Goal: Information Seeking & Learning: Get advice/opinions

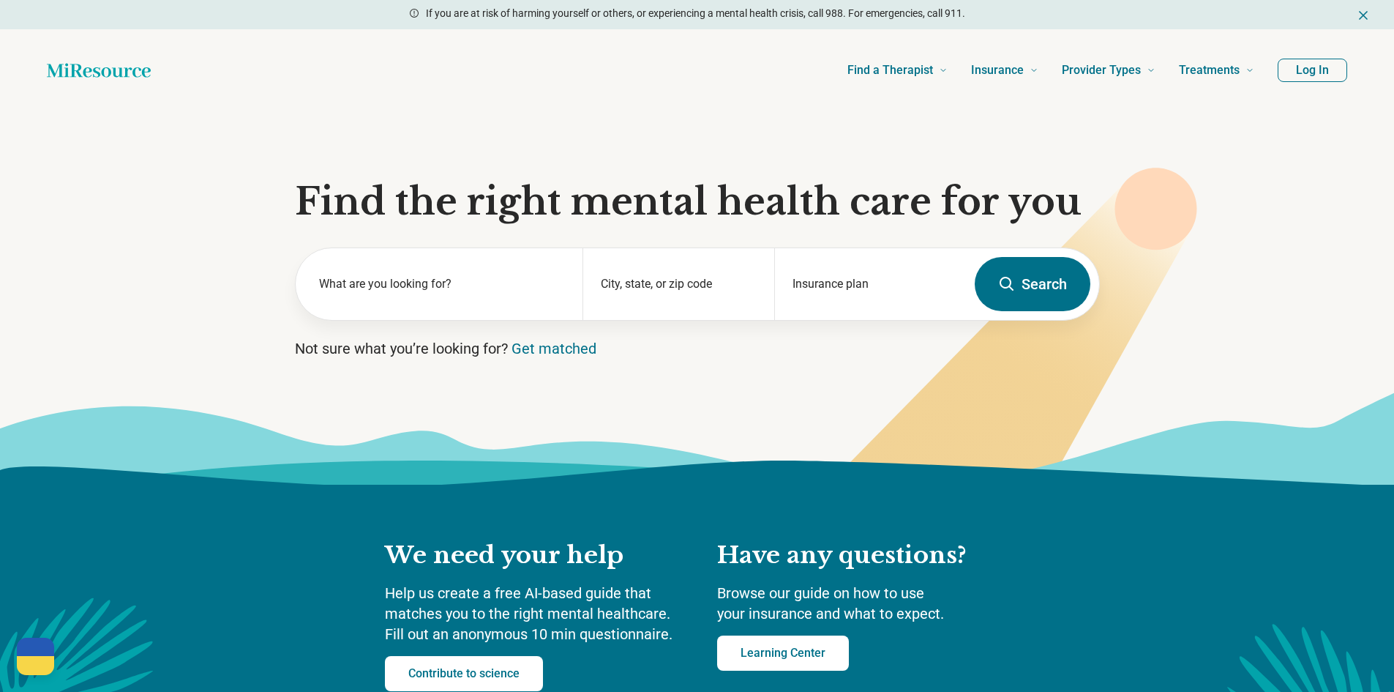
click at [1293, 64] on button "Log In" at bounding box center [1313, 70] width 70 height 23
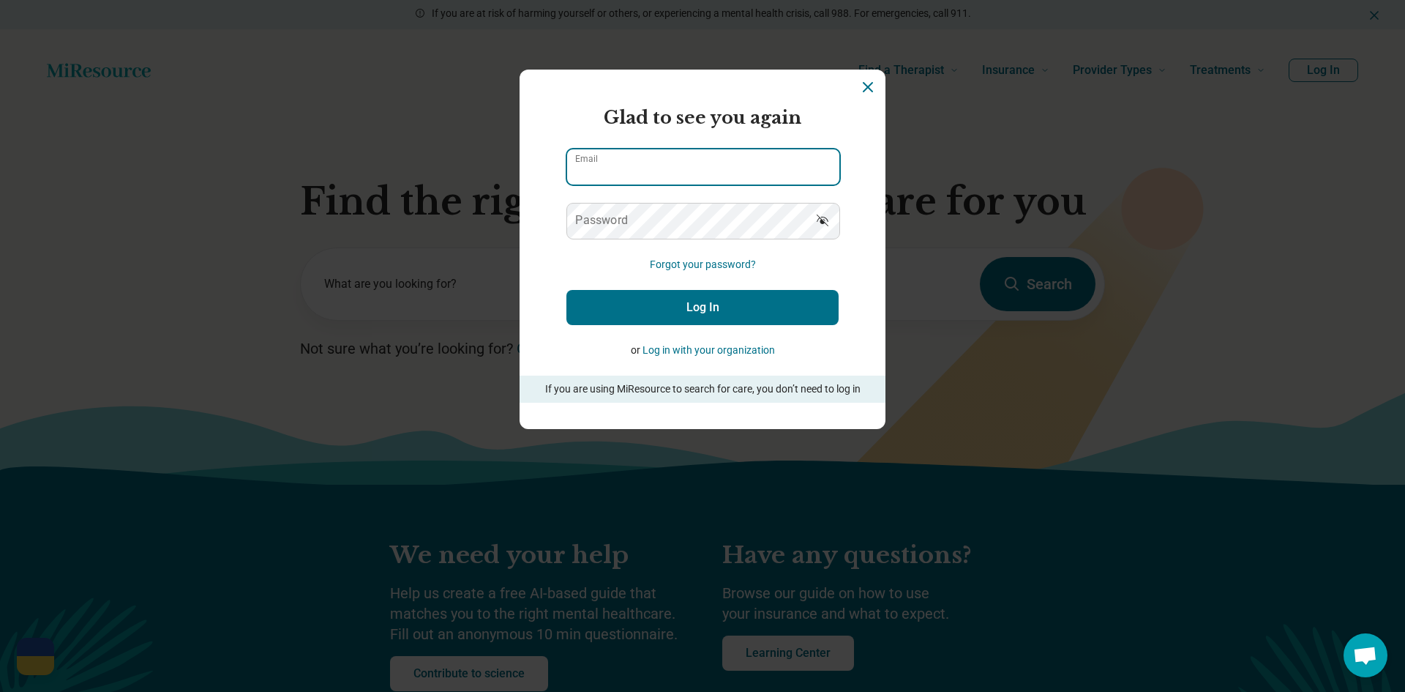
click at [734, 162] on input "Email" at bounding box center [703, 166] width 272 height 35
type input "*"
type input "**********"
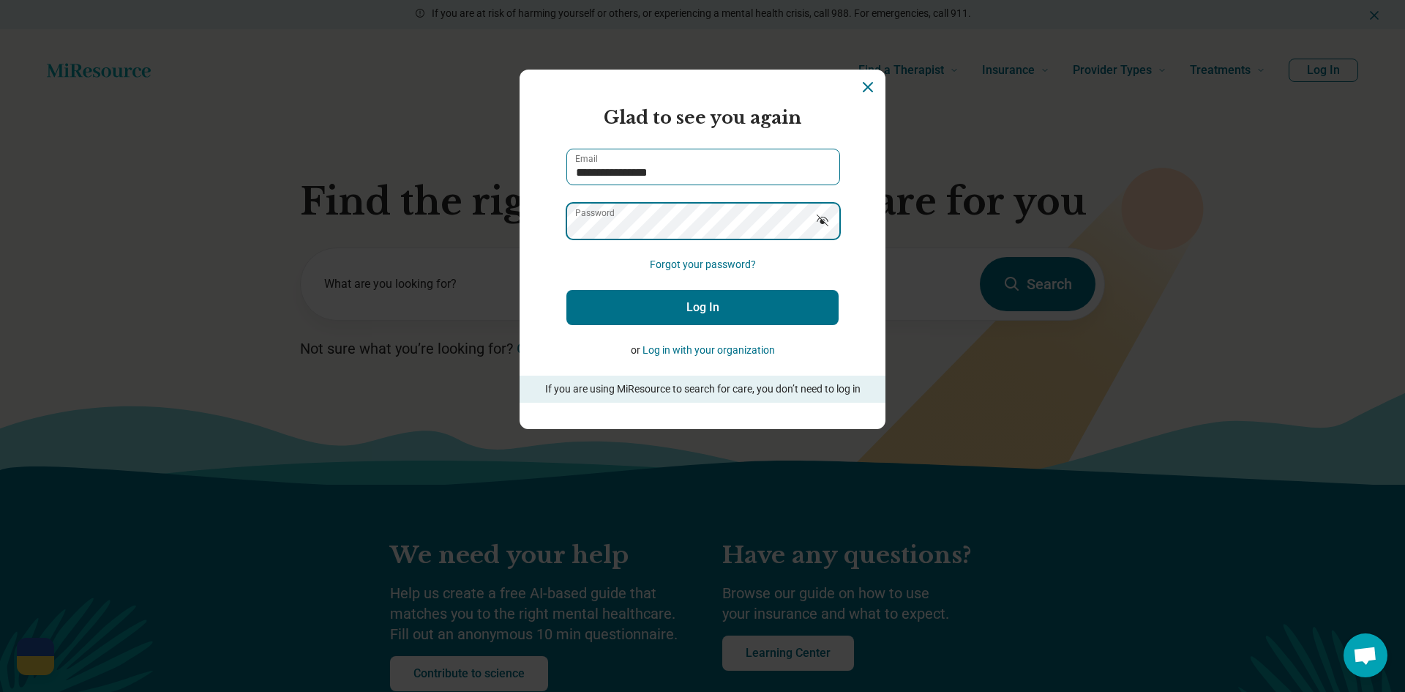
click at [566, 290] on button "Log In" at bounding box center [702, 307] width 272 height 35
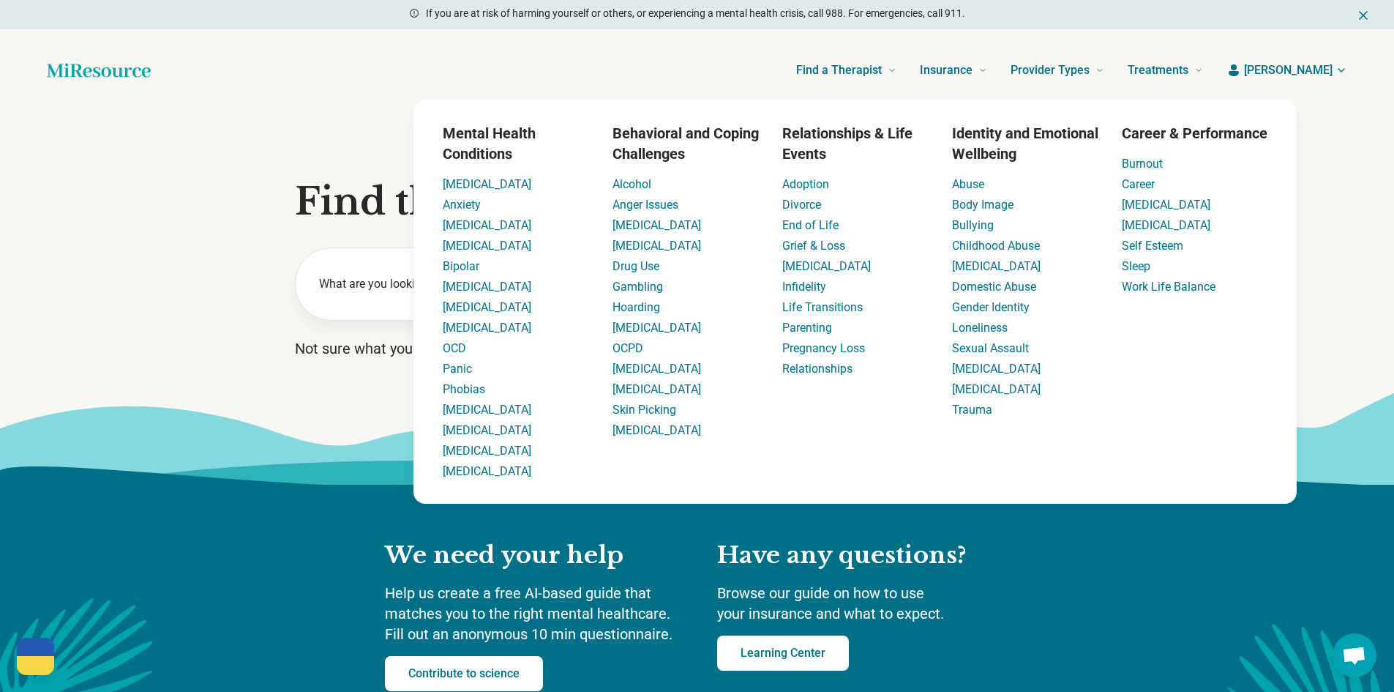
click at [221, 133] on section "Find the right mental health care for you What are you looking for? City, state…" at bounding box center [697, 297] width 1394 height 373
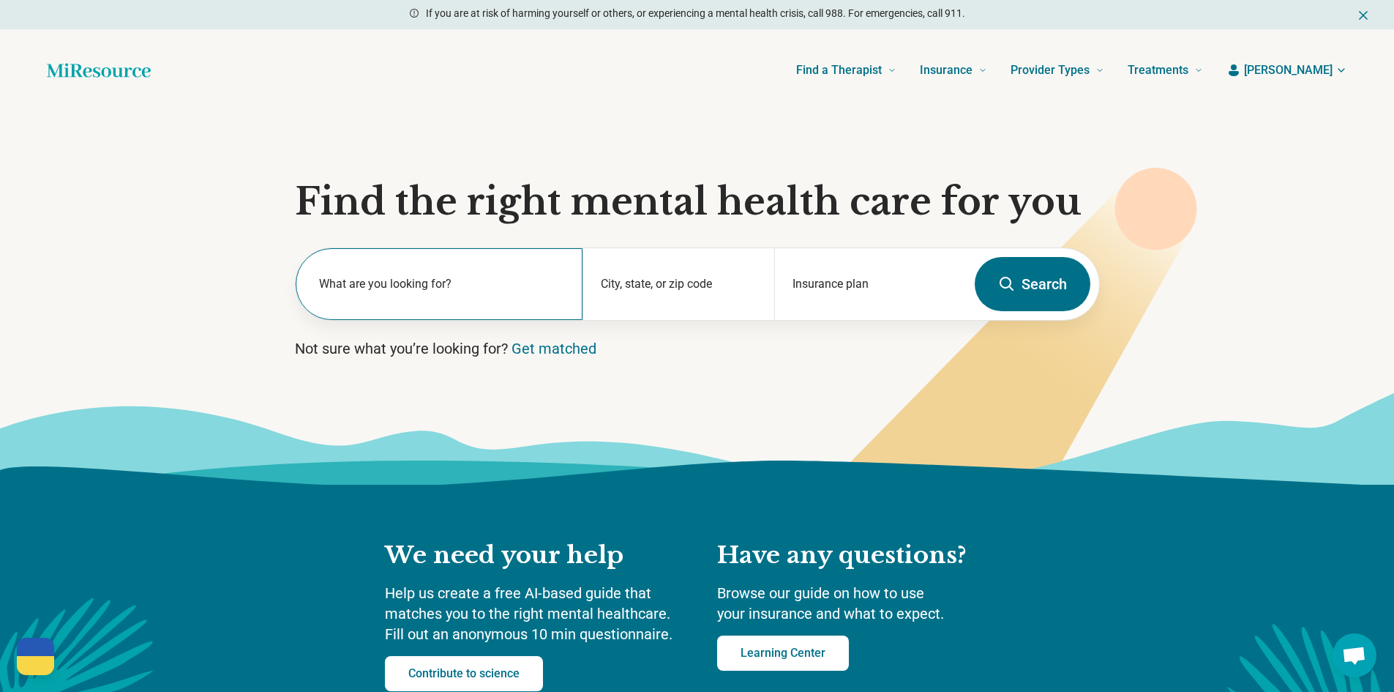
click at [417, 281] on label "What are you looking for?" at bounding box center [442, 284] width 247 height 18
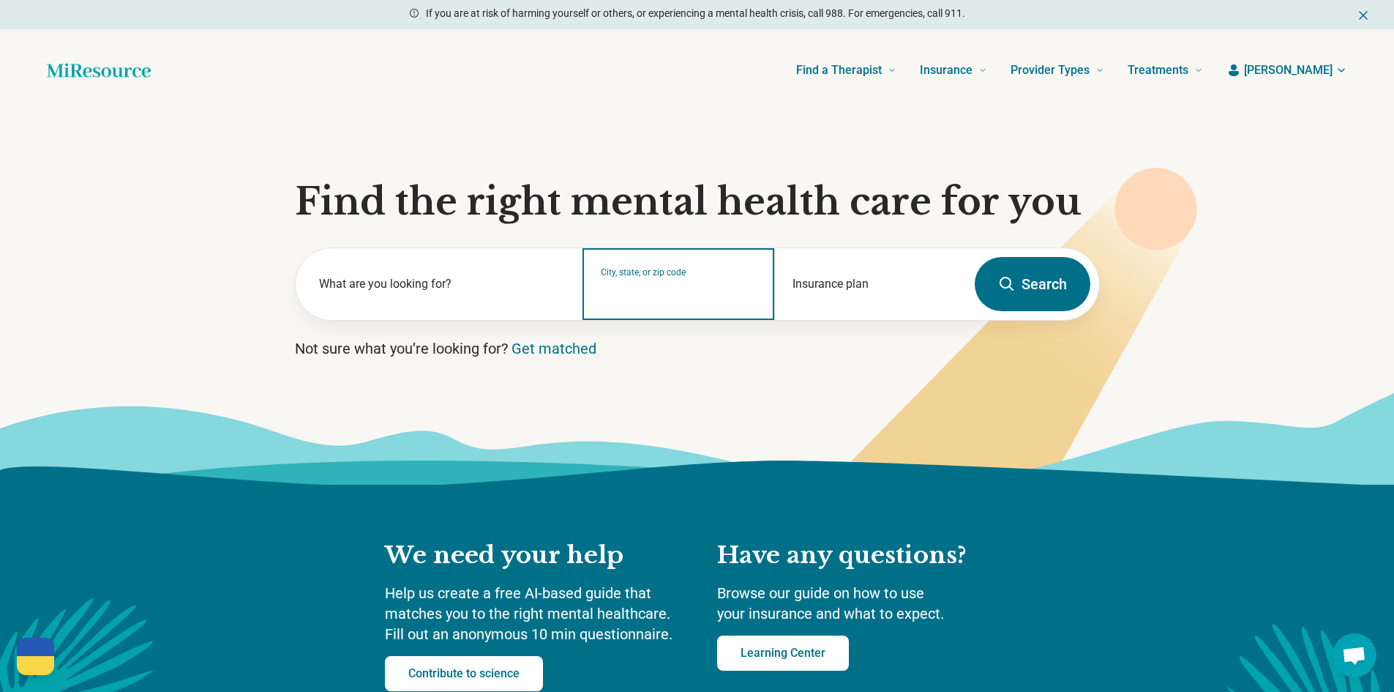
click at [628, 302] on div "City, state, or zip code" at bounding box center [679, 284] width 192 height 72
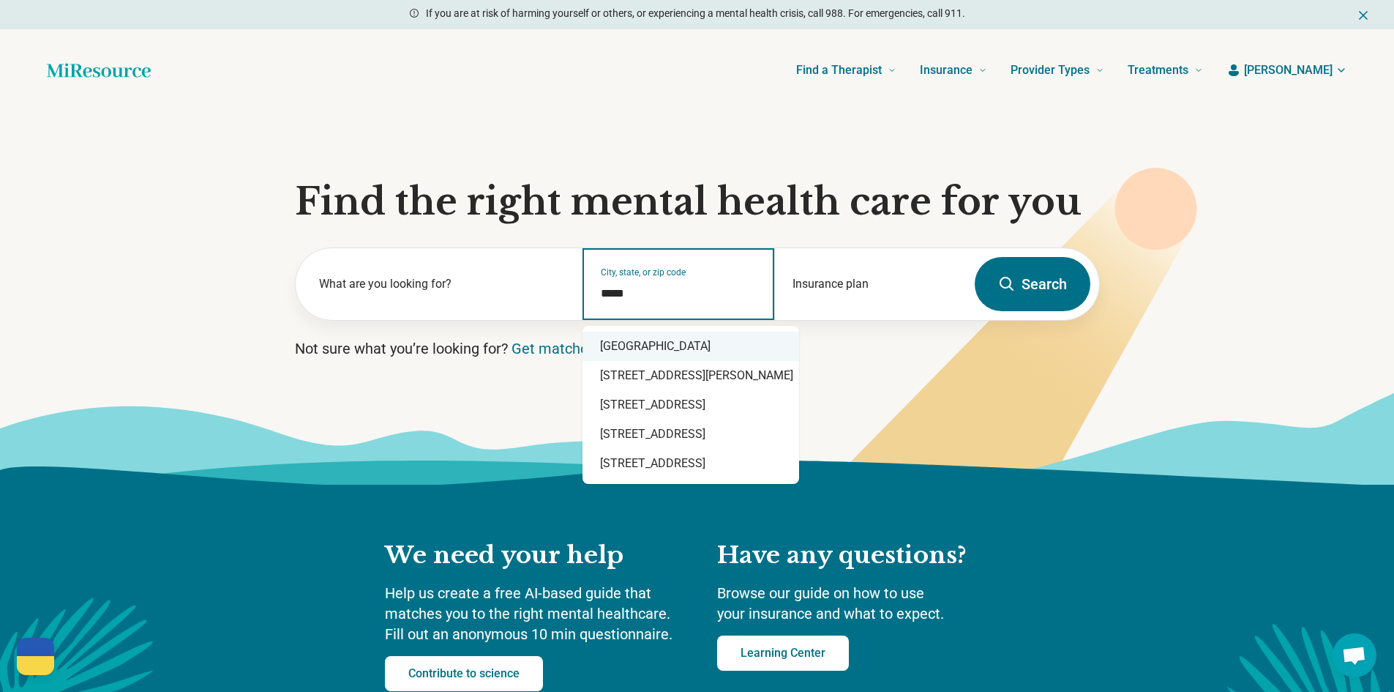
click at [651, 340] on div "Harrisonburg, VA 22801" at bounding box center [691, 346] width 217 height 29
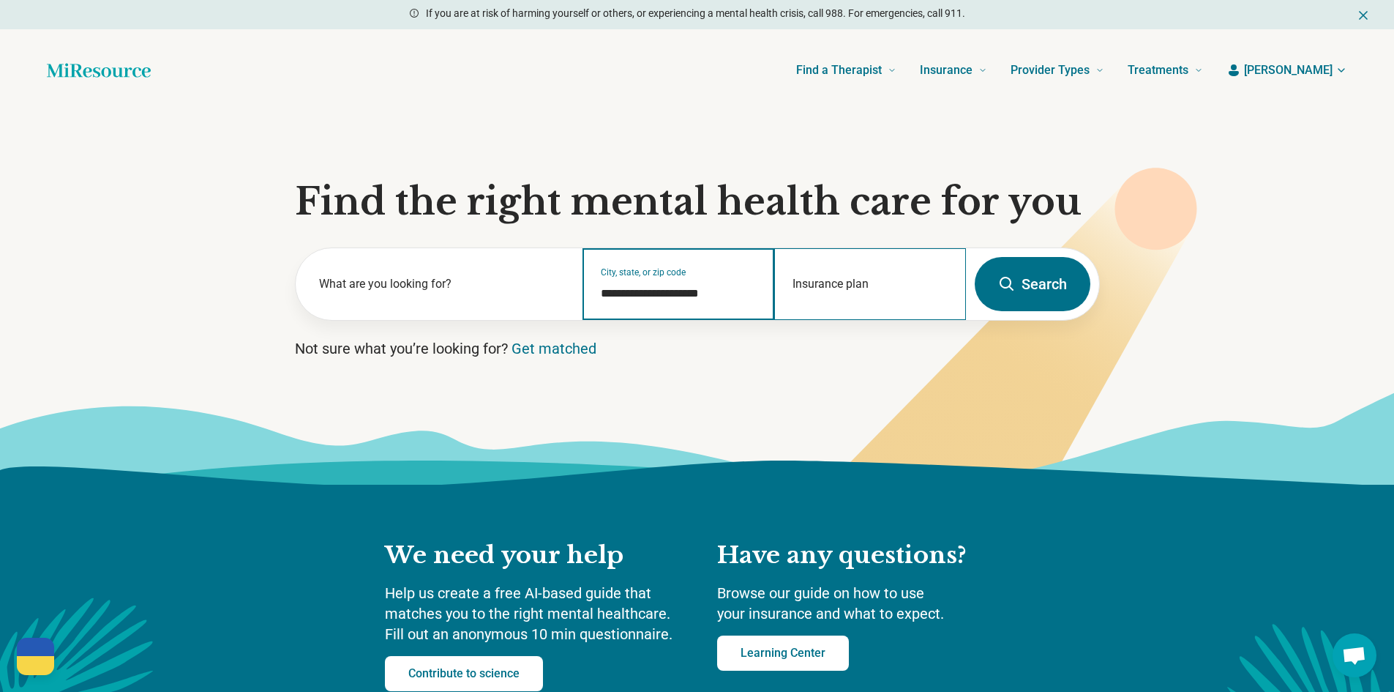
type input "**********"
click at [880, 283] on div "Insurance plan" at bounding box center [870, 284] width 192 height 72
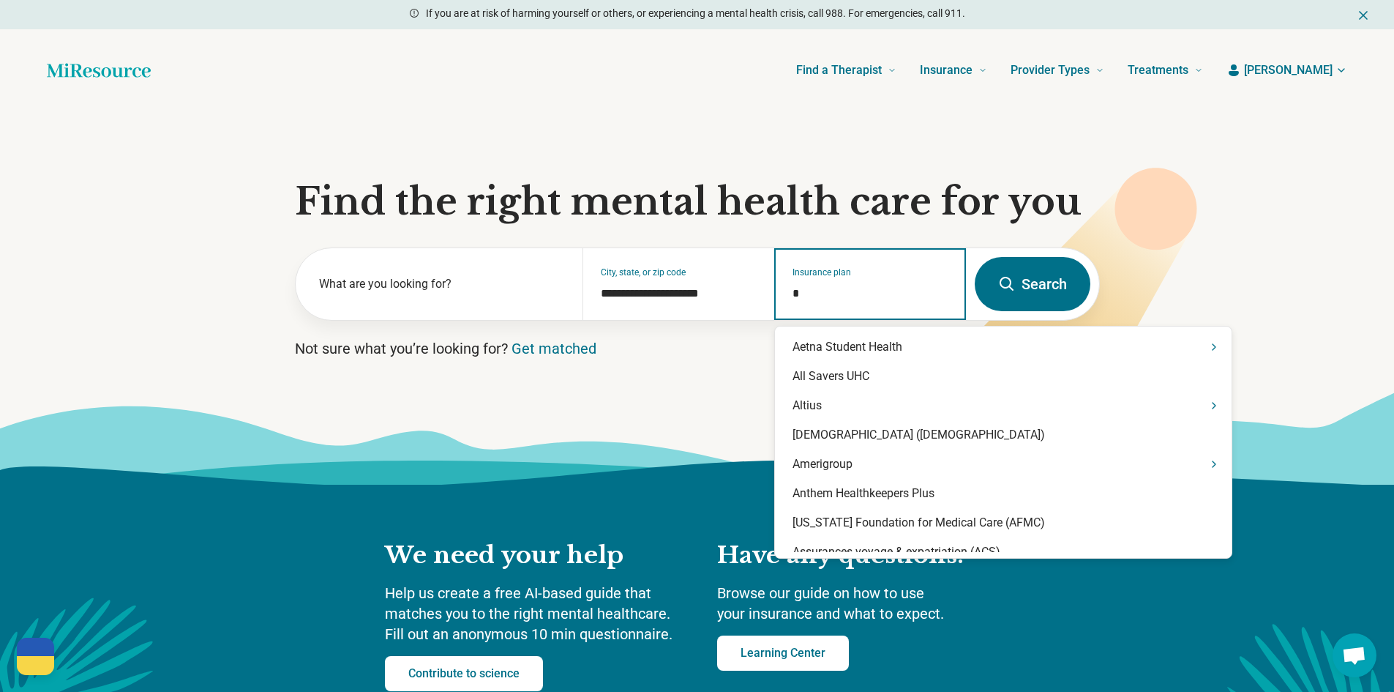
type input "**"
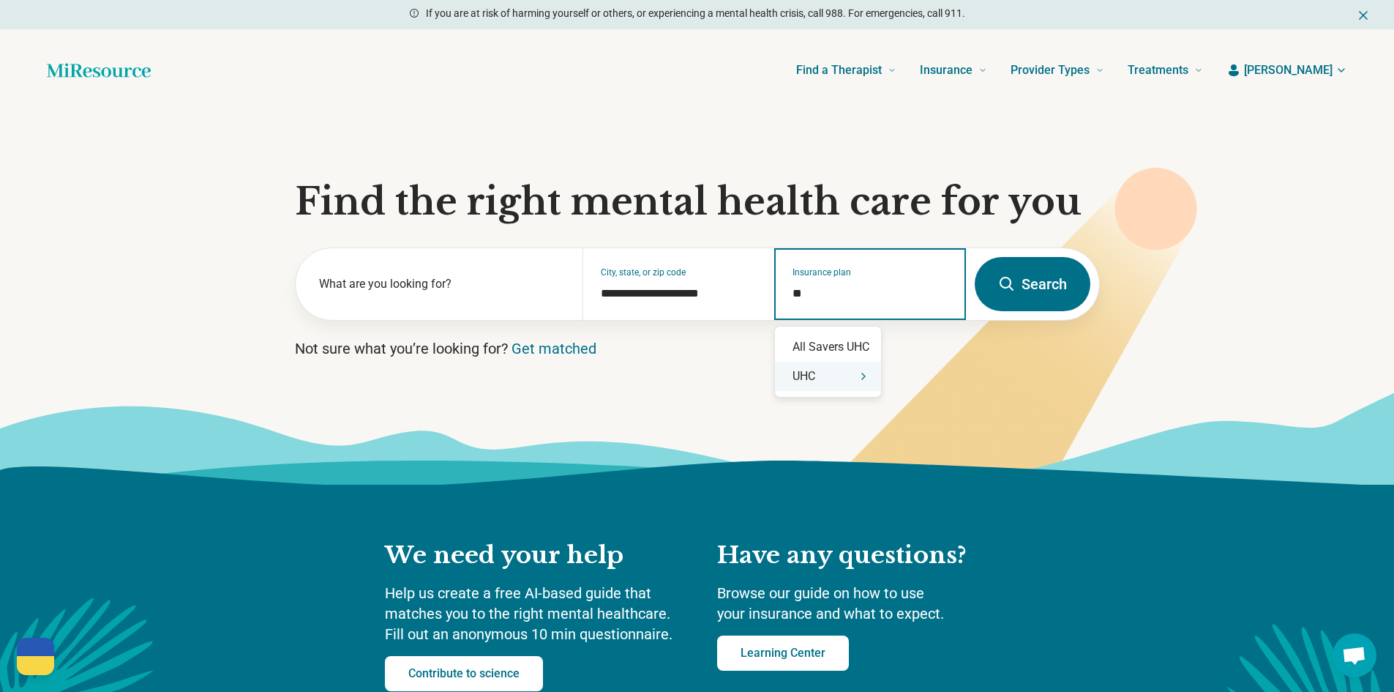
click at [818, 373] on div "UHC" at bounding box center [828, 376] width 106 height 29
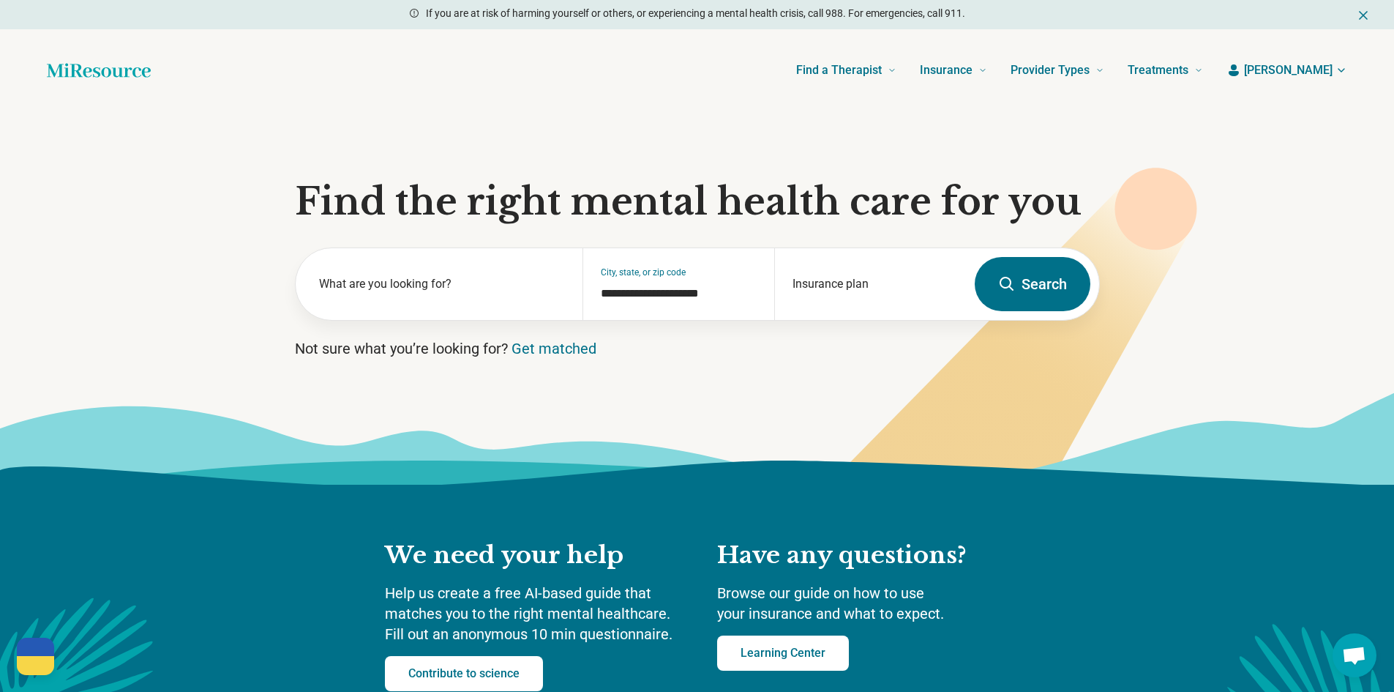
click at [1047, 285] on button "Search" at bounding box center [1033, 284] width 116 height 54
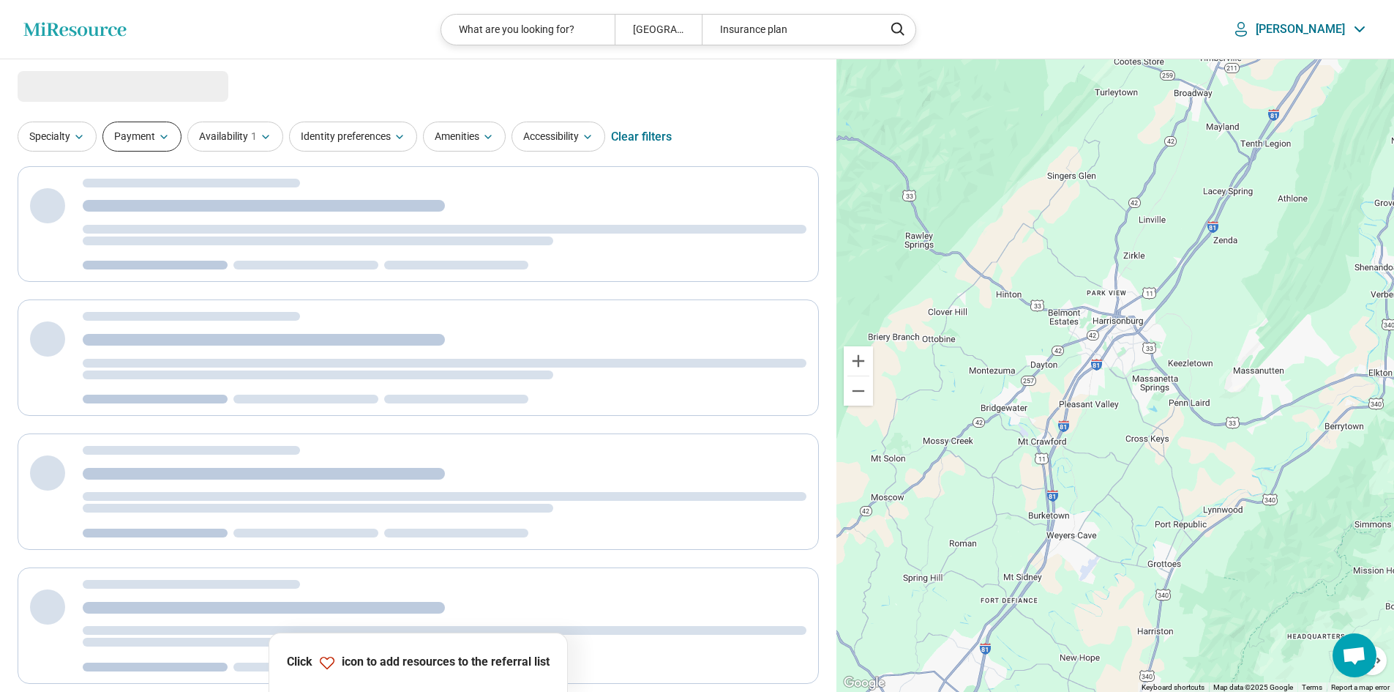
select select "***"
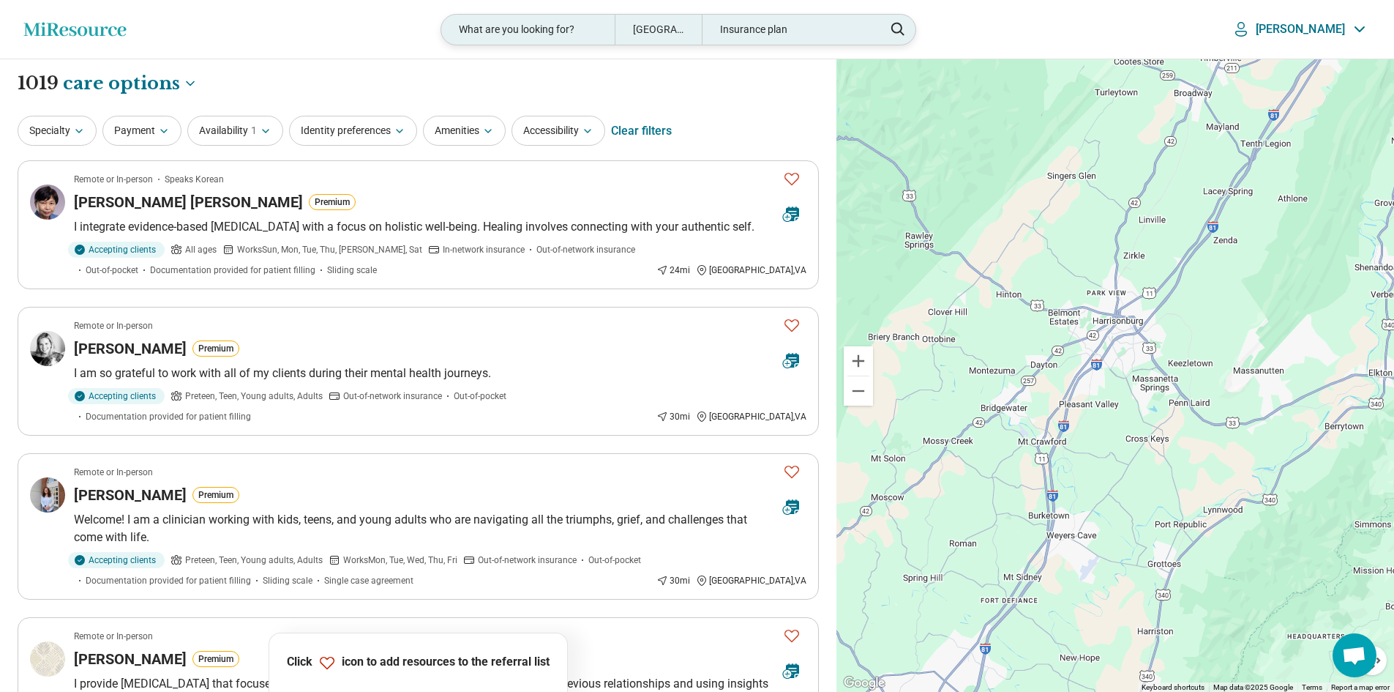
click at [615, 26] on div "What are you looking for?" at bounding box center [527, 30] width 173 height 30
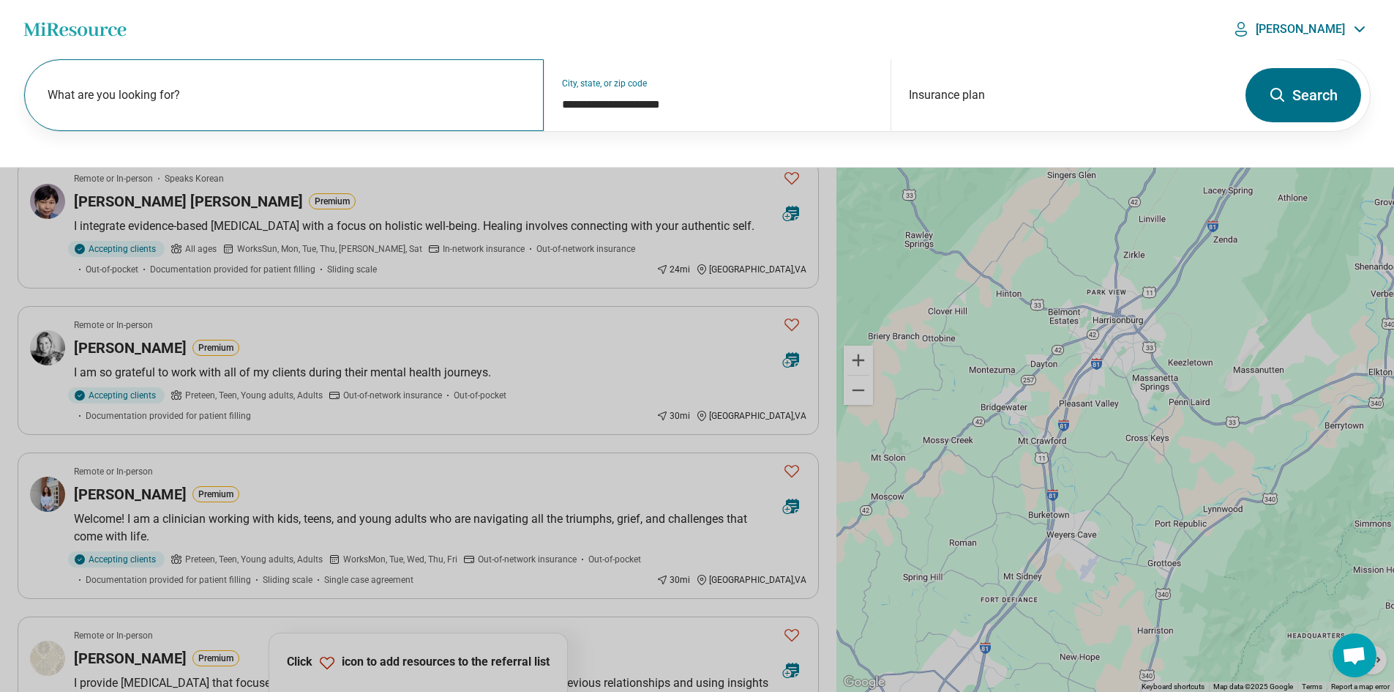
click at [321, 72] on div "What are you looking for?" at bounding box center [284, 95] width 520 height 72
click at [445, 28] on header "Miresource logo What are you looking for? Harrisonburg, VA 22801 Insurance plan…" at bounding box center [697, 29] width 1394 height 59
click at [468, 247] on button at bounding box center [697, 346] width 1394 height 692
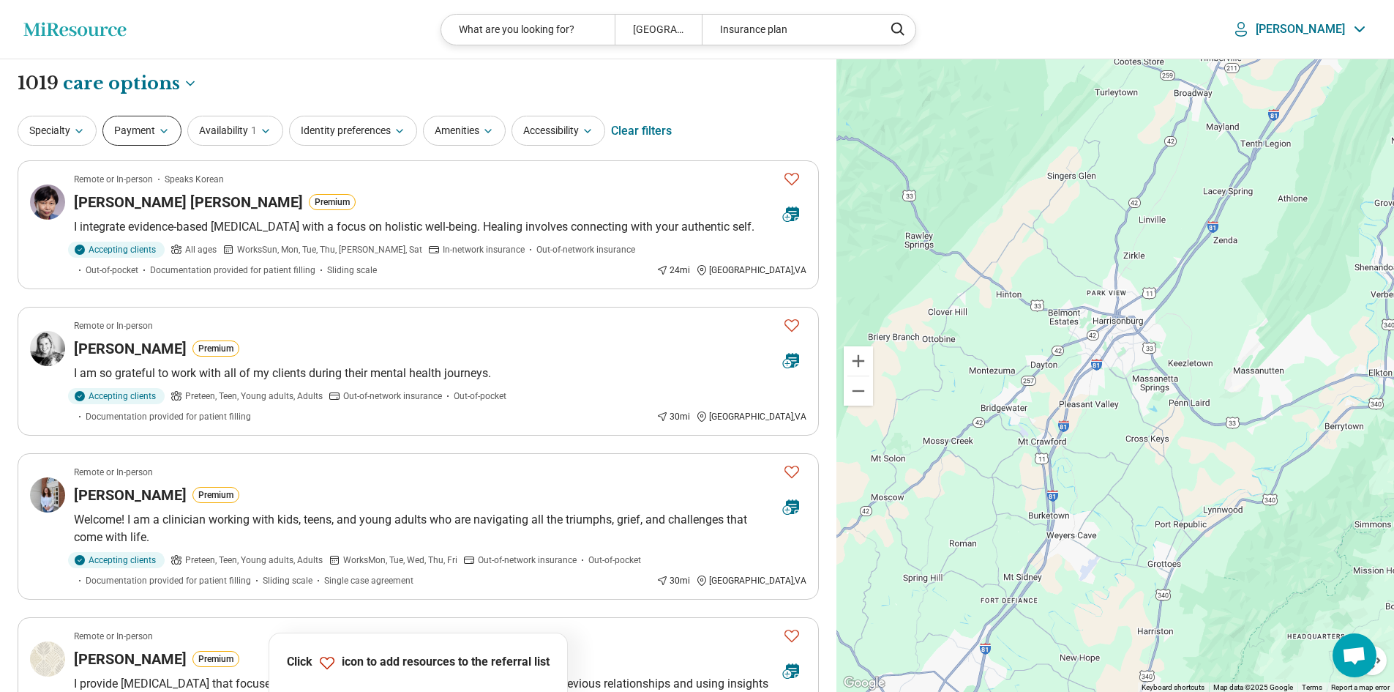
click at [154, 127] on button "Payment" at bounding box center [141, 131] width 79 height 30
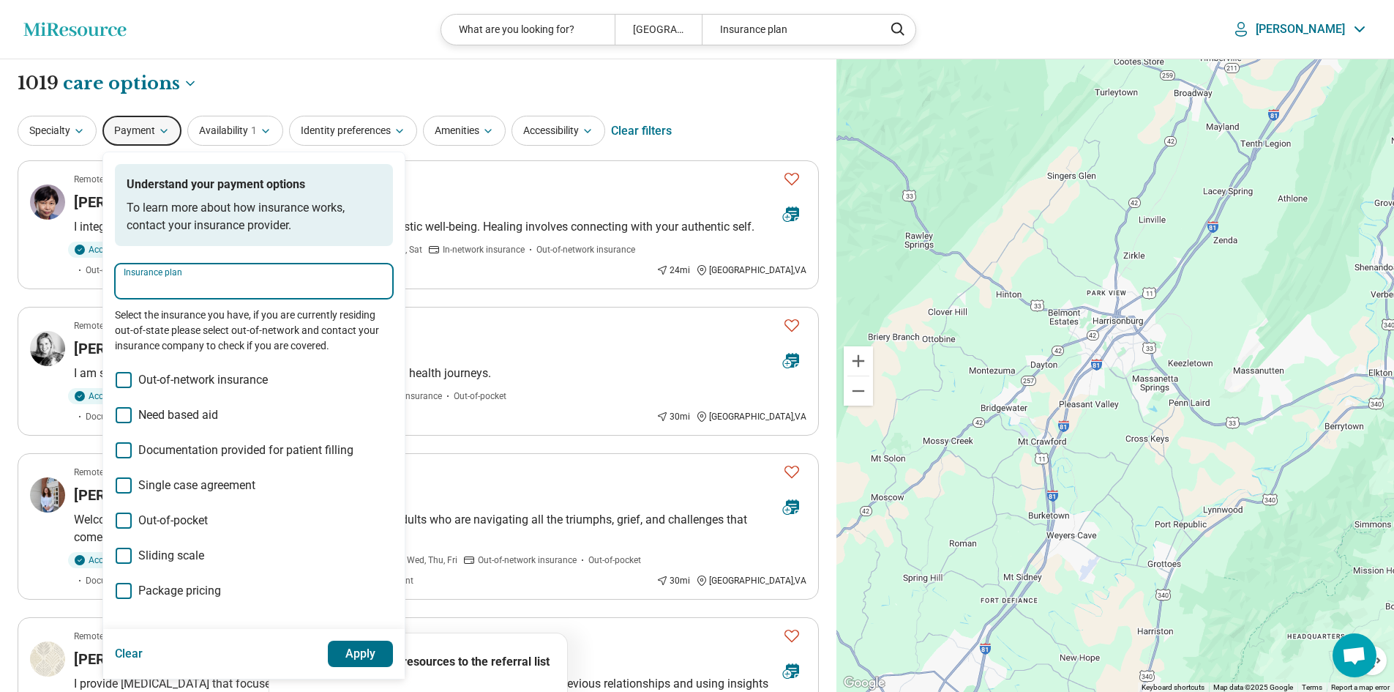
click at [176, 290] on input "Insurance plan" at bounding box center [254, 286] width 261 height 18
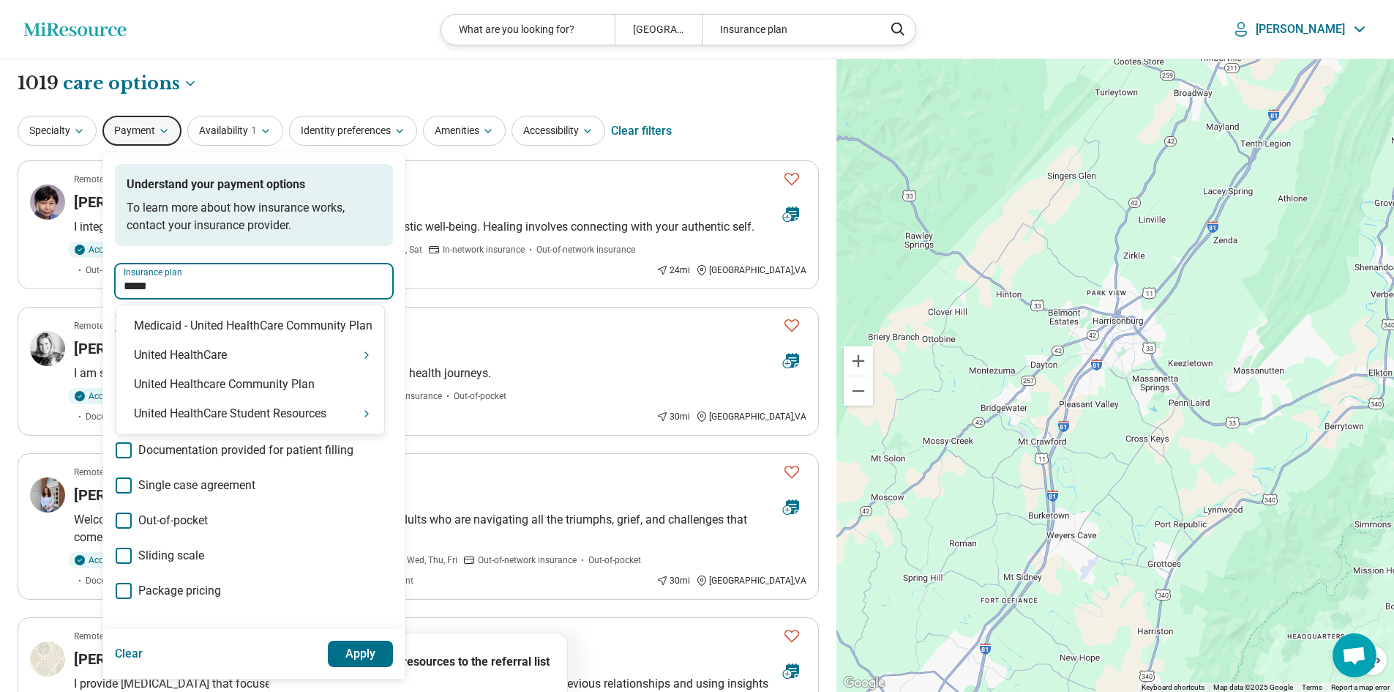
type input "******"
click at [205, 350] on div "United HealthCare" at bounding box center [250, 354] width 268 height 29
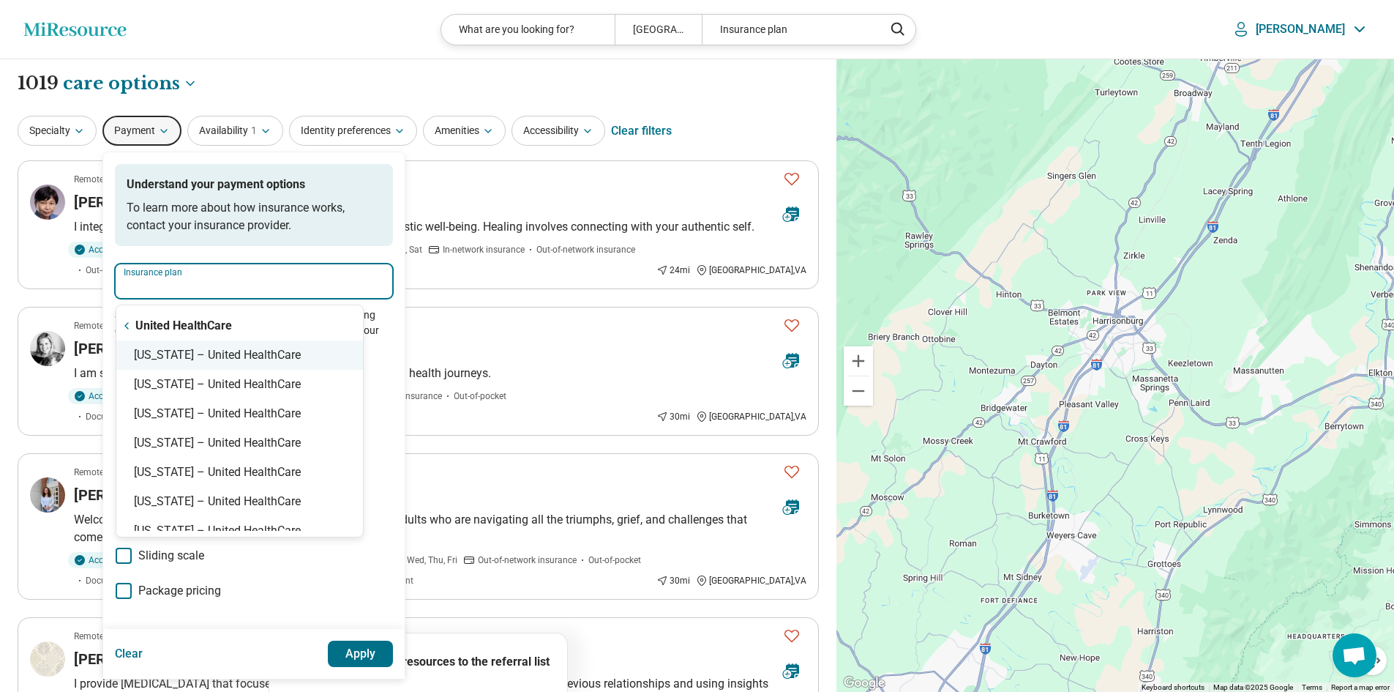
click at [205, 350] on div "Virginia – United HealthCare" at bounding box center [239, 354] width 247 height 29
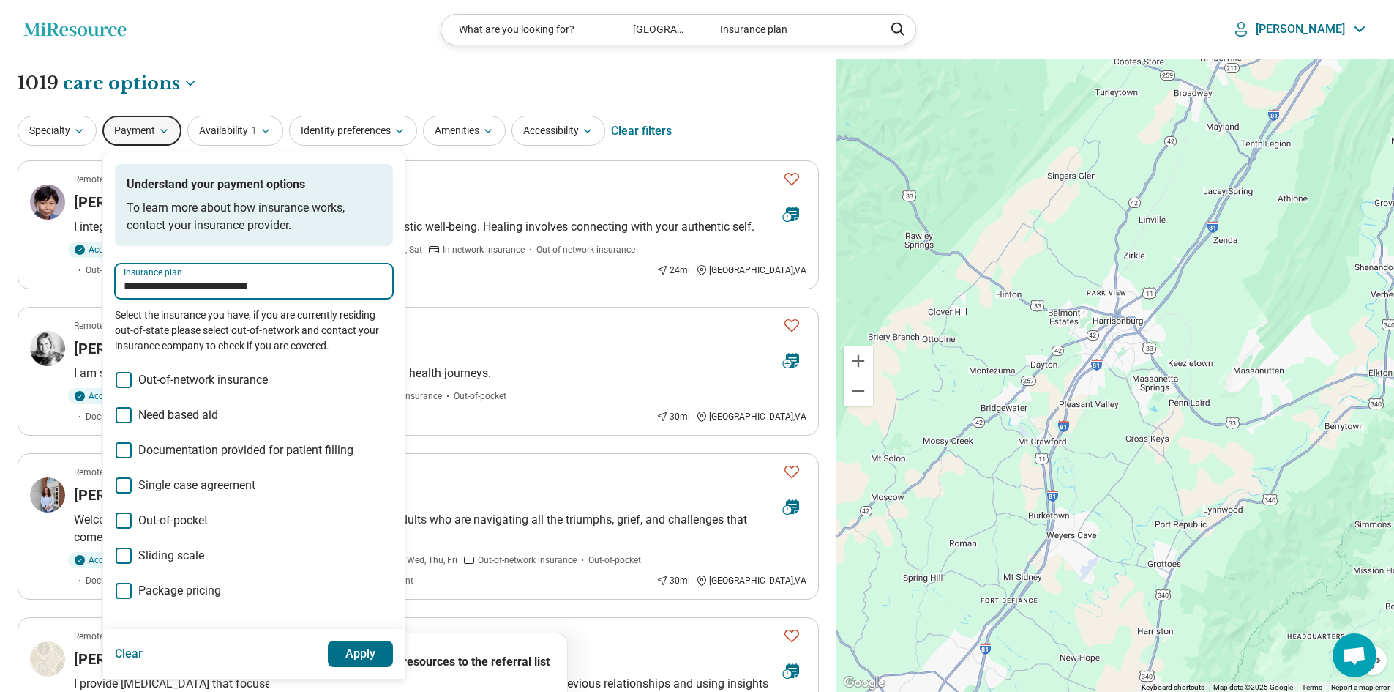
type input "**********"
click at [359, 651] on button "Apply" at bounding box center [361, 653] width 66 height 26
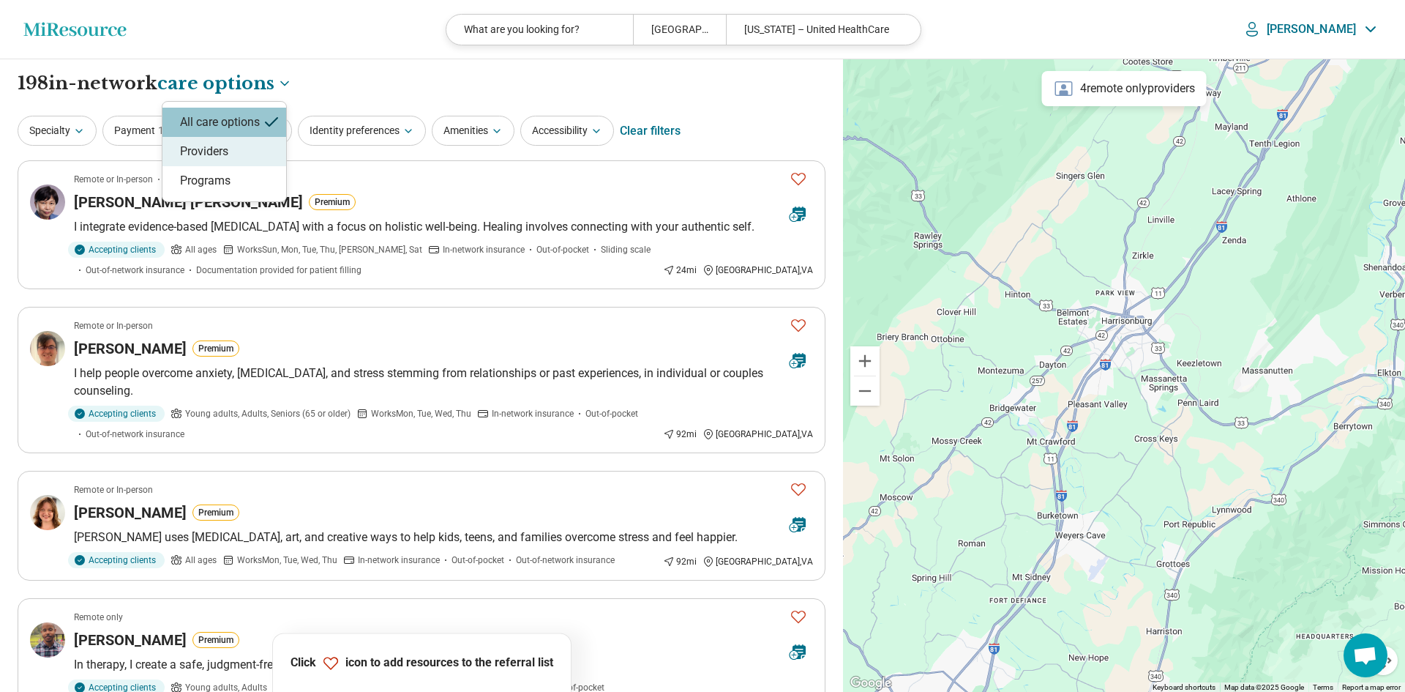
click at [214, 152] on div "Providers" at bounding box center [224, 151] width 124 height 29
select select "********"
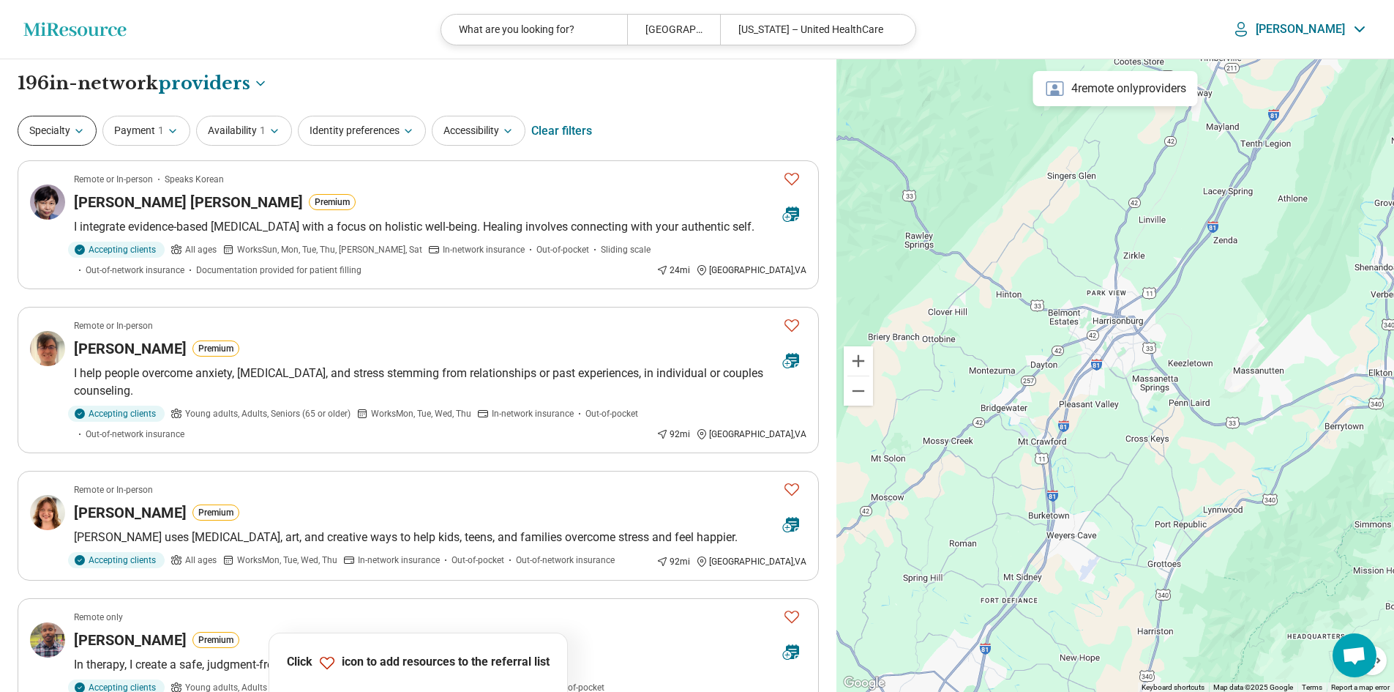
click at [38, 129] on button "Specialty" at bounding box center [57, 131] width 79 height 30
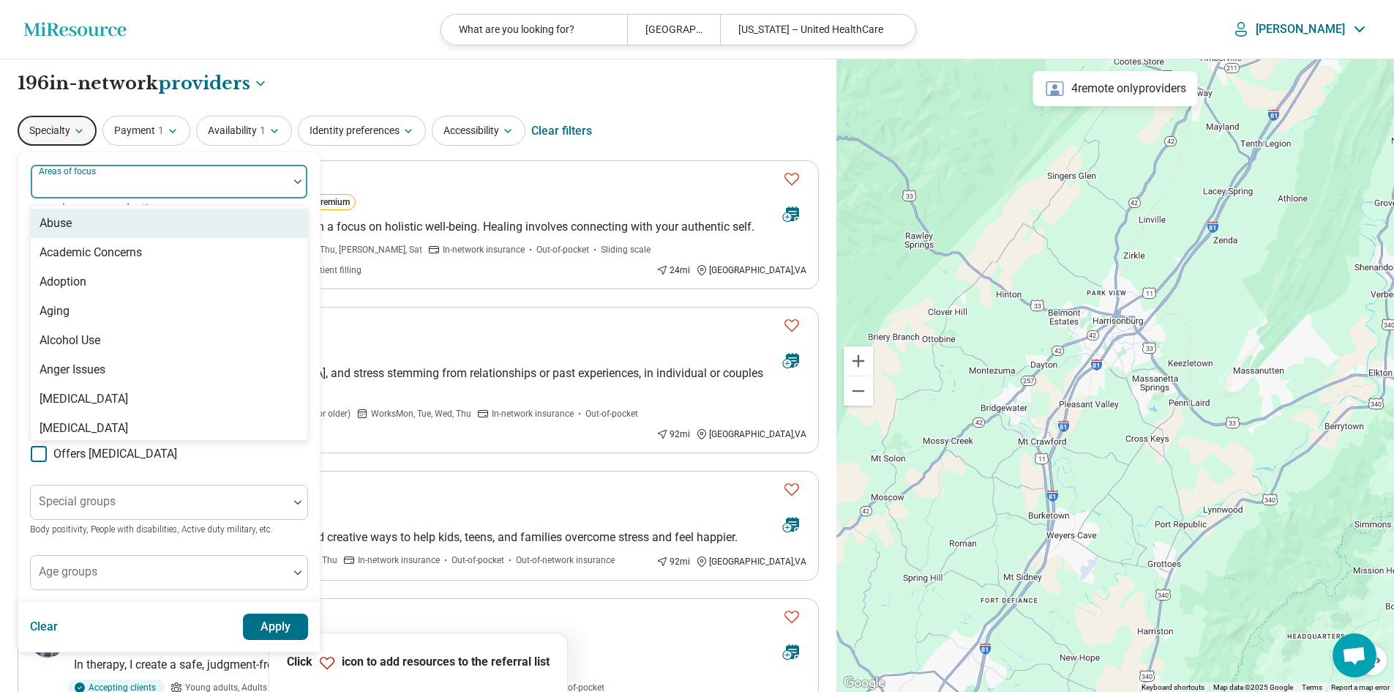
click at [78, 183] on div "Areas of focus" at bounding box center [169, 181] width 278 height 35
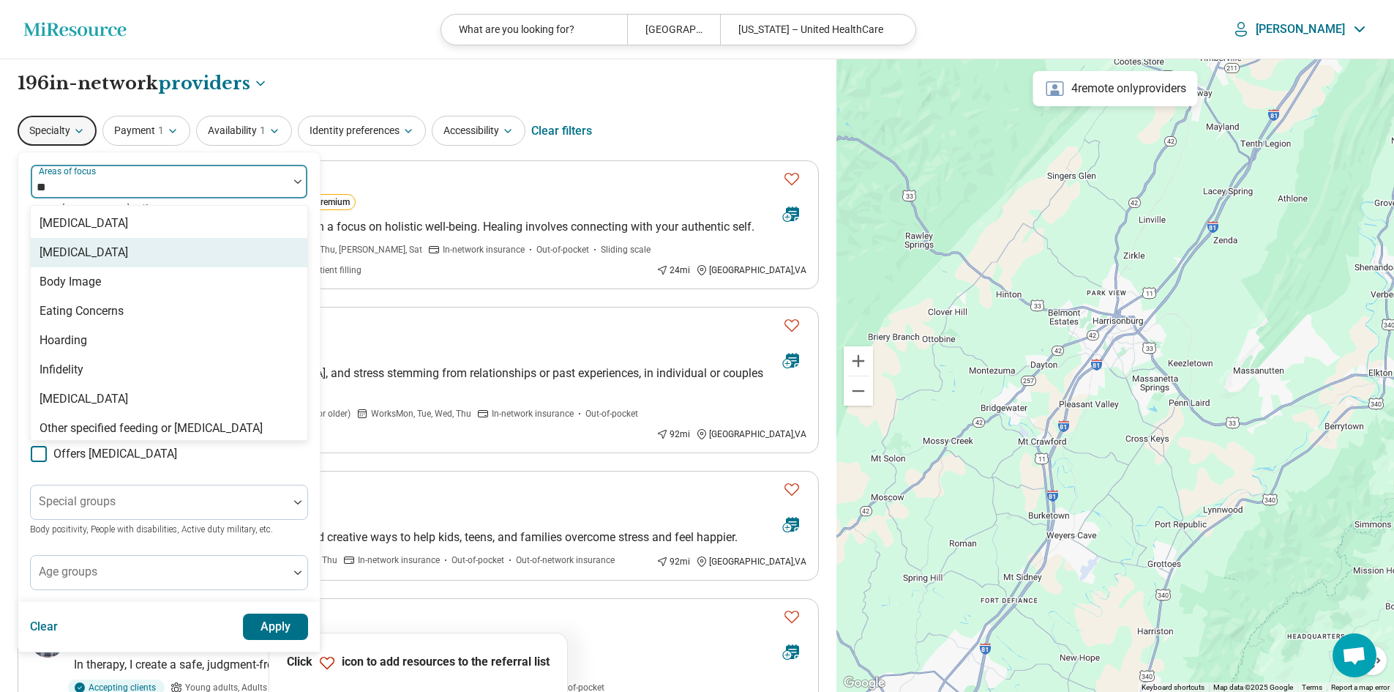
type input "*"
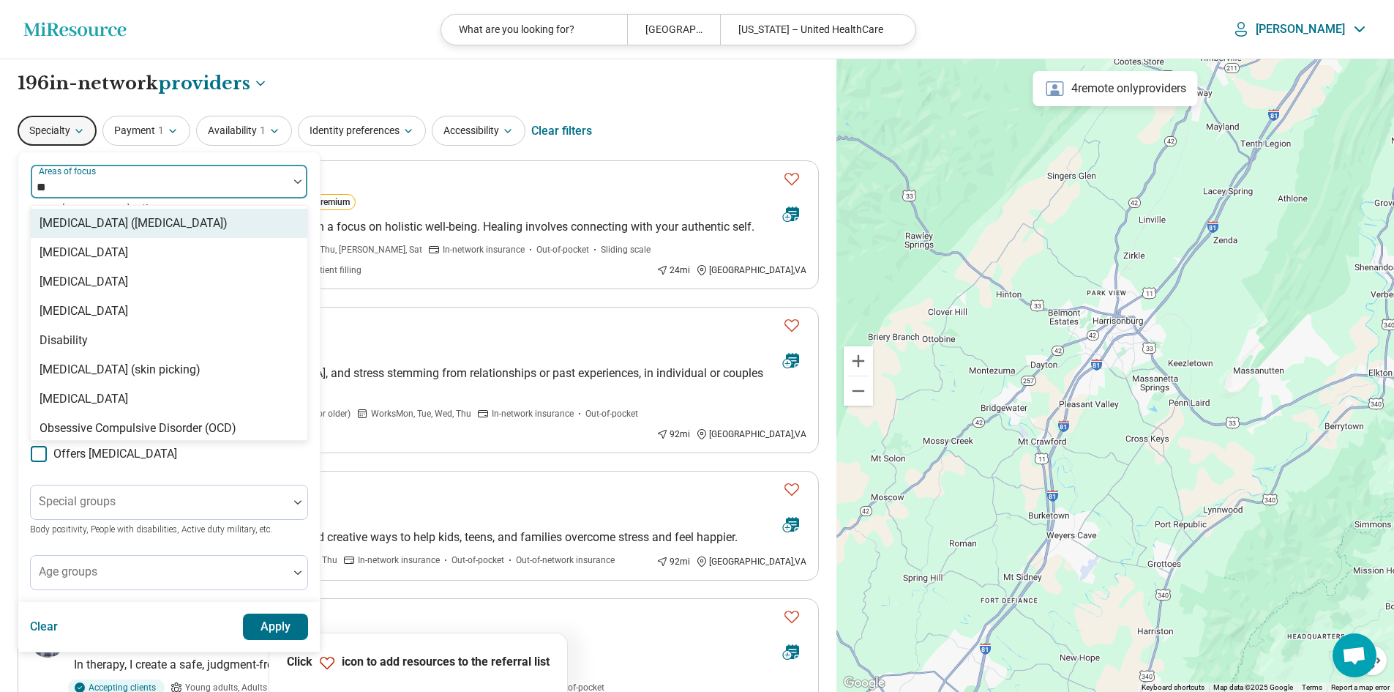
type input "*"
type input "***"
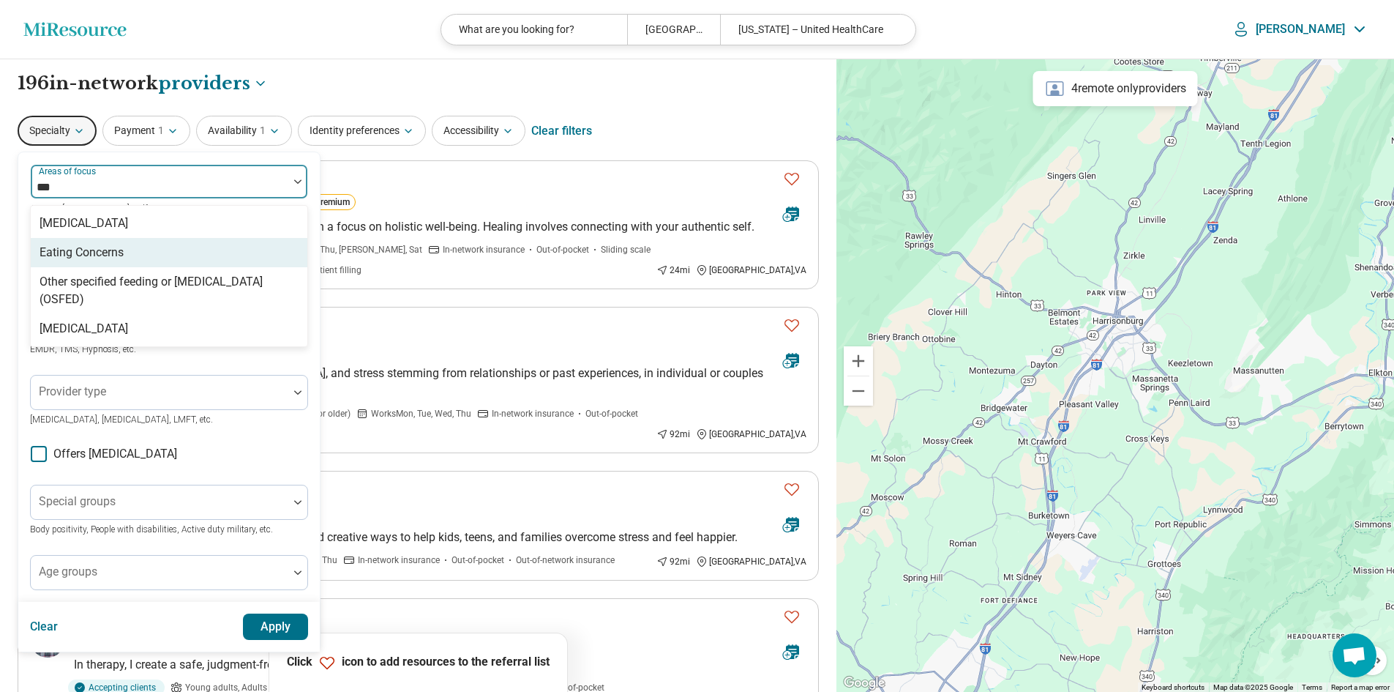
click at [172, 255] on div "Eating Concerns" at bounding box center [169, 252] width 277 height 29
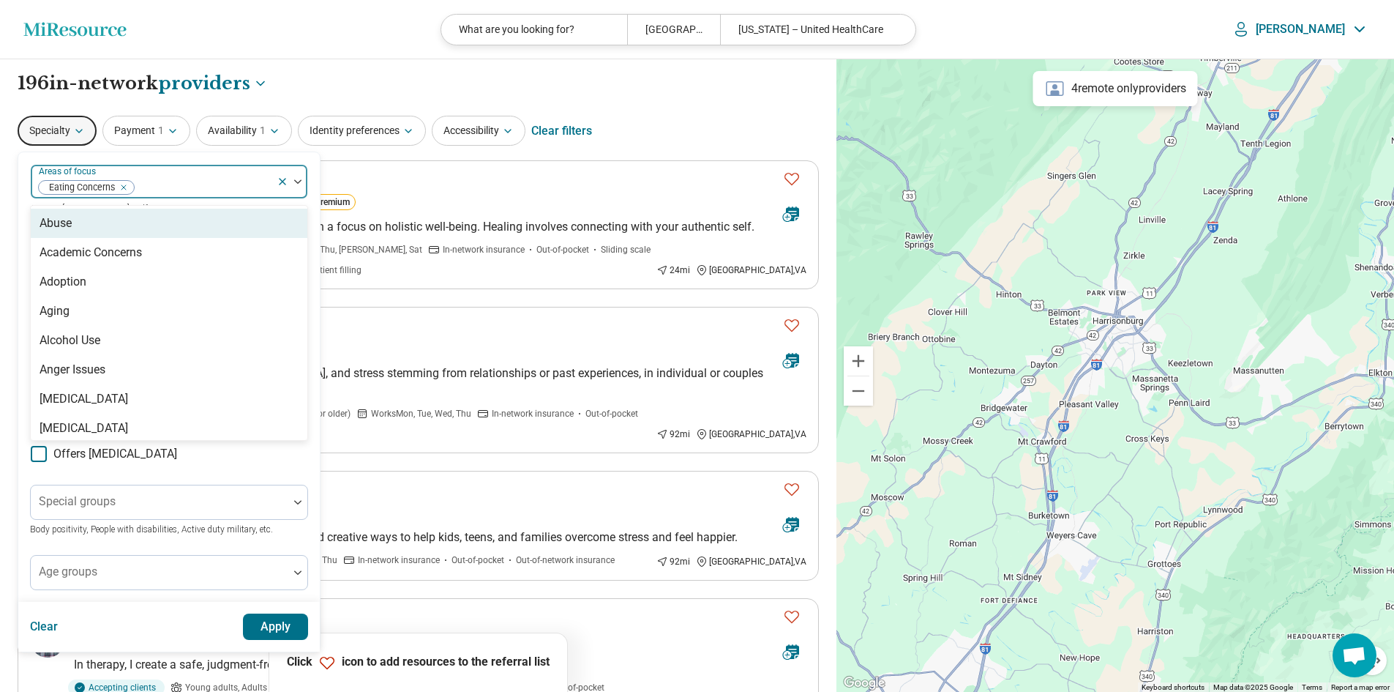
click at [673, 118] on div "Specialty option Eating Concerns, selected. 99 results available. Use Up and Do…" at bounding box center [418, 130] width 801 height 35
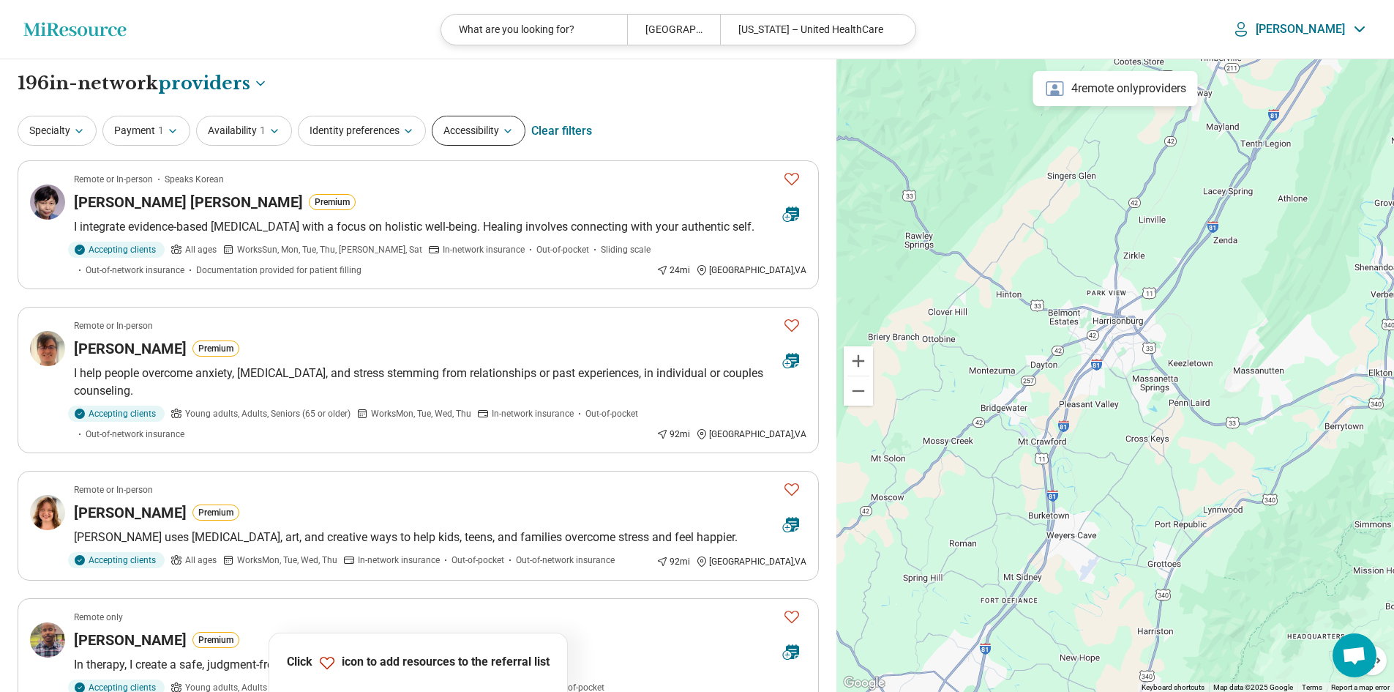
click at [473, 132] on button "Accessibility" at bounding box center [479, 131] width 94 height 30
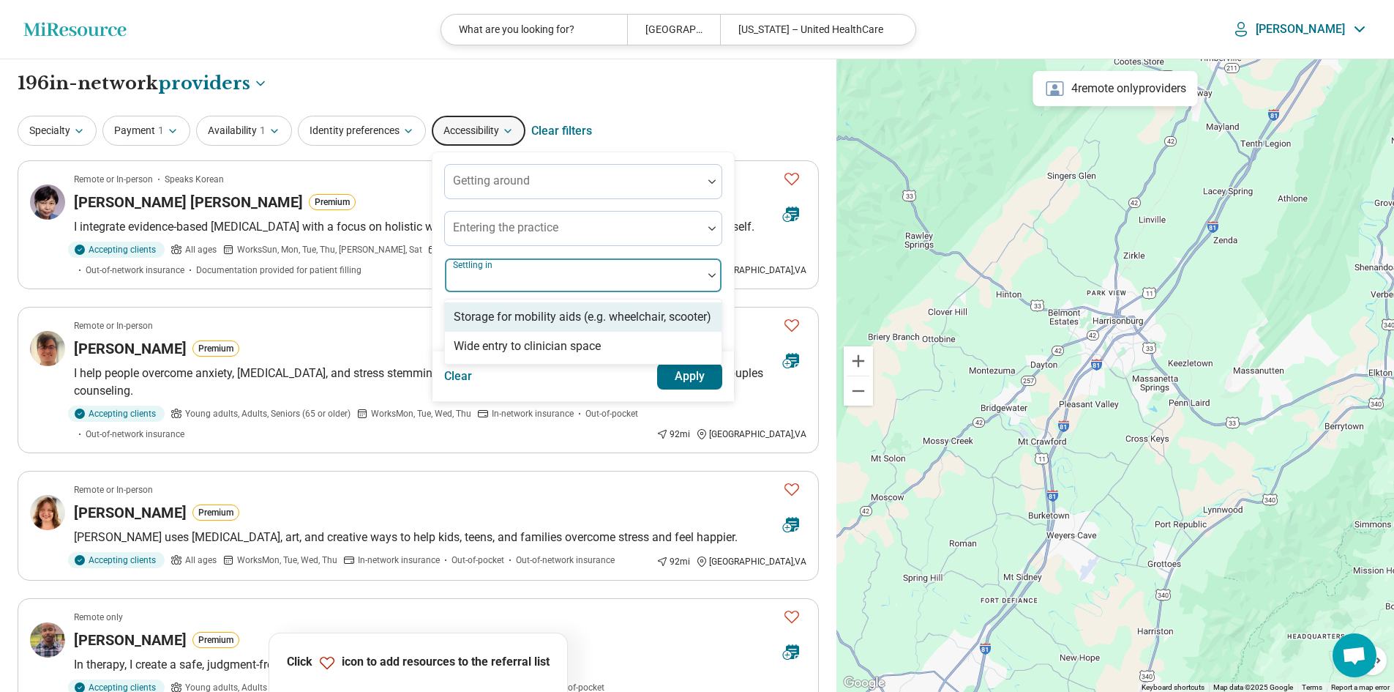
click at [498, 272] on div "Settling in" at bounding box center [583, 275] width 278 height 35
click at [498, 272] on div at bounding box center [574, 281] width 246 height 20
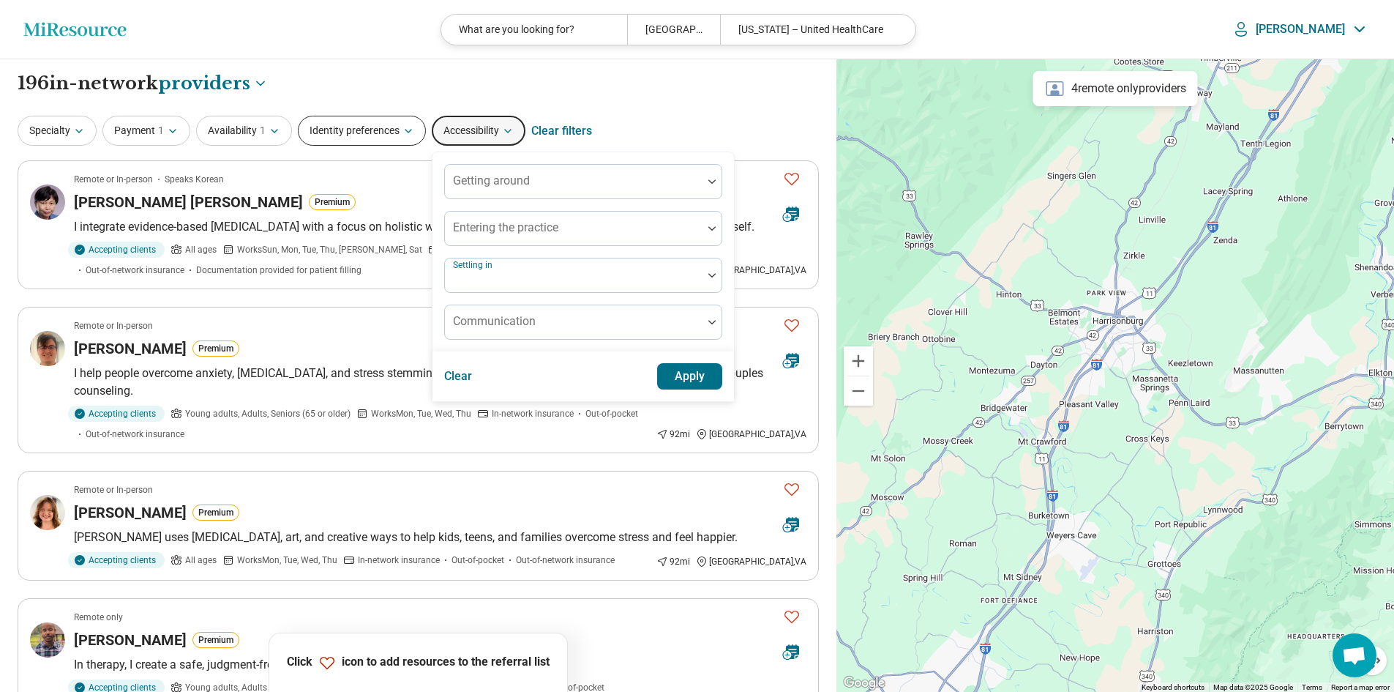
click at [408, 135] on icon "button" at bounding box center [409, 131] width 12 height 12
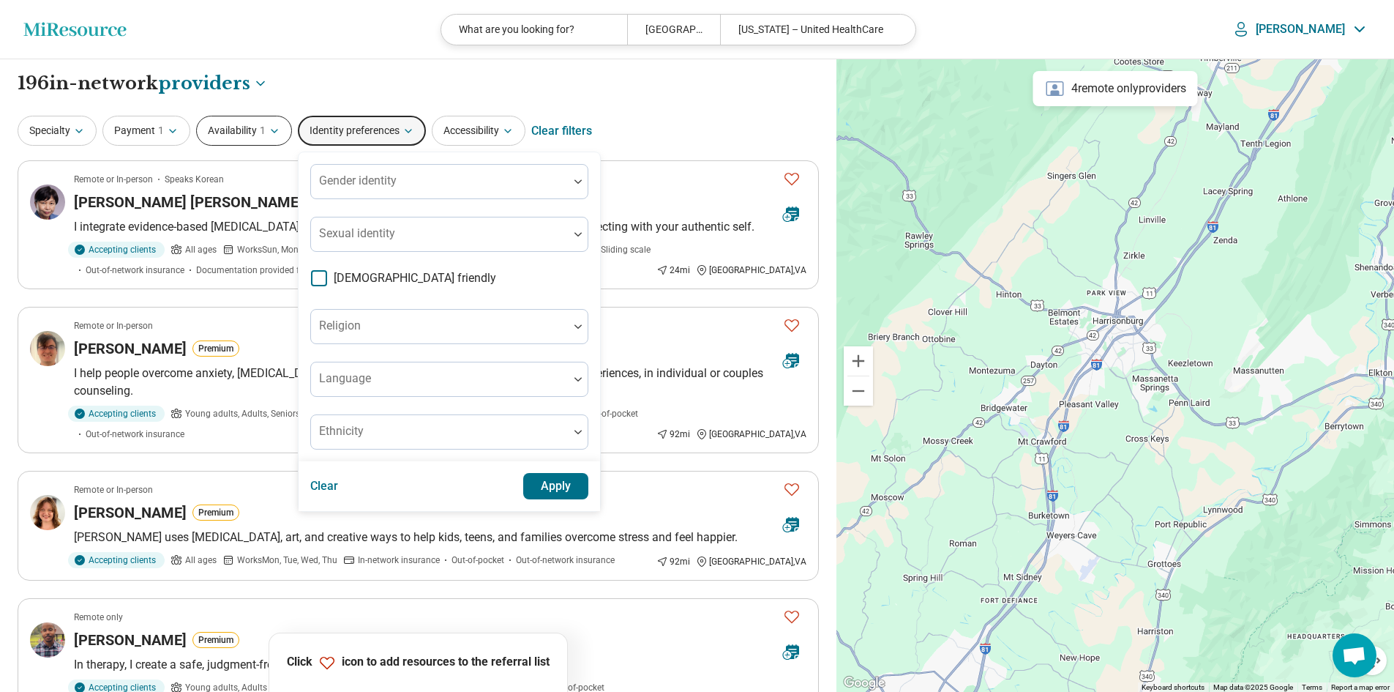
click at [256, 130] on button "Availability 1" at bounding box center [244, 131] width 96 height 30
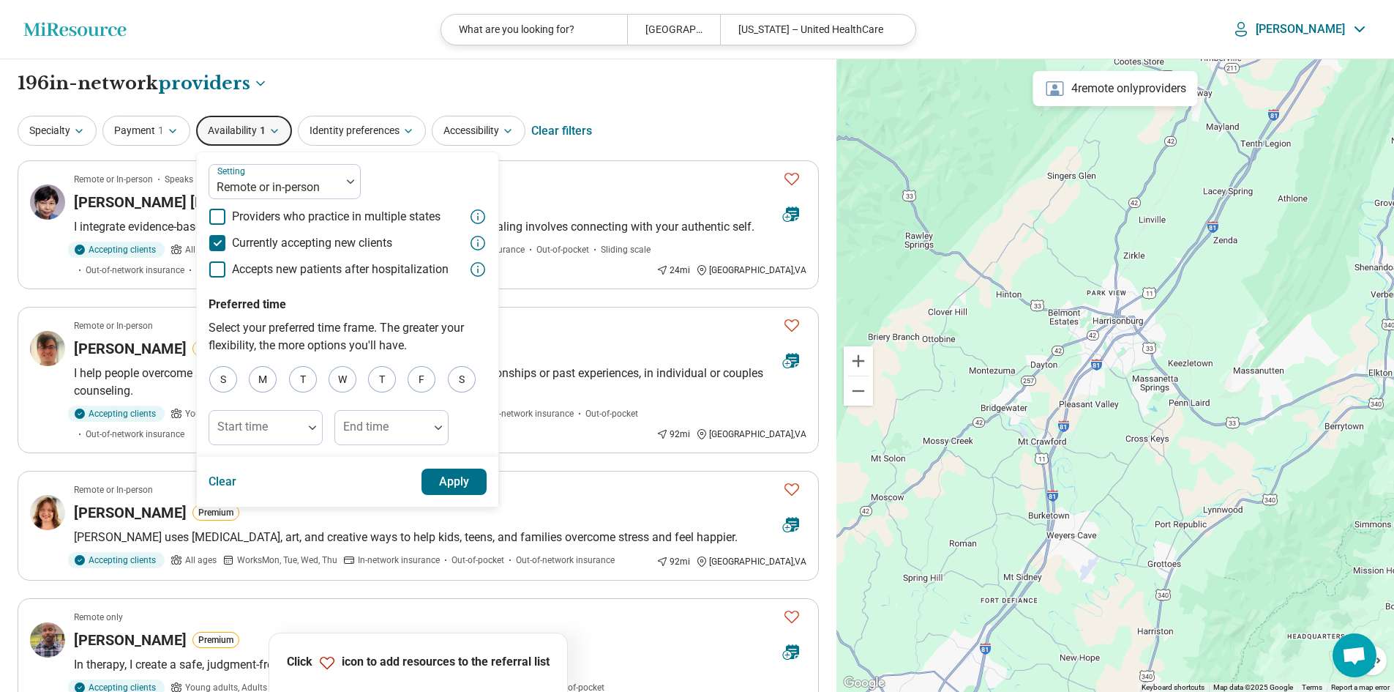
click at [219, 248] on icon at bounding box center [217, 243] width 16 height 16
click at [455, 475] on button "Apply" at bounding box center [455, 481] width 66 height 26
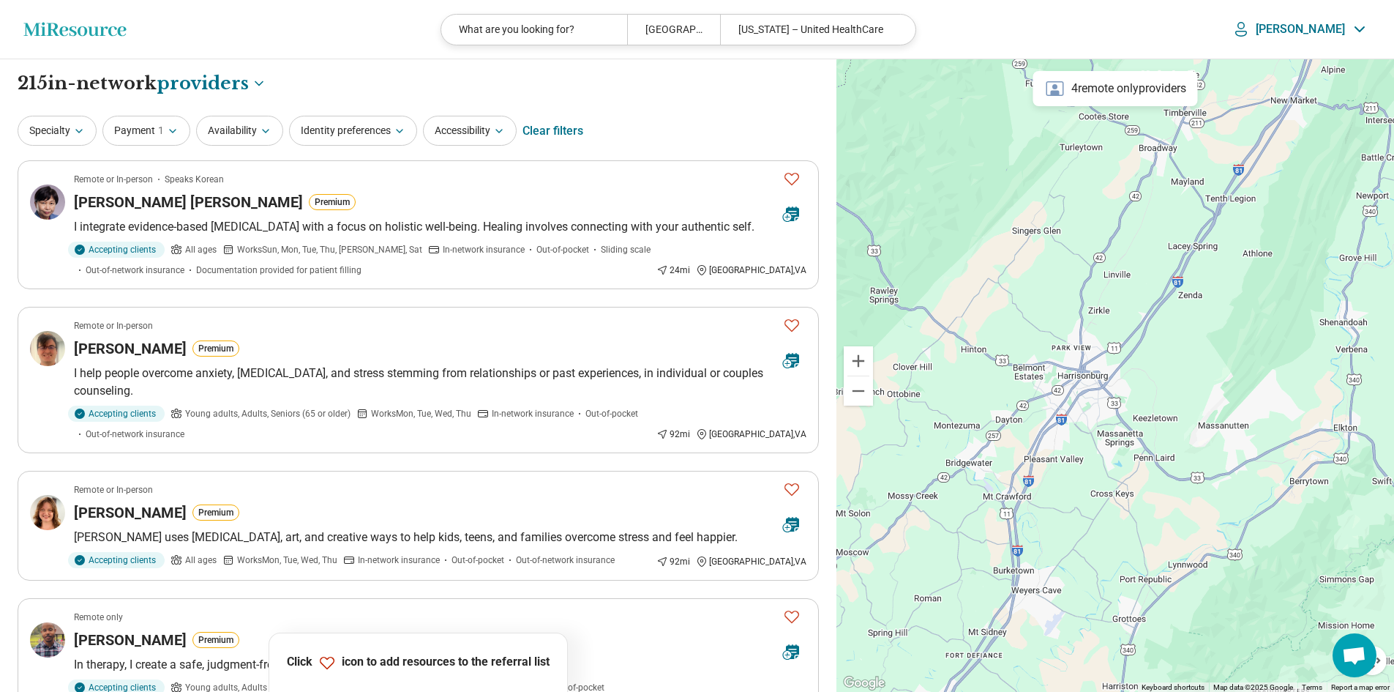
drag, startPoint x: 1120, startPoint y: 463, endPoint x: 1079, endPoint y: 528, distance: 77.0
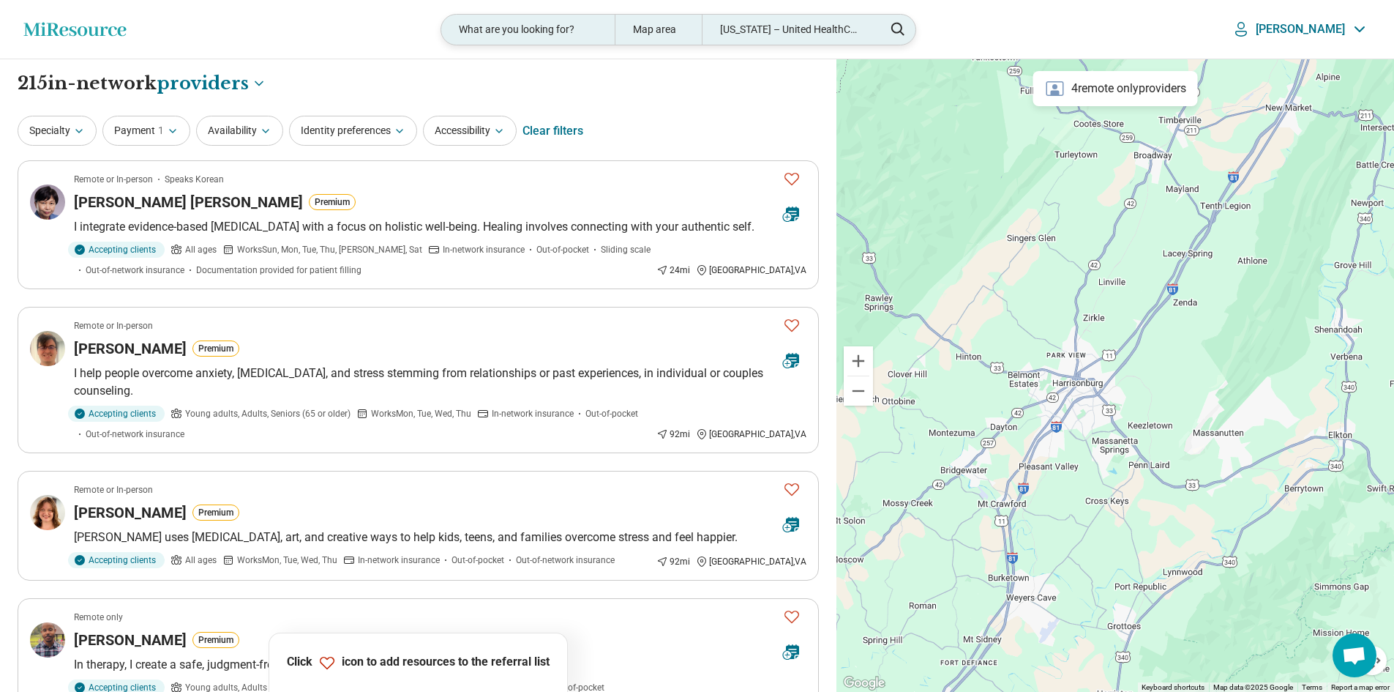
click at [573, 34] on div "What are you looking for?" at bounding box center [527, 30] width 173 height 30
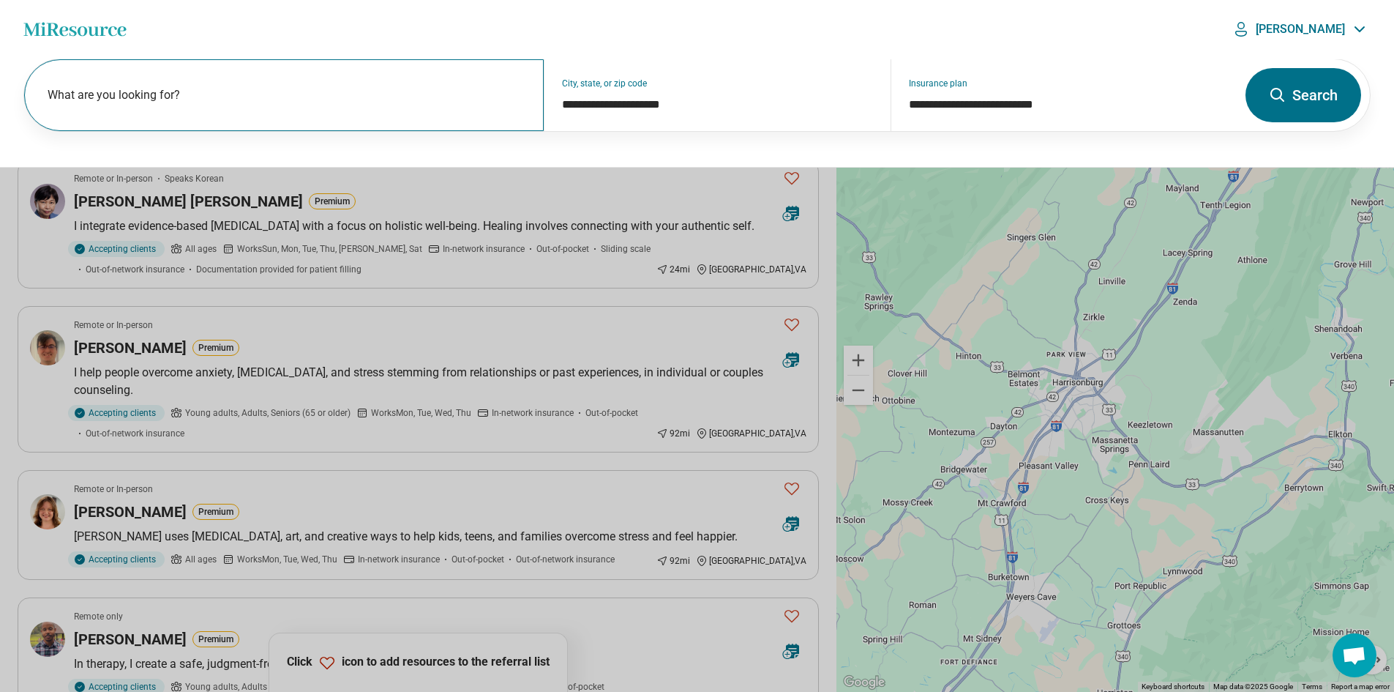
click at [388, 101] on label "What are you looking for?" at bounding box center [287, 95] width 479 height 18
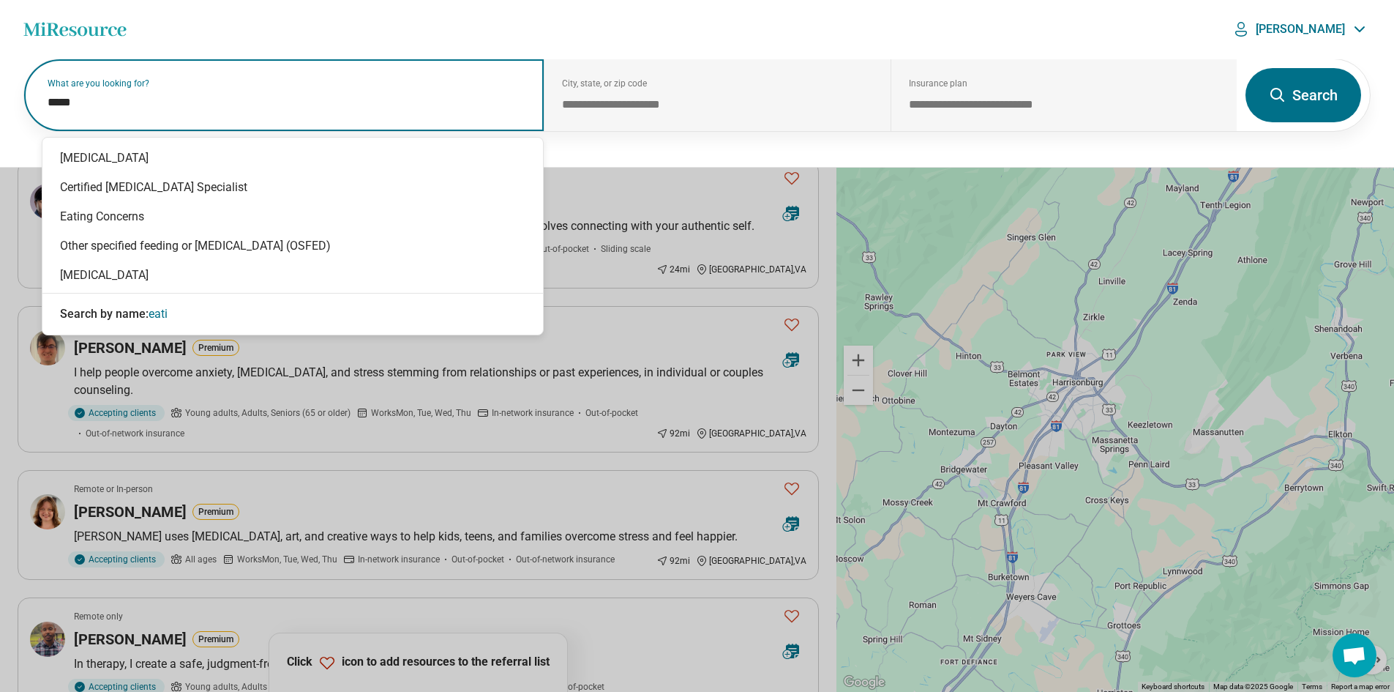
type input "******"
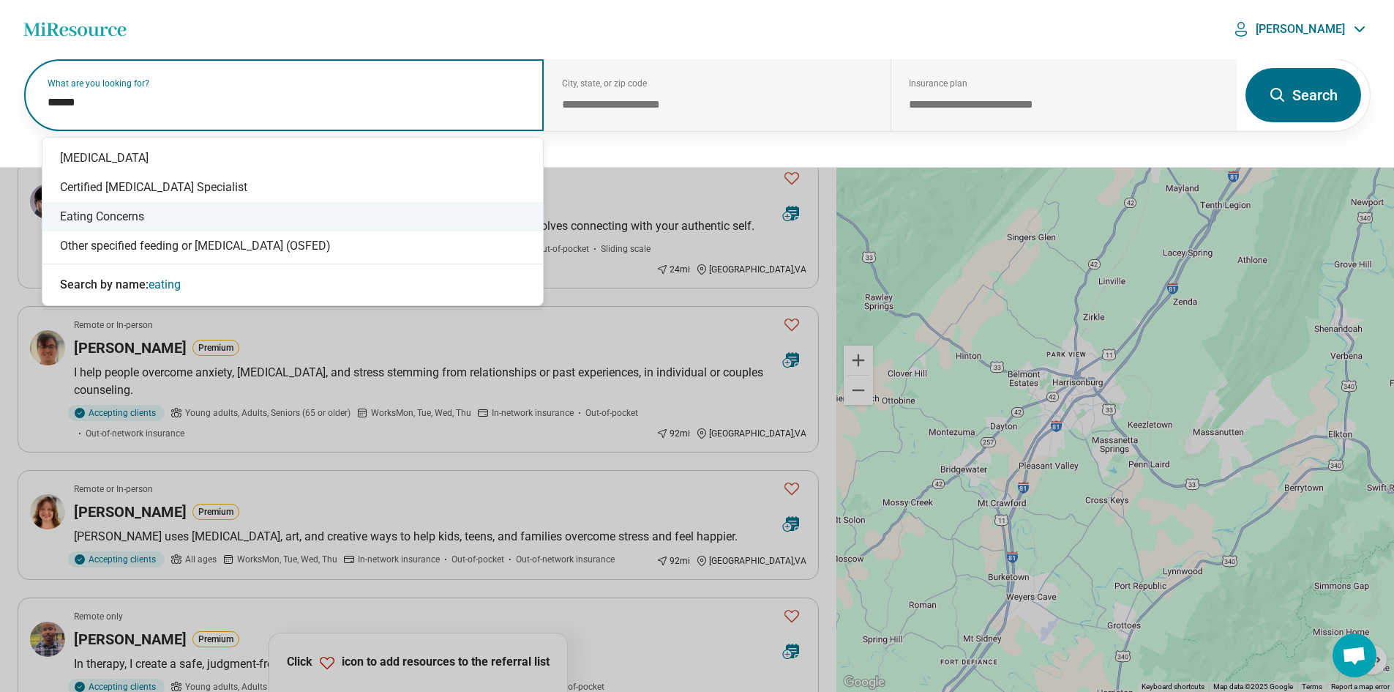
click at [212, 210] on div "Eating Concerns" at bounding box center [292, 216] width 501 height 29
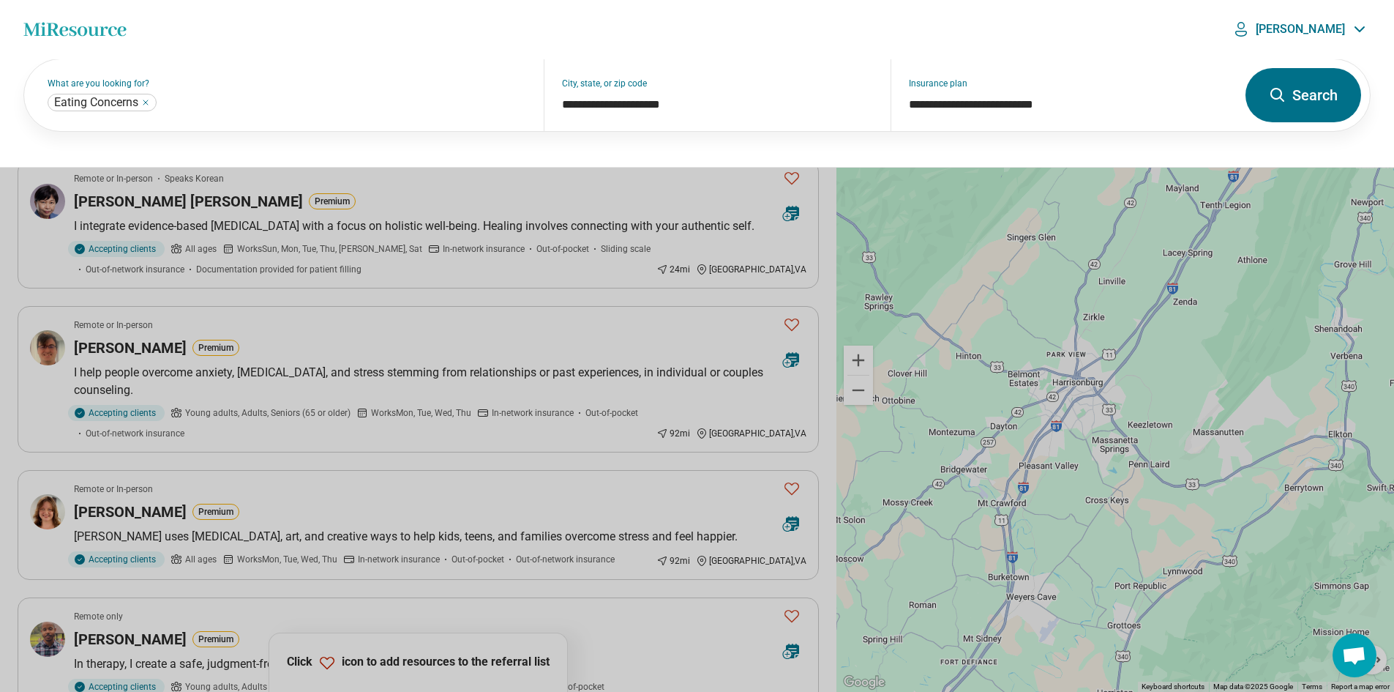
click at [1285, 100] on icon at bounding box center [1278, 95] width 18 height 18
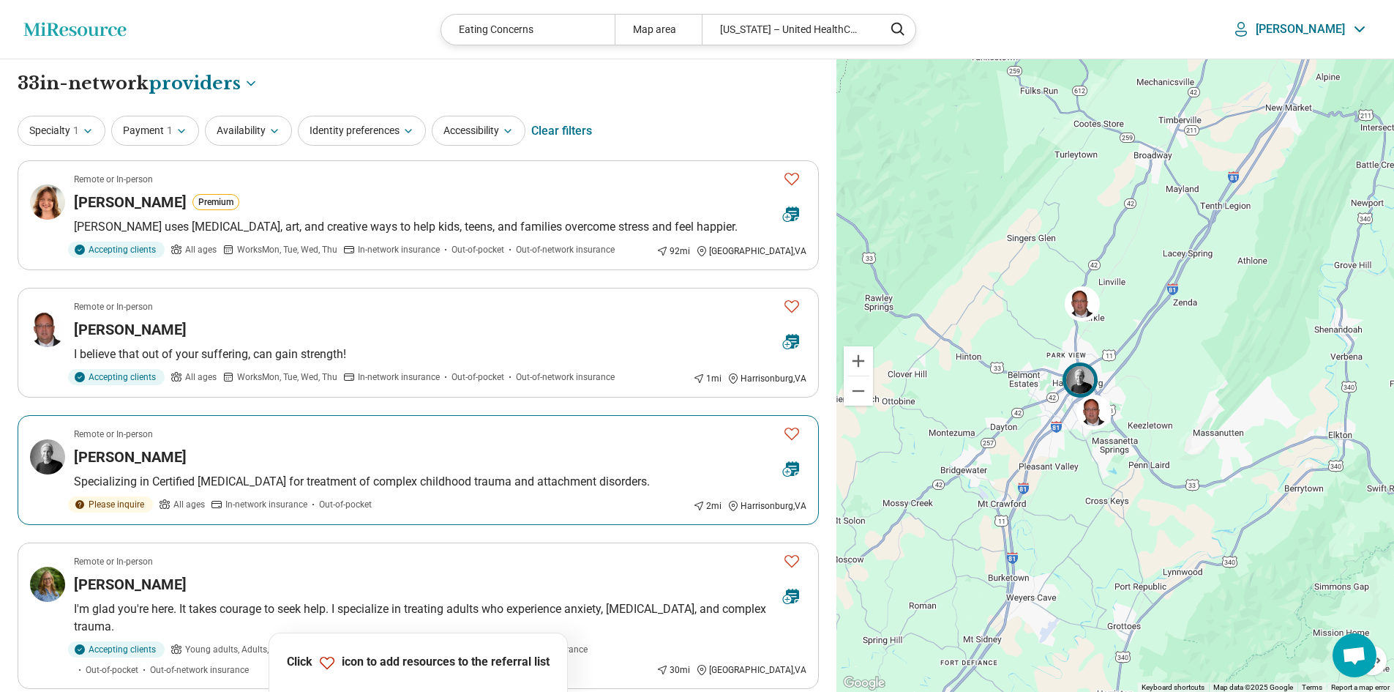
click at [1082, 383] on img at bounding box center [1080, 379] width 35 height 35
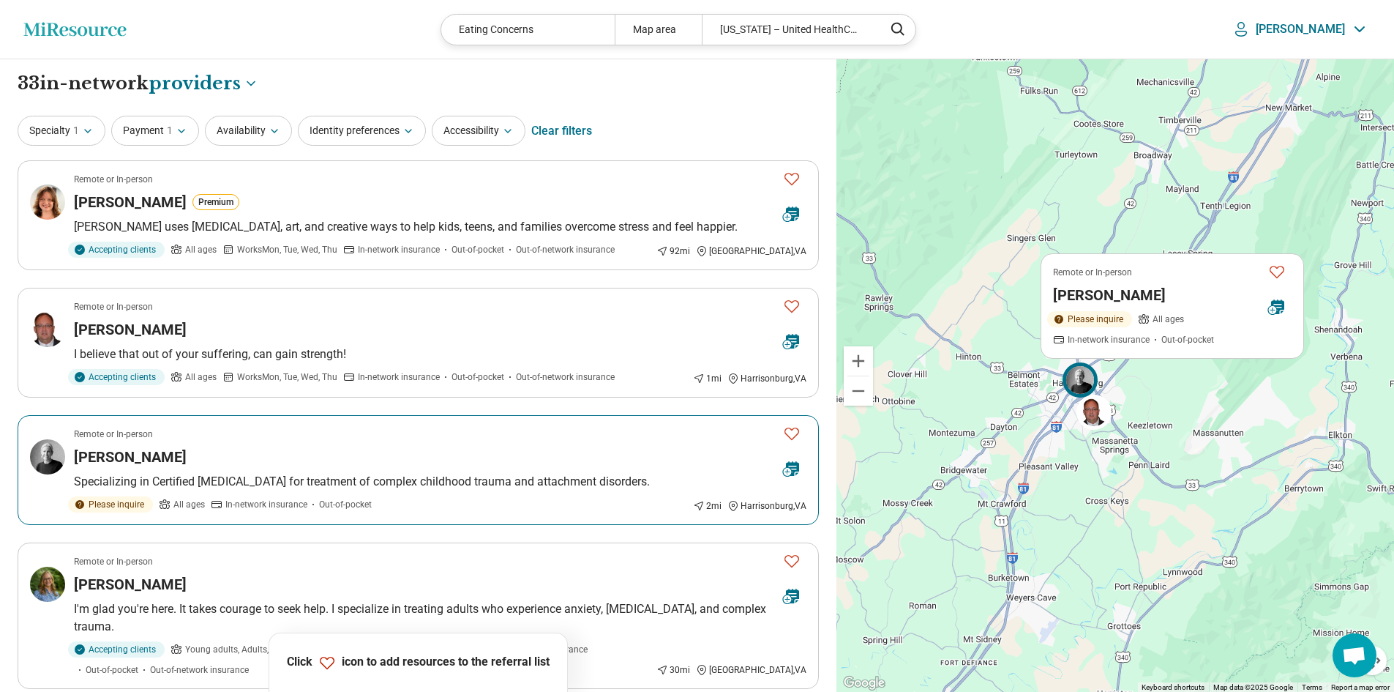
click at [1082, 383] on img at bounding box center [1080, 379] width 35 height 35
click at [136, 456] on h3 "Jenny Kuszyk" at bounding box center [130, 456] width 113 height 20
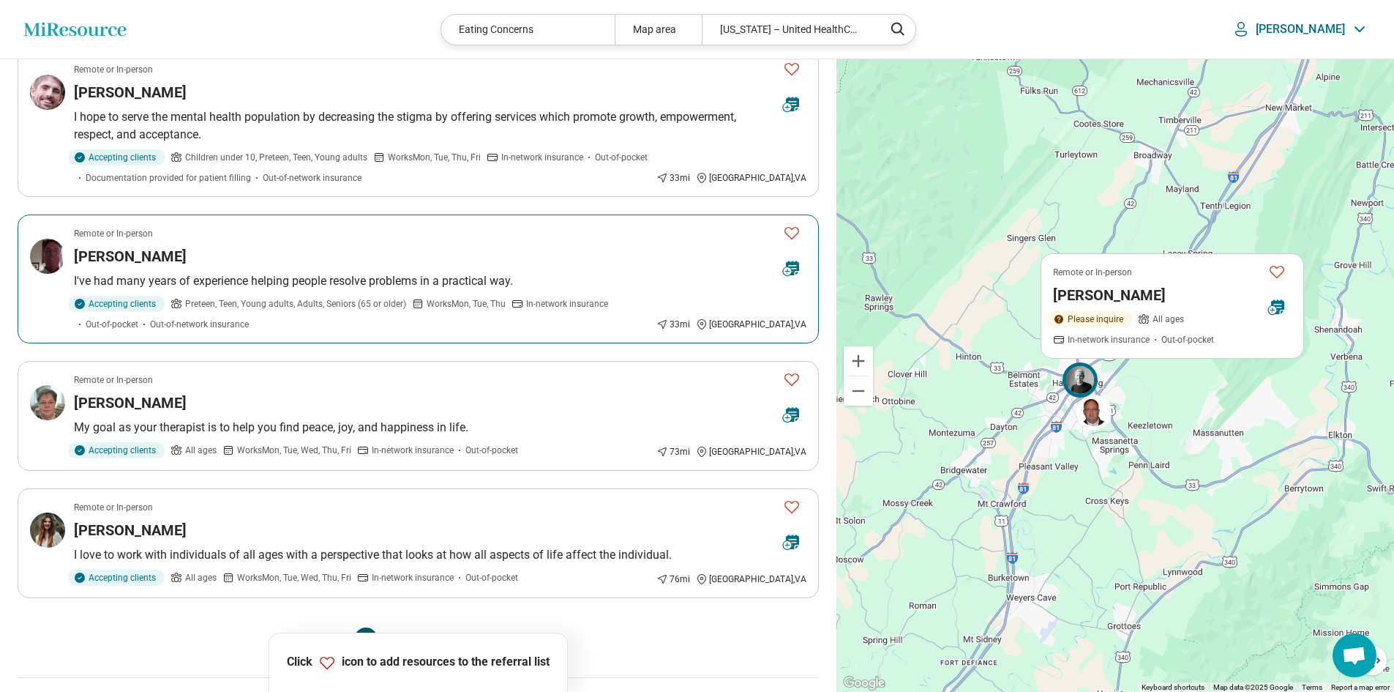
scroll to position [1171, 0]
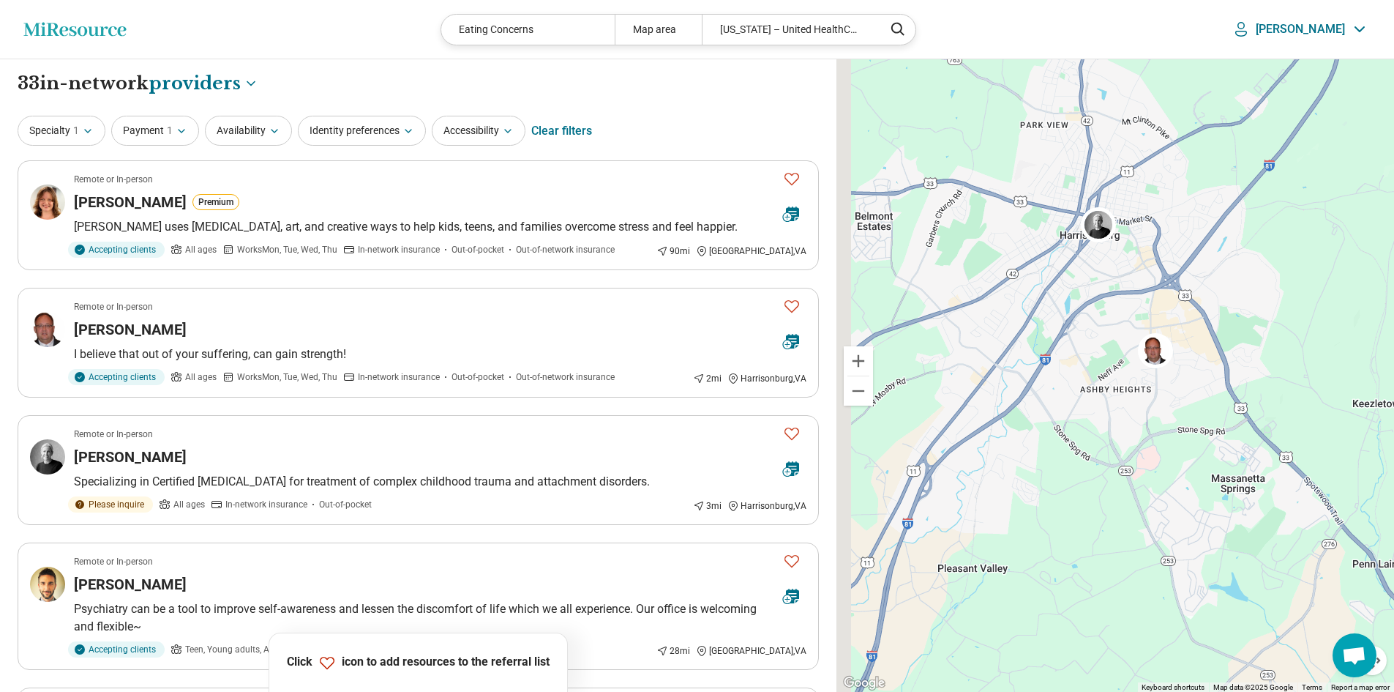
drag, startPoint x: 906, startPoint y: 356, endPoint x: 1077, endPoint y: 430, distance: 185.9
click at [1077, 430] on div "2" at bounding box center [1116, 375] width 558 height 633
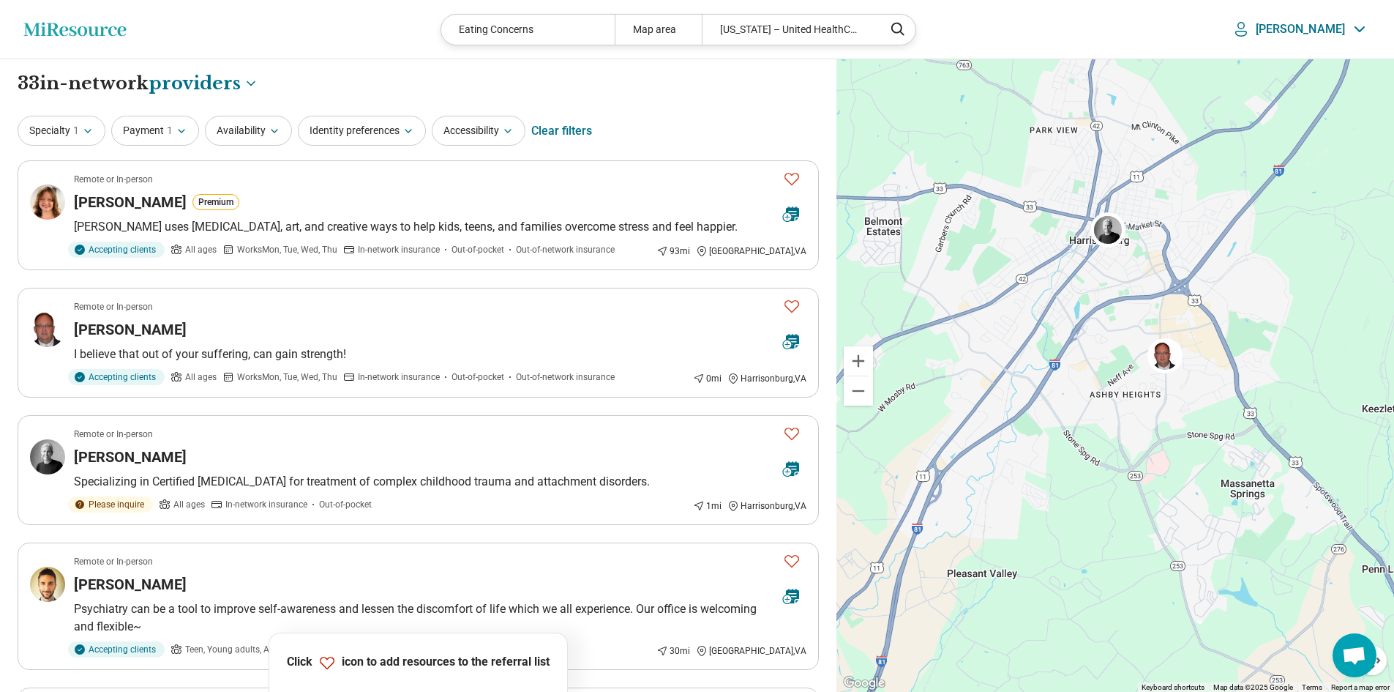
click at [577, 141] on div "Clear filters" at bounding box center [561, 130] width 61 height 35
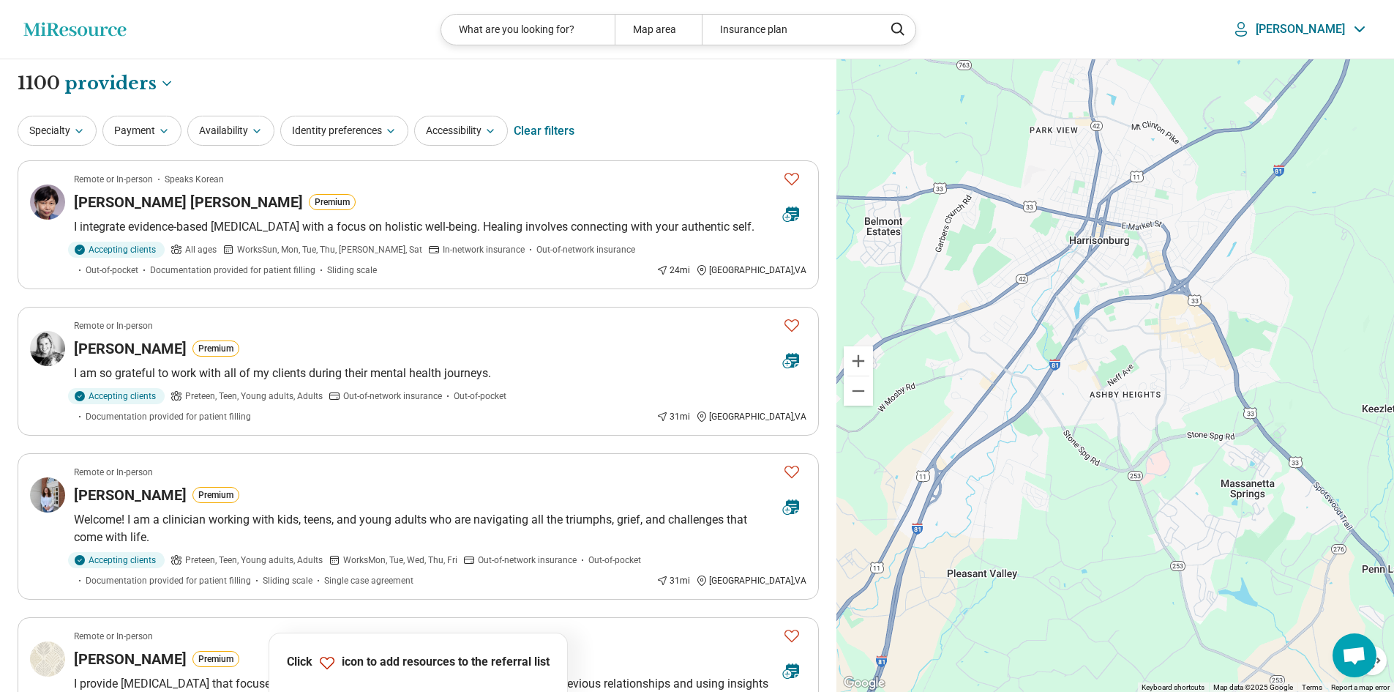
click at [550, 127] on div "Clear filters" at bounding box center [544, 130] width 61 height 35
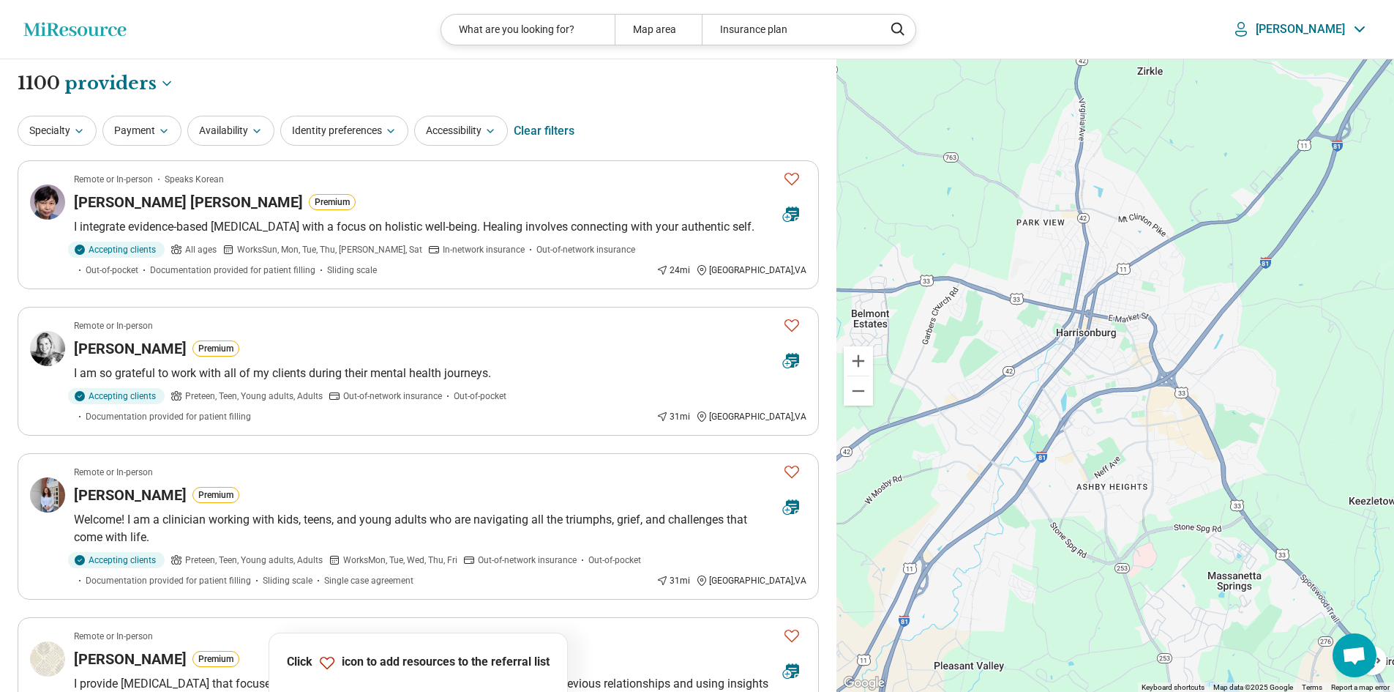
drag, startPoint x: 1112, startPoint y: 358, endPoint x: 1099, endPoint y: 453, distance: 96.0
click at [1099, 453] on div at bounding box center [1116, 375] width 558 height 633
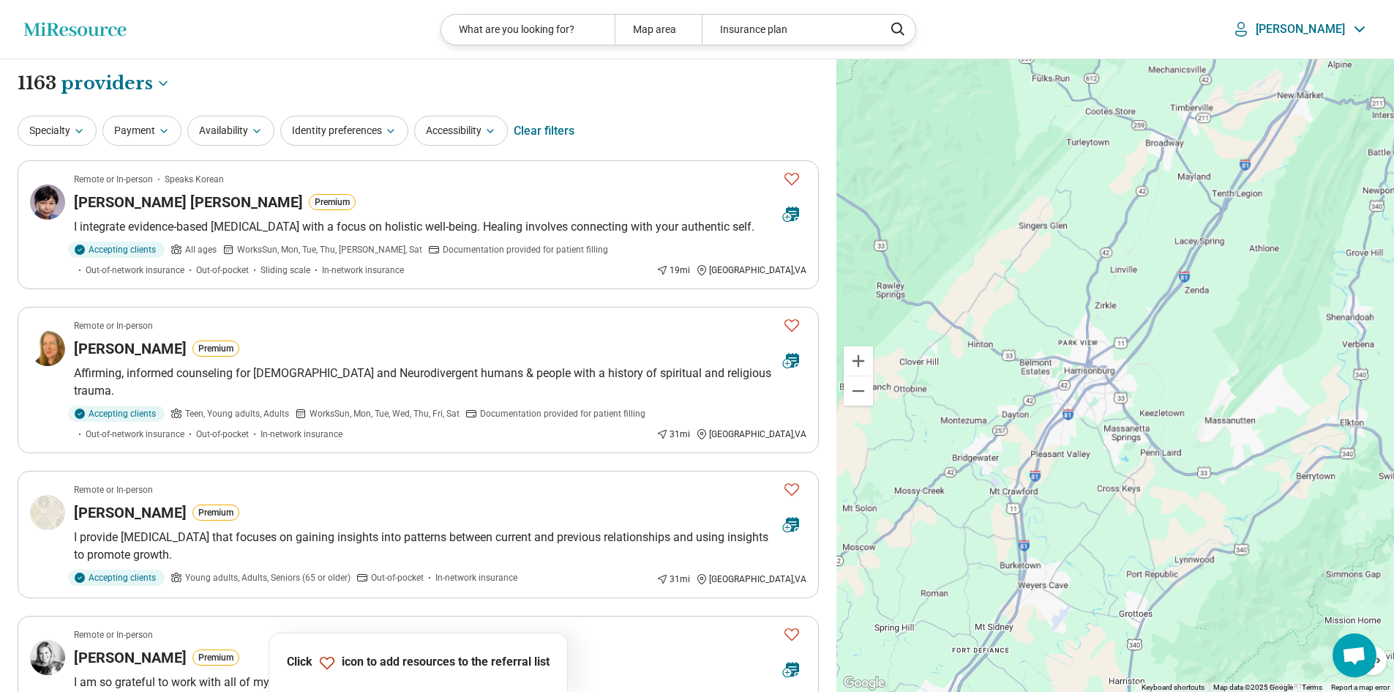
drag, startPoint x: 975, startPoint y: 445, endPoint x: 1125, endPoint y: 378, distance: 164.2
click at [1125, 378] on div at bounding box center [1116, 375] width 558 height 633
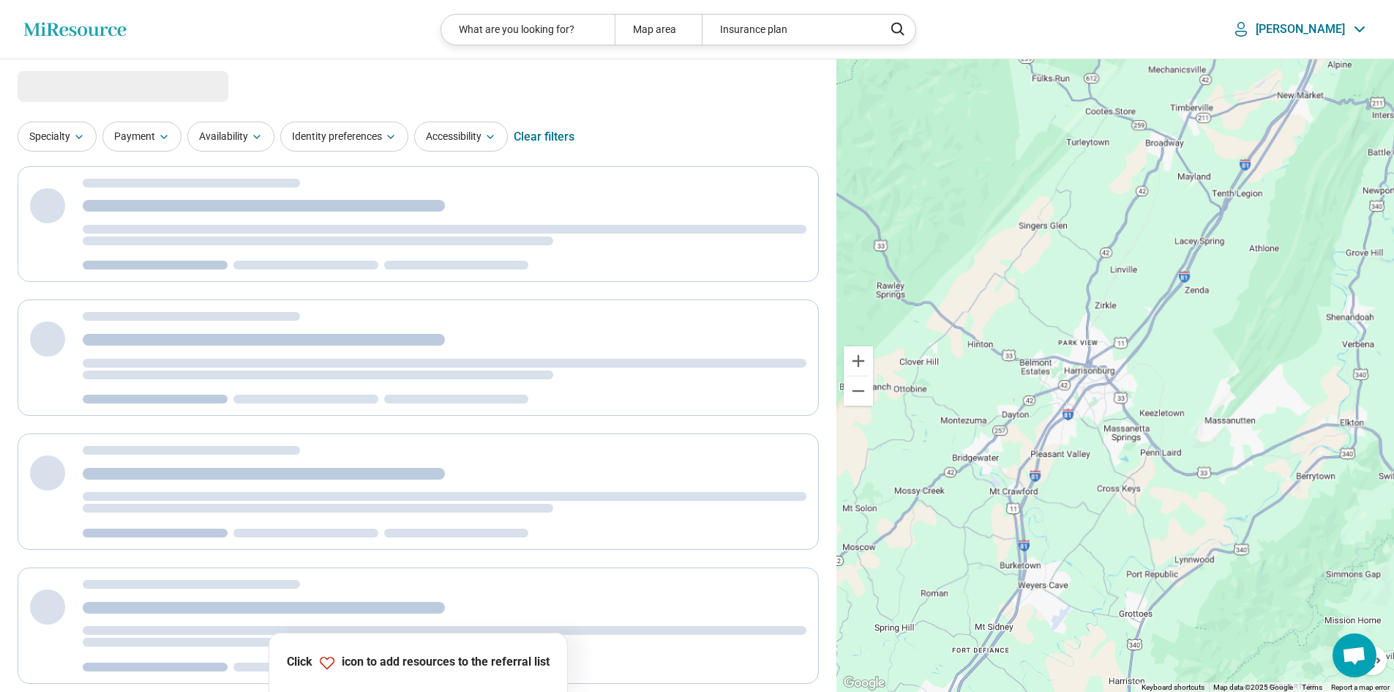
select select "********"
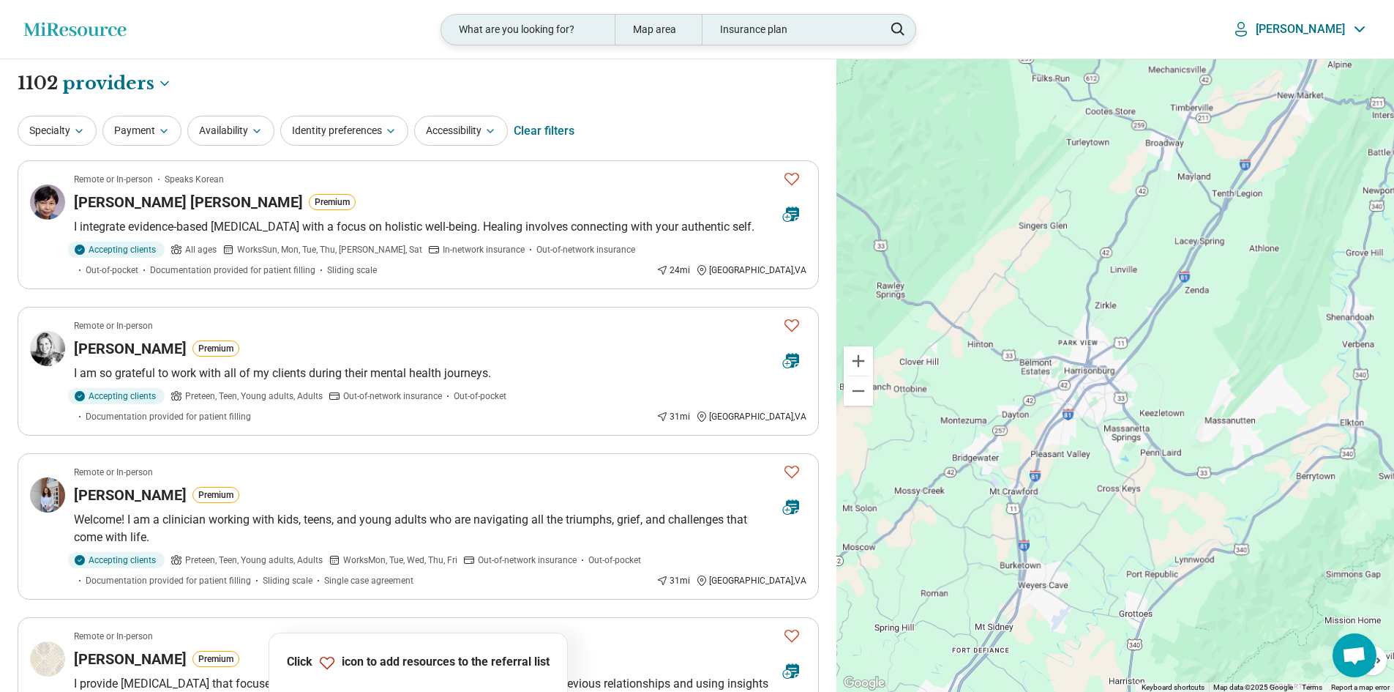
click at [681, 26] on div "Map area" at bounding box center [658, 30] width 87 height 30
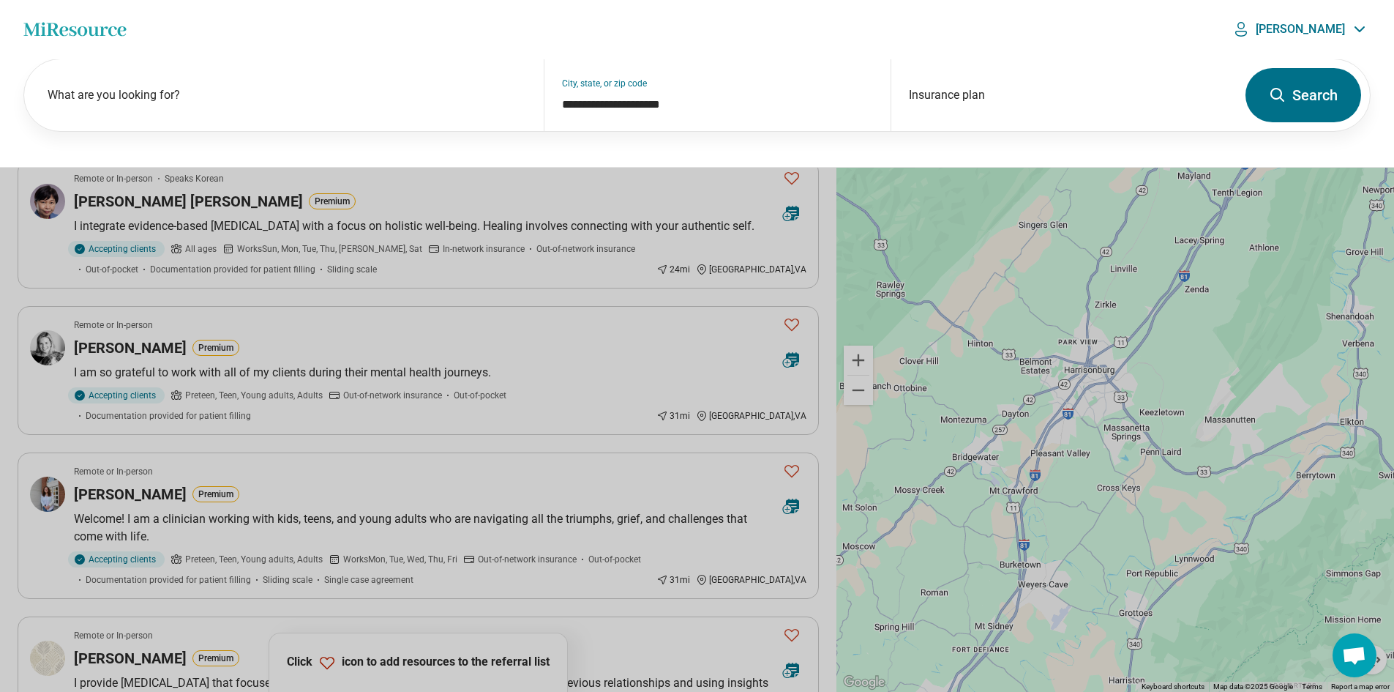
click at [1306, 96] on button "Search" at bounding box center [1304, 95] width 116 height 54
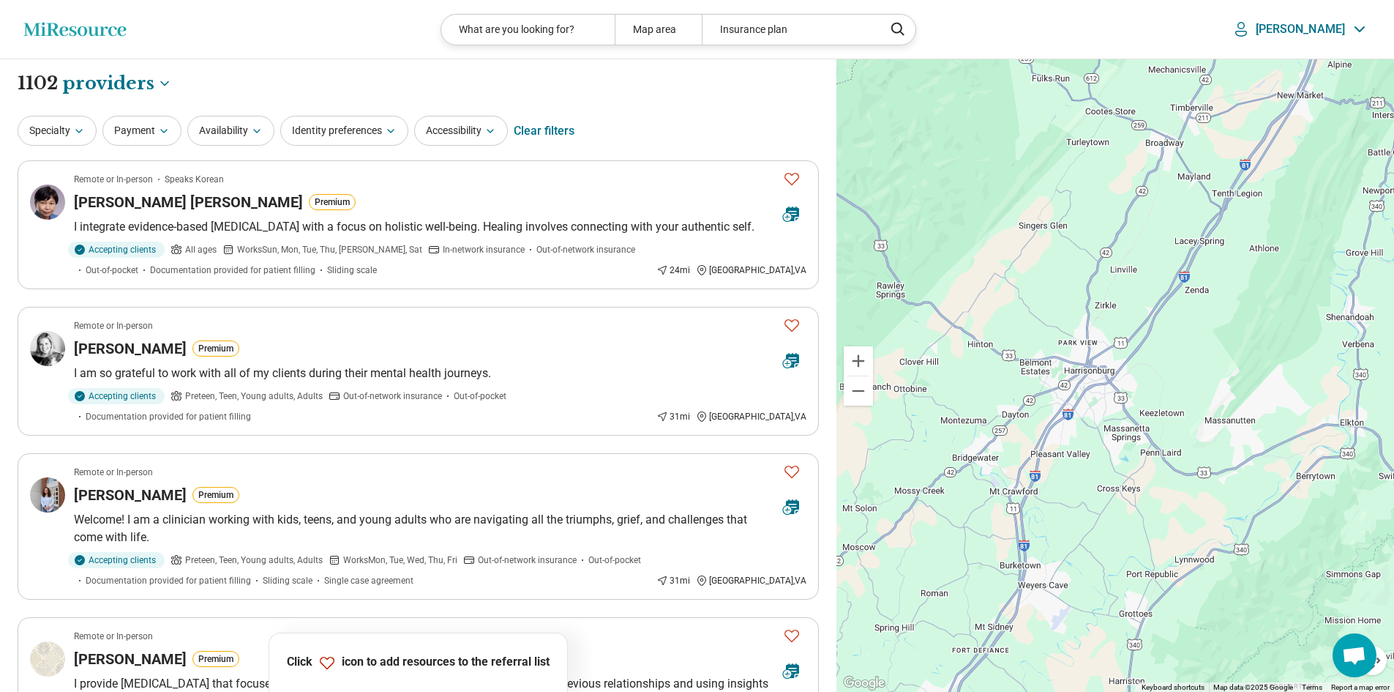
click at [1344, 35] on p "Erin" at bounding box center [1300, 29] width 89 height 15
click at [1313, 113] on p "Log Out" at bounding box center [1321, 111] width 100 height 38
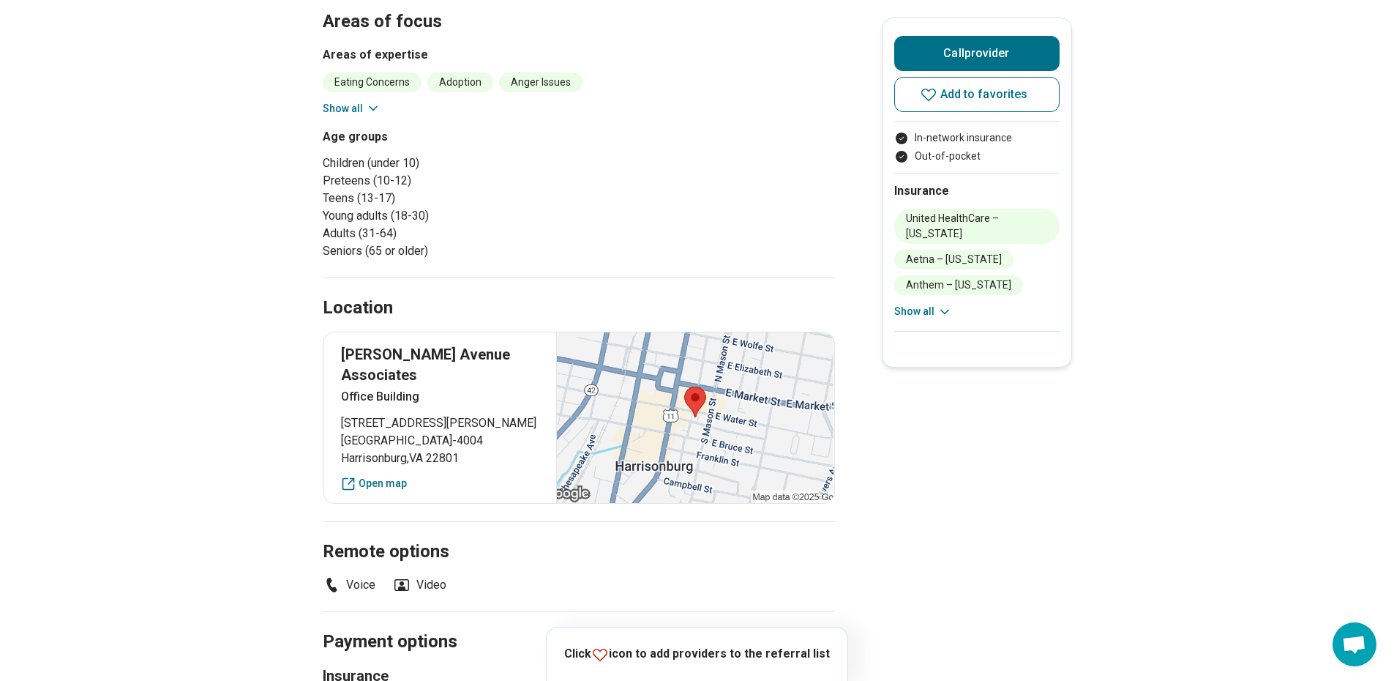
scroll to position [293, 0]
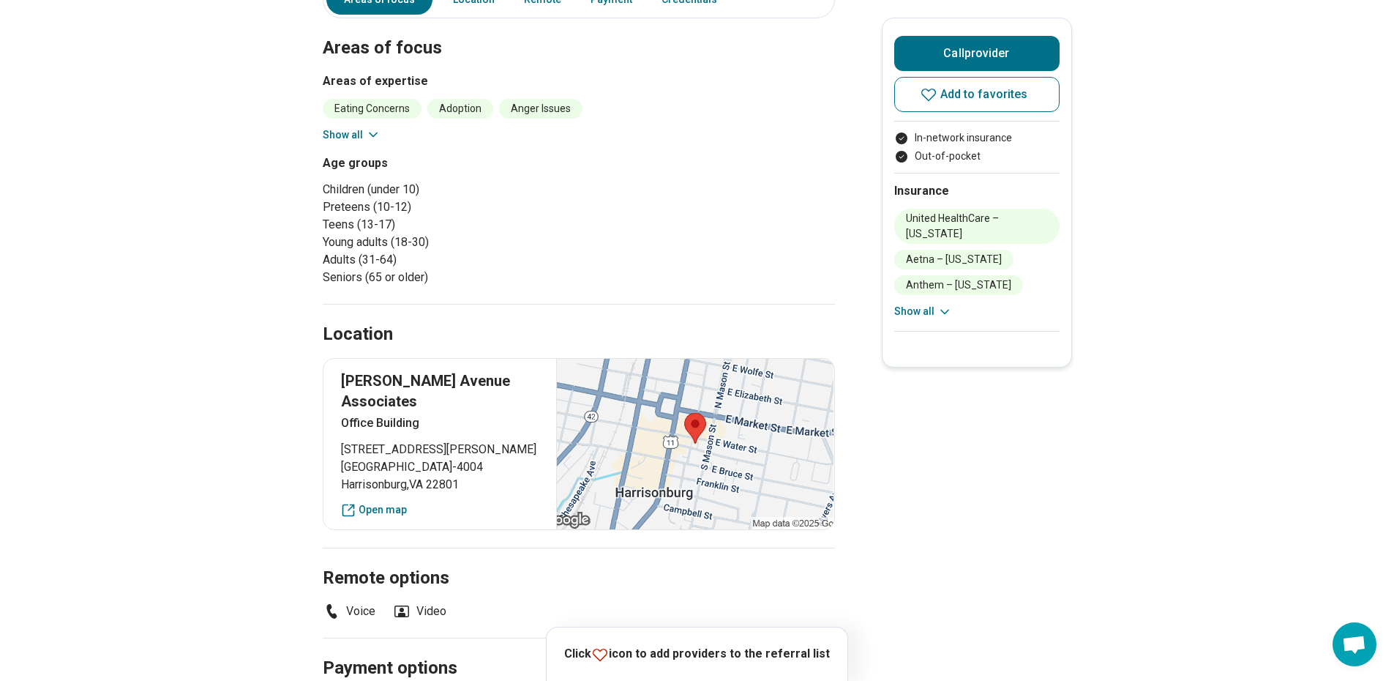
click at [361, 131] on button "Show all" at bounding box center [352, 134] width 58 height 15
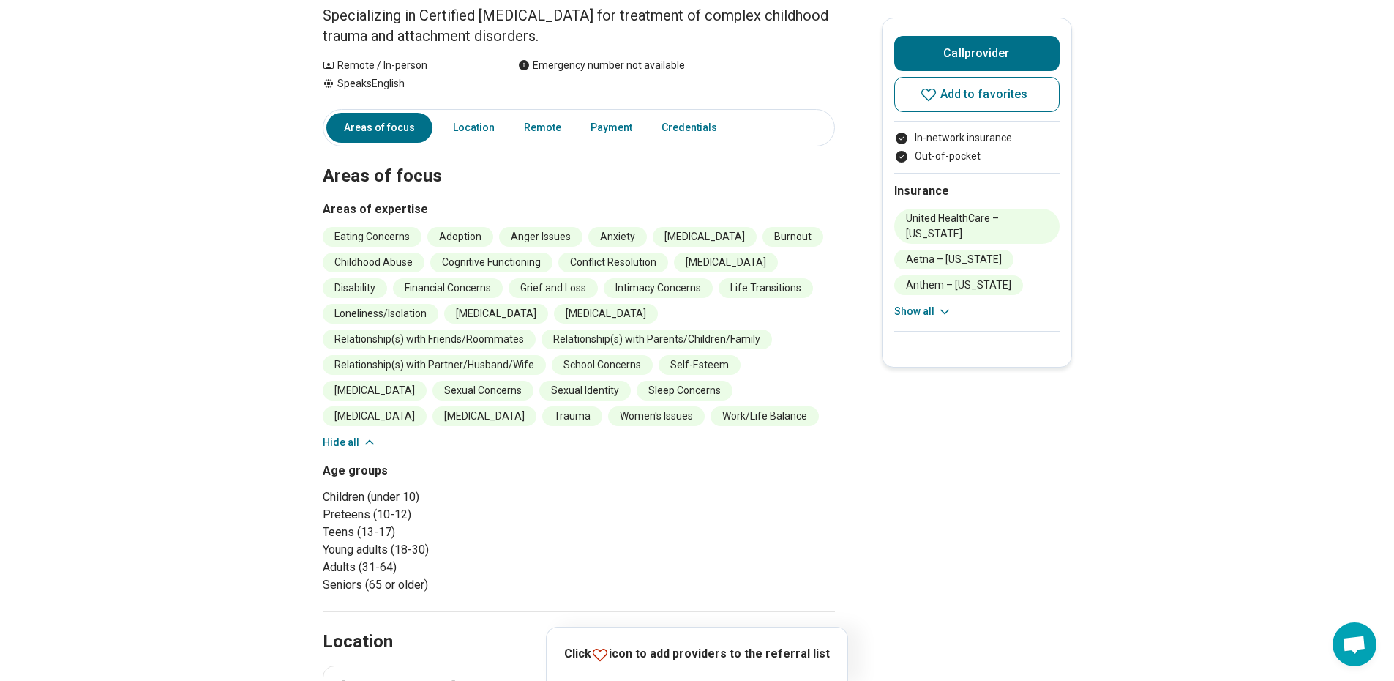
scroll to position [0, 0]
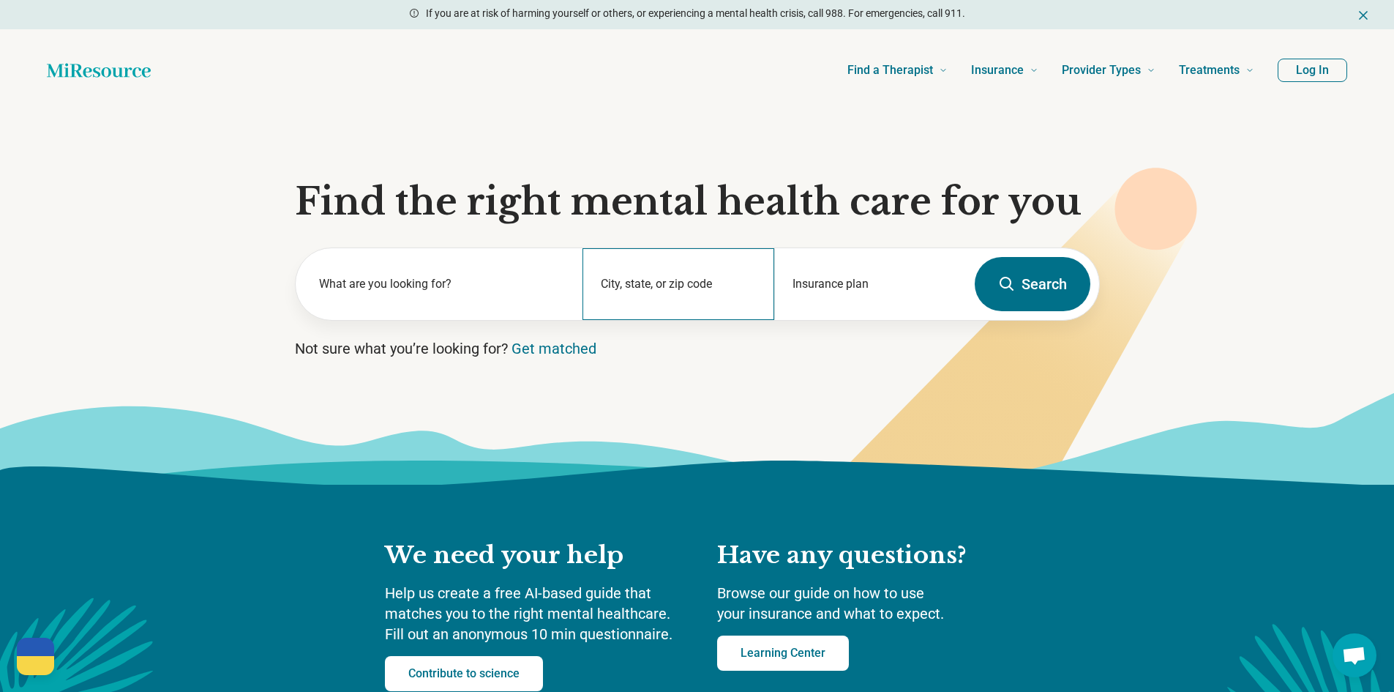
click at [693, 277] on div "City, state, or zip code" at bounding box center [679, 284] width 192 height 72
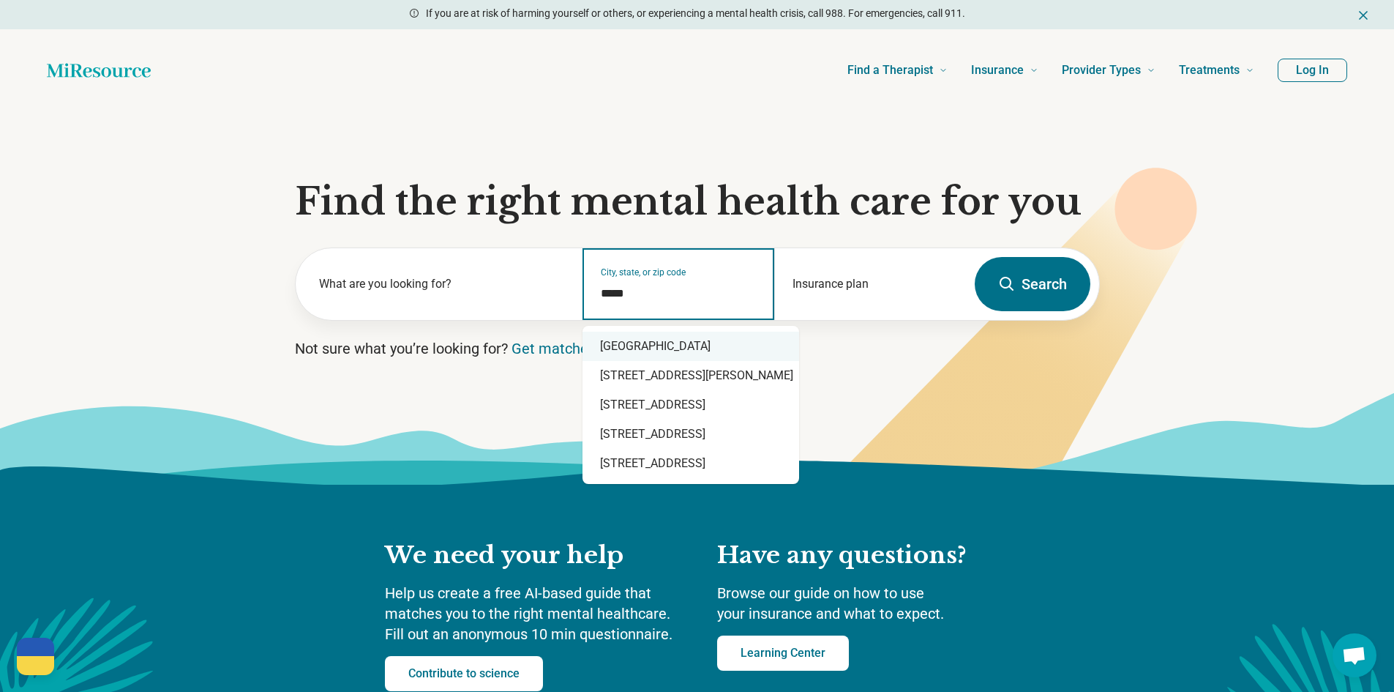
click at [696, 355] on div "Harrisonburg, VA 22801" at bounding box center [691, 346] width 217 height 29
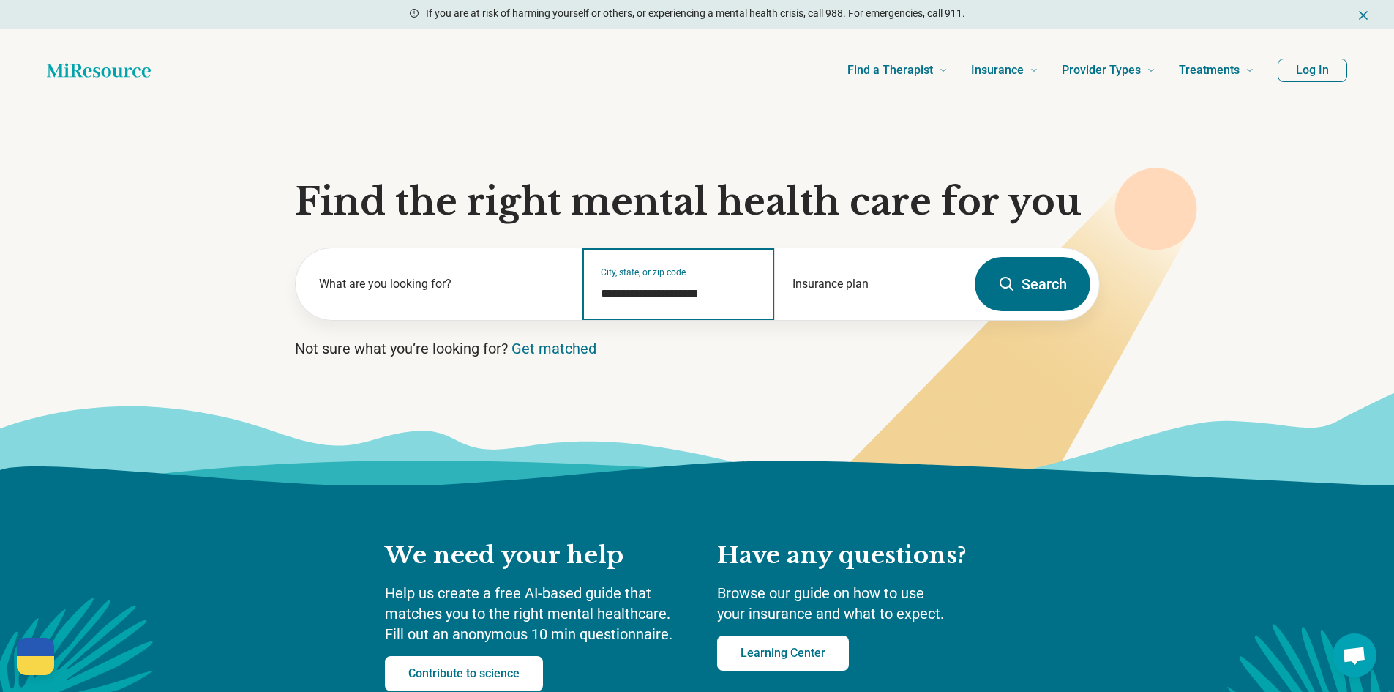
type input "**********"
click at [1060, 297] on button "Search" at bounding box center [1033, 284] width 116 height 54
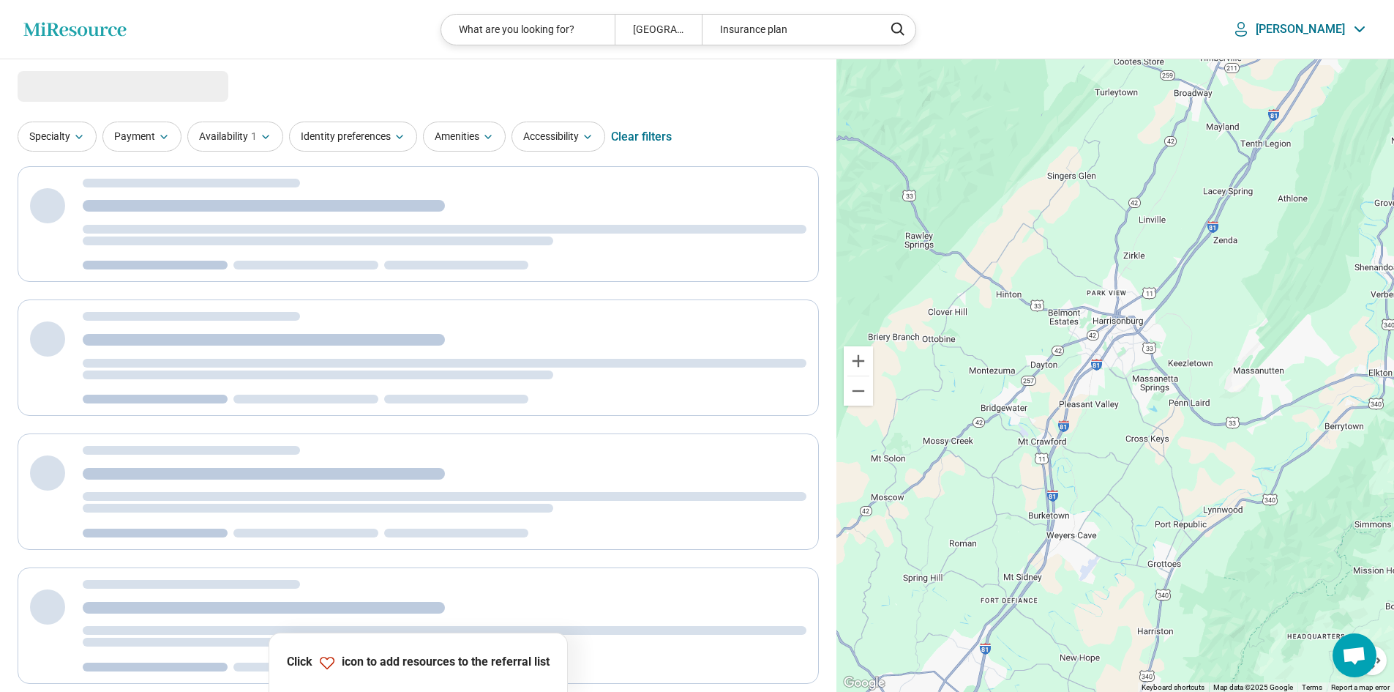
select select "***"
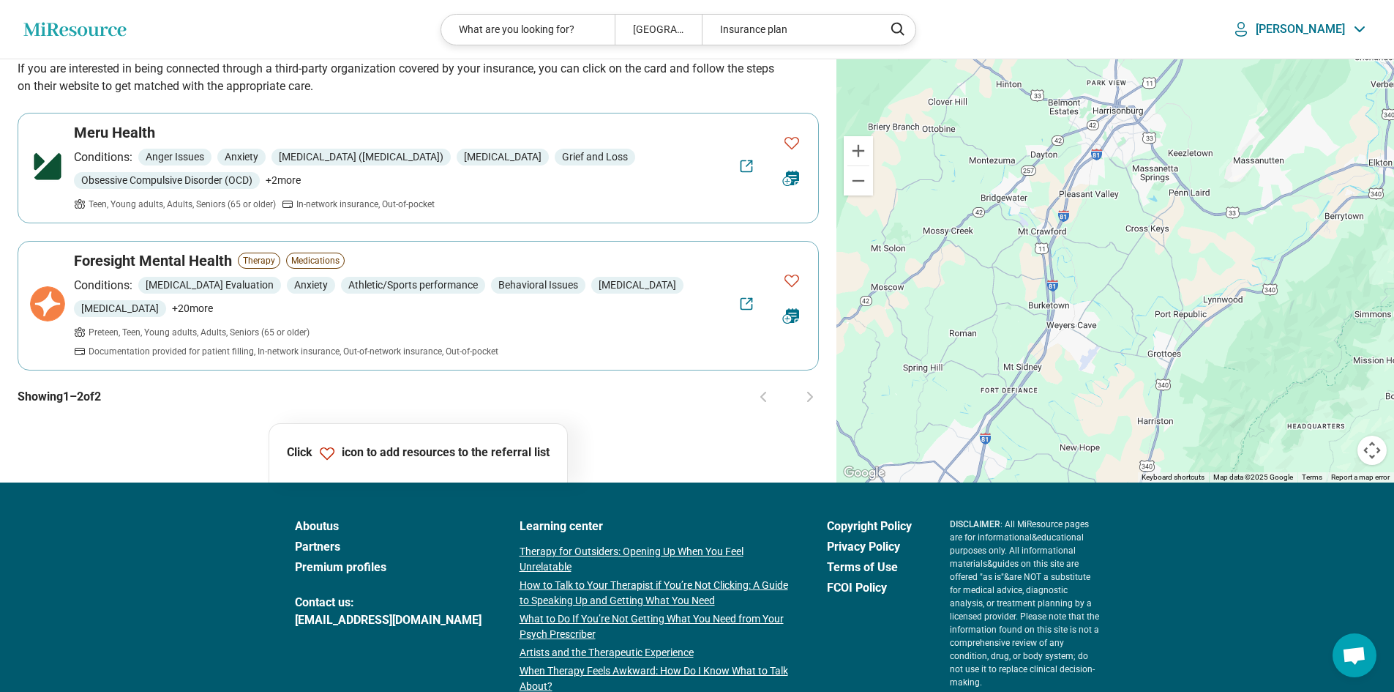
scroll to position [1391, 0]
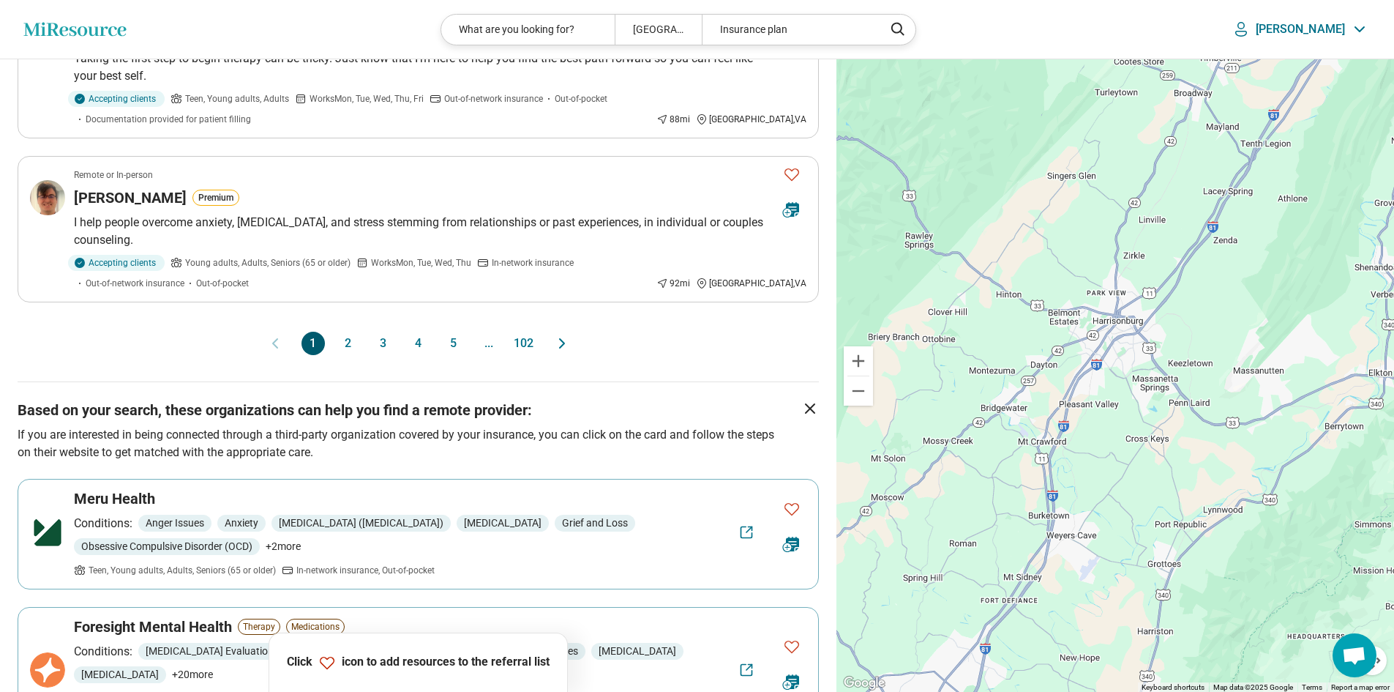
click at [457, 338] on button "5" at bounding box center [453, 343] width 23 height 23
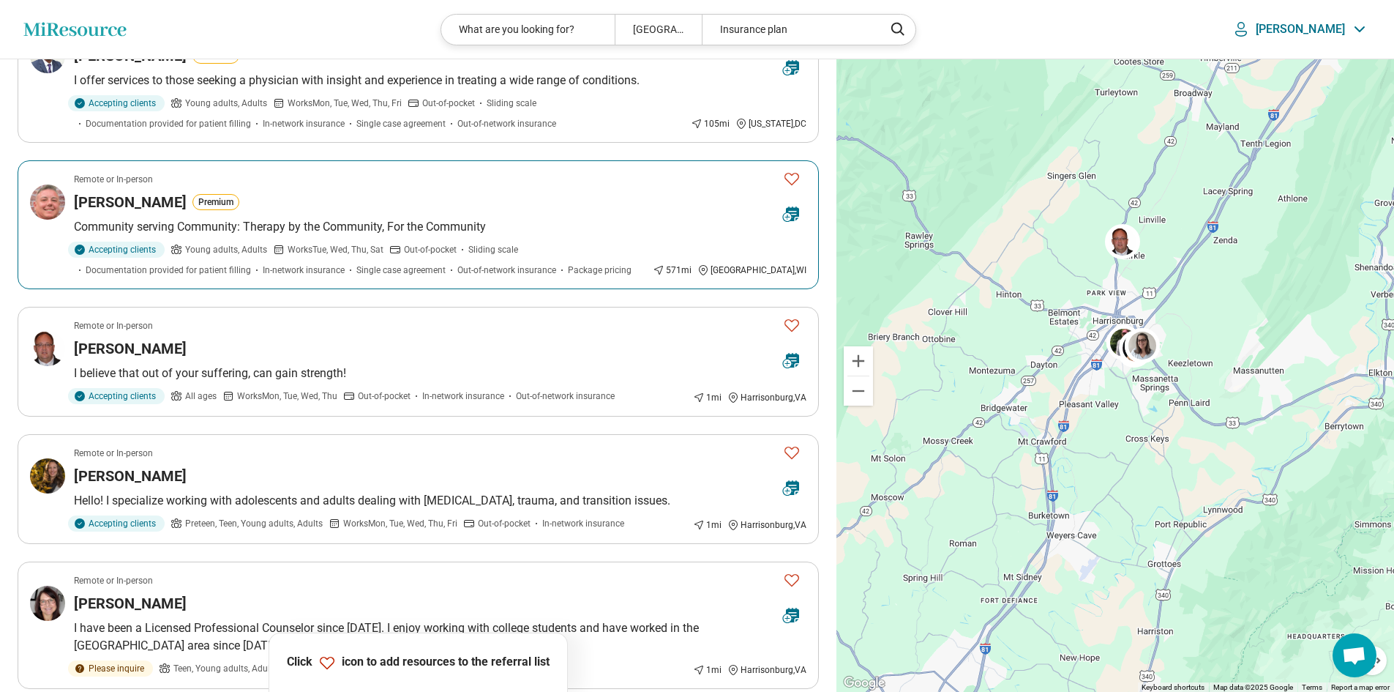
scroll to position [293, 0]
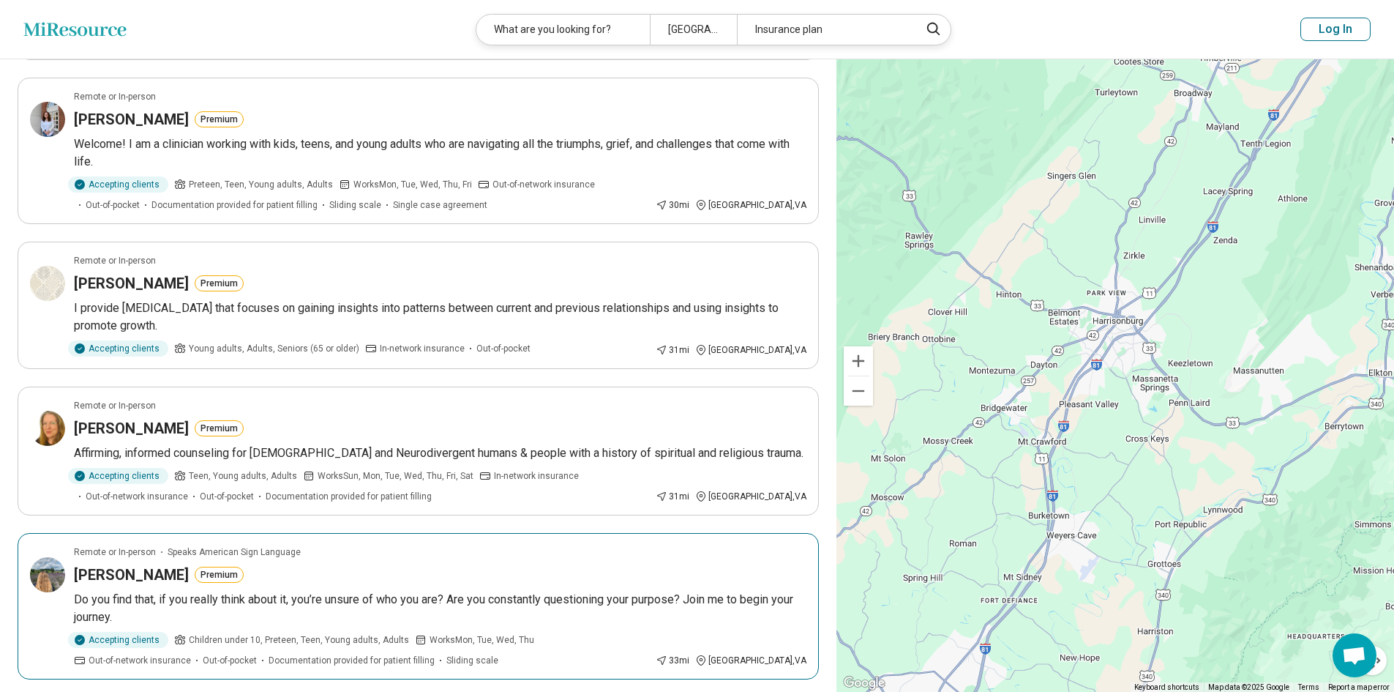
scroll to position [366, 0]
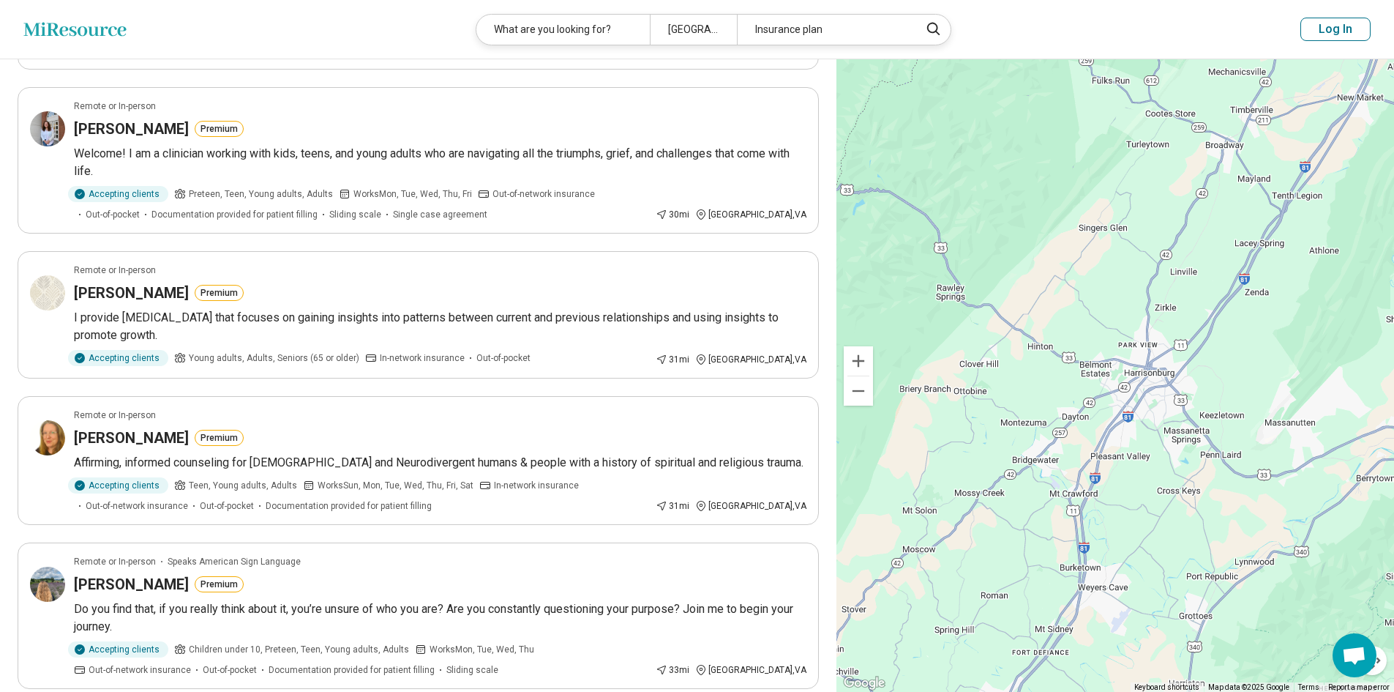
drag, startPoint x: 1142, startPoint y: 364, endPoint x: 1170, endPoint y: 411, distance: 55.5
click at [1170, 411] on div at bounding box center [1116, 375] width 558 height 633
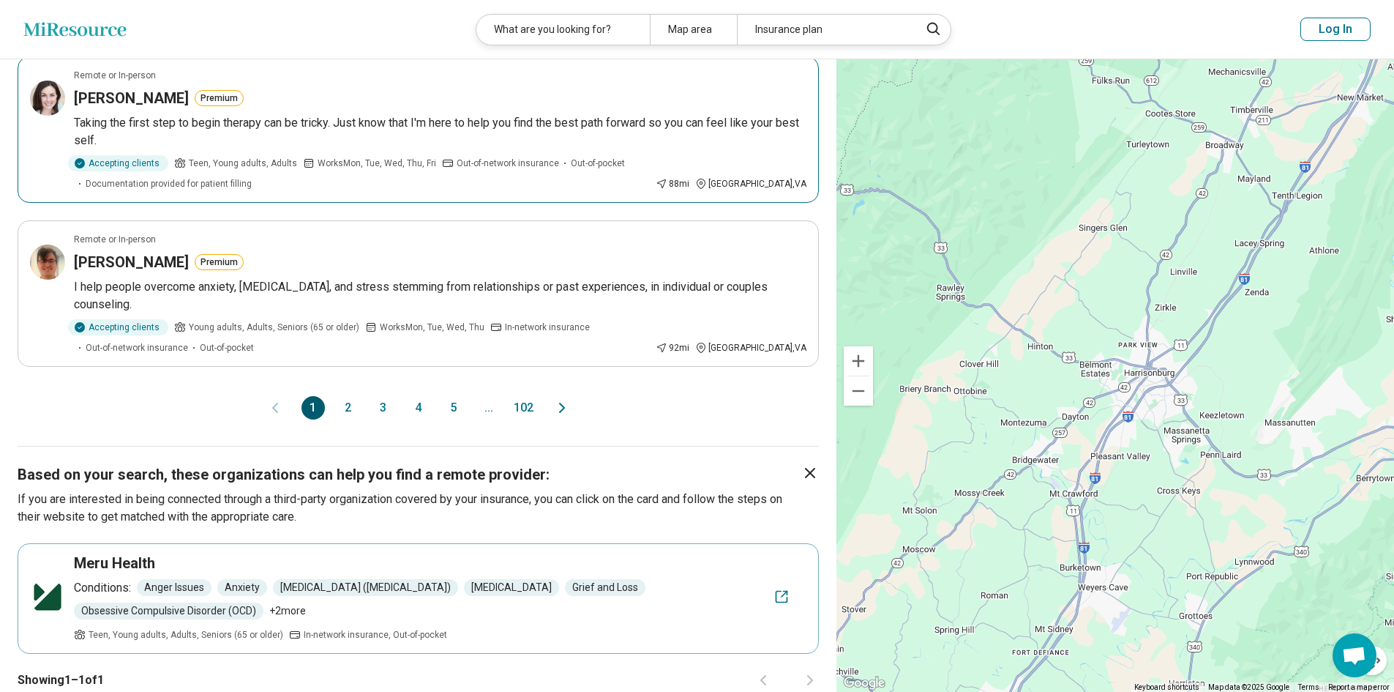
scroll to position [1317, 0]
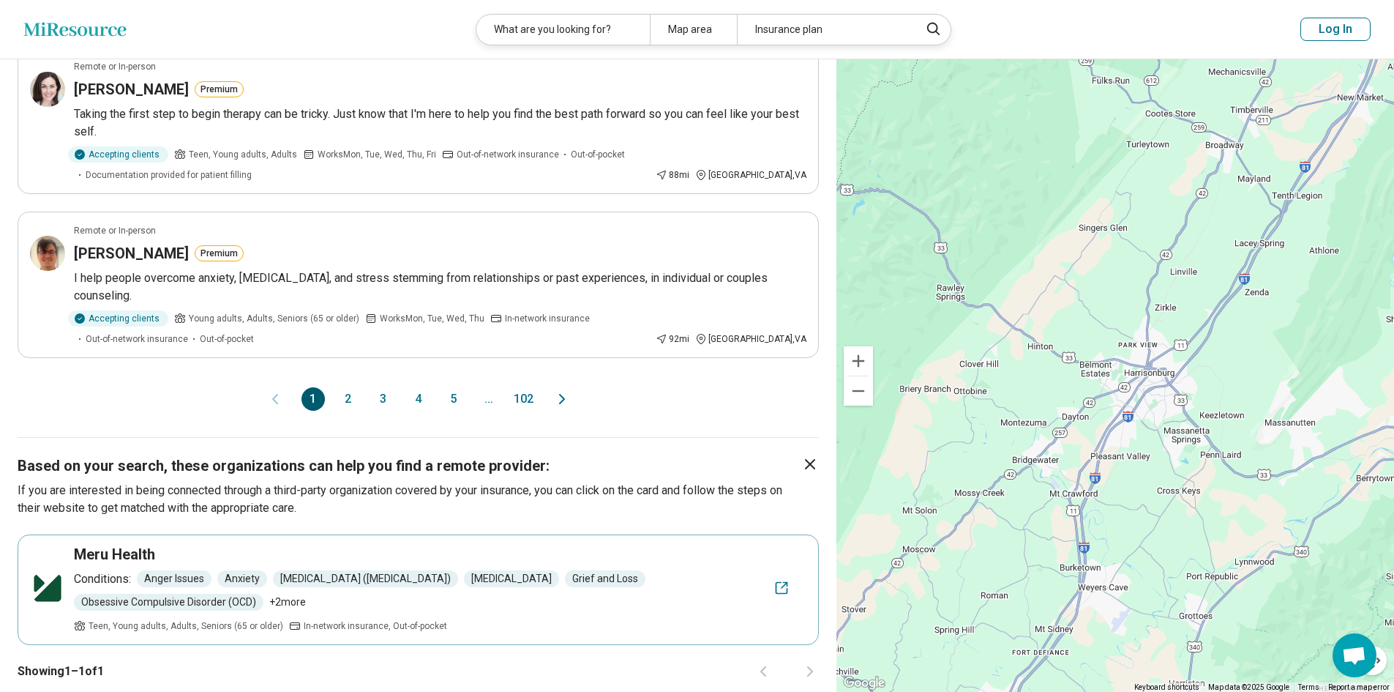
click at [345, 387] on button "2" at bounding box center [348, 398] width 23 height 23
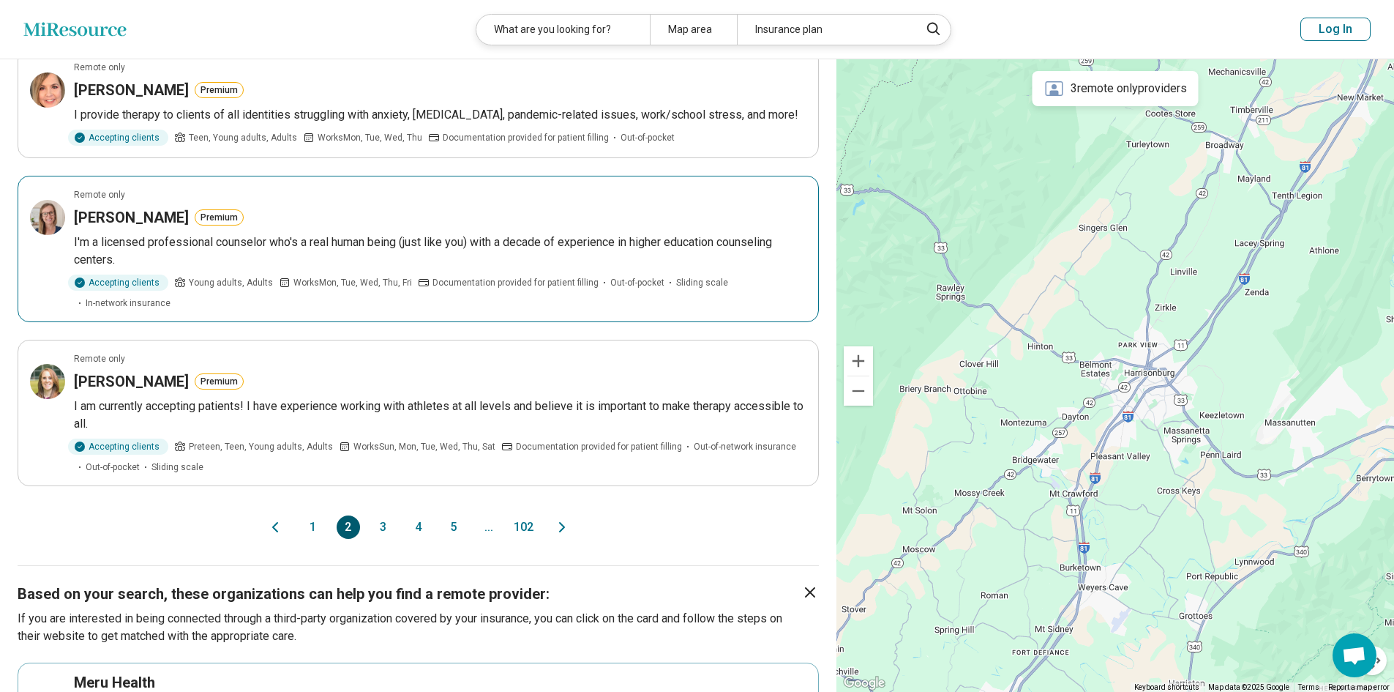
scroll to position [1171, 0]
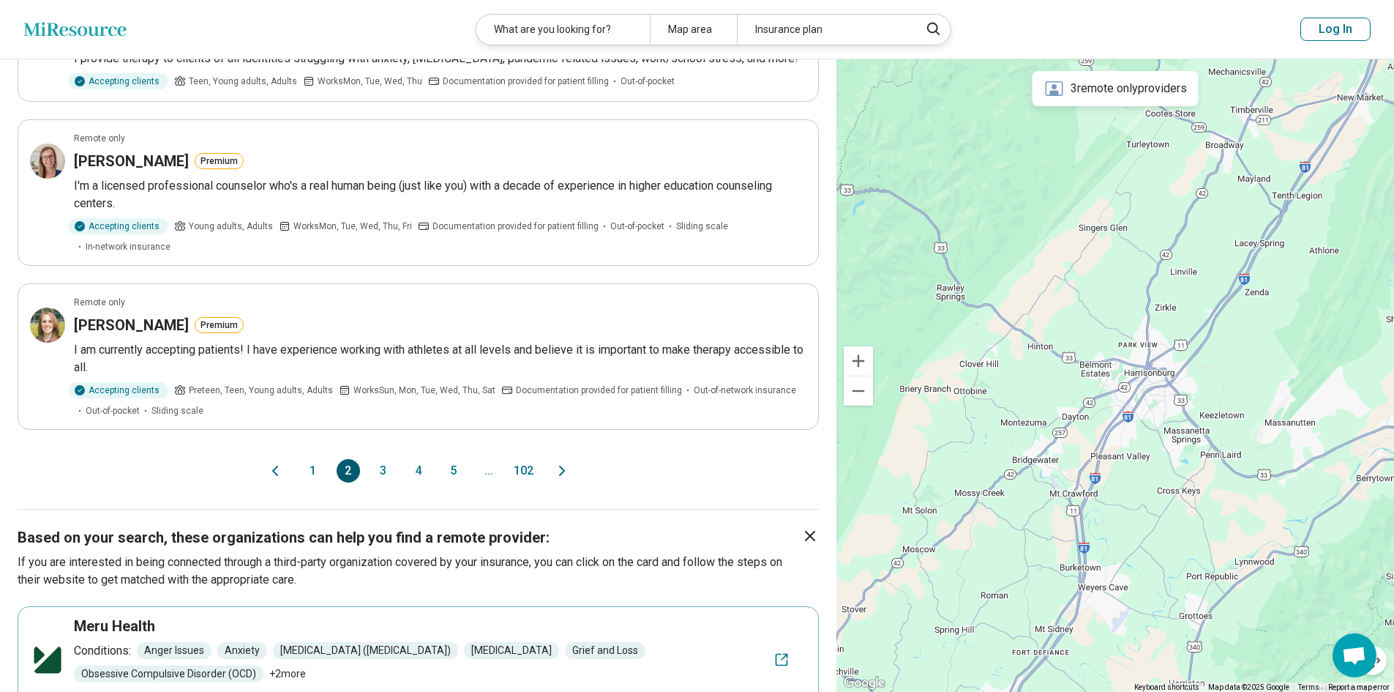
click at [449, 459] on button "5" at bounding box center [453, 470] width 23 height 23
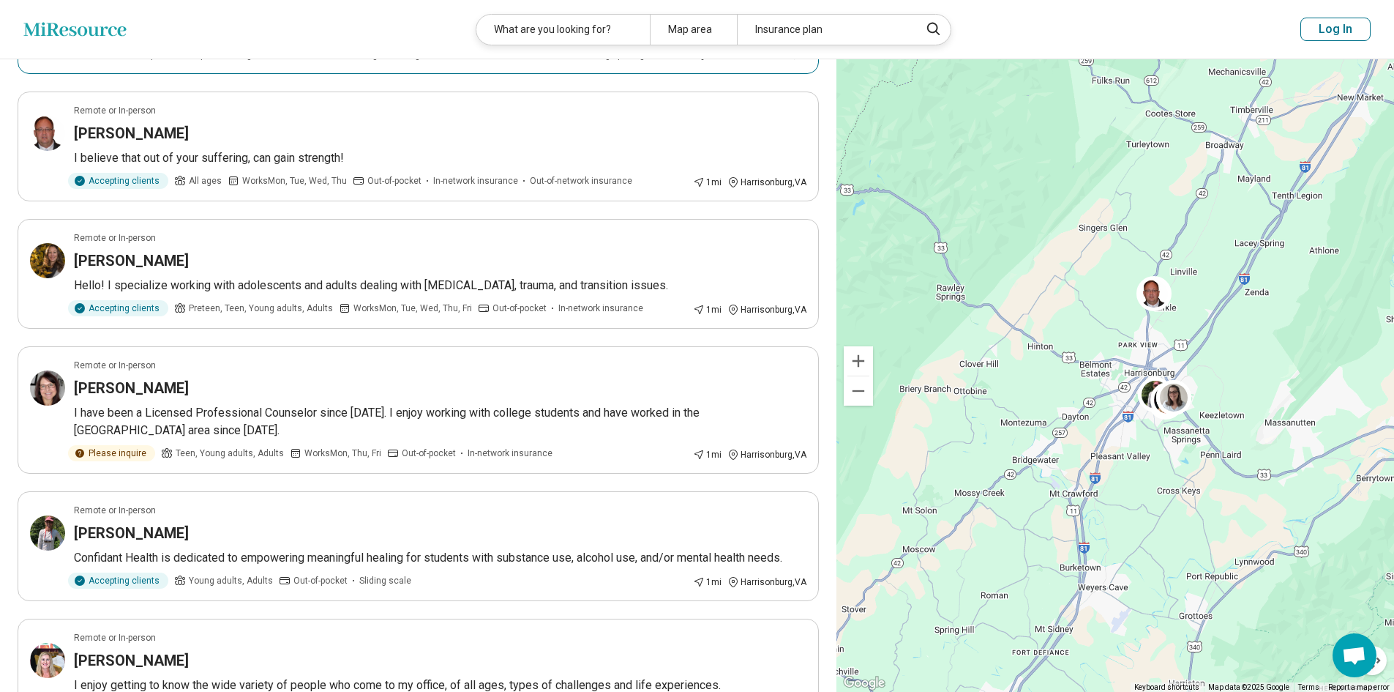
scroll to position [512, 0]
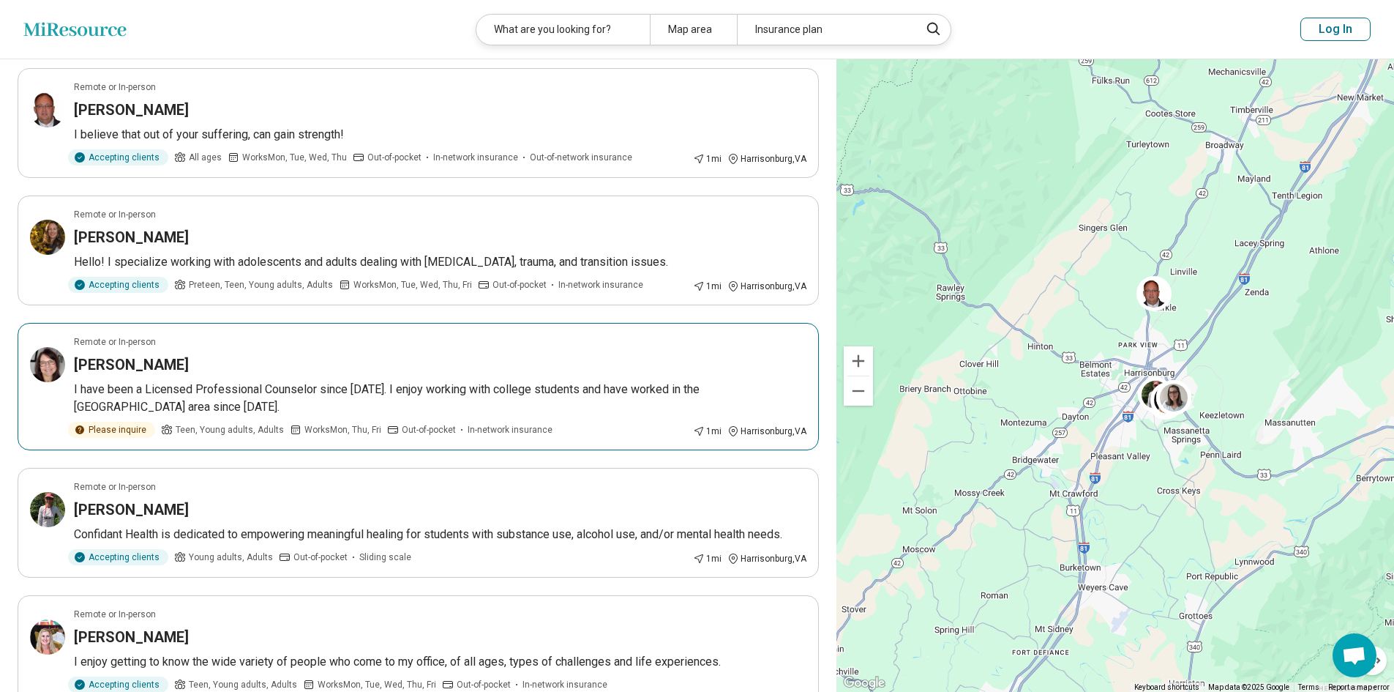
click at [295, 384] on p "I have been a Licensed Professional Counselor since [DATE]. I enjoy working wit…" at bounding box center [440, 398] width 733 height 35
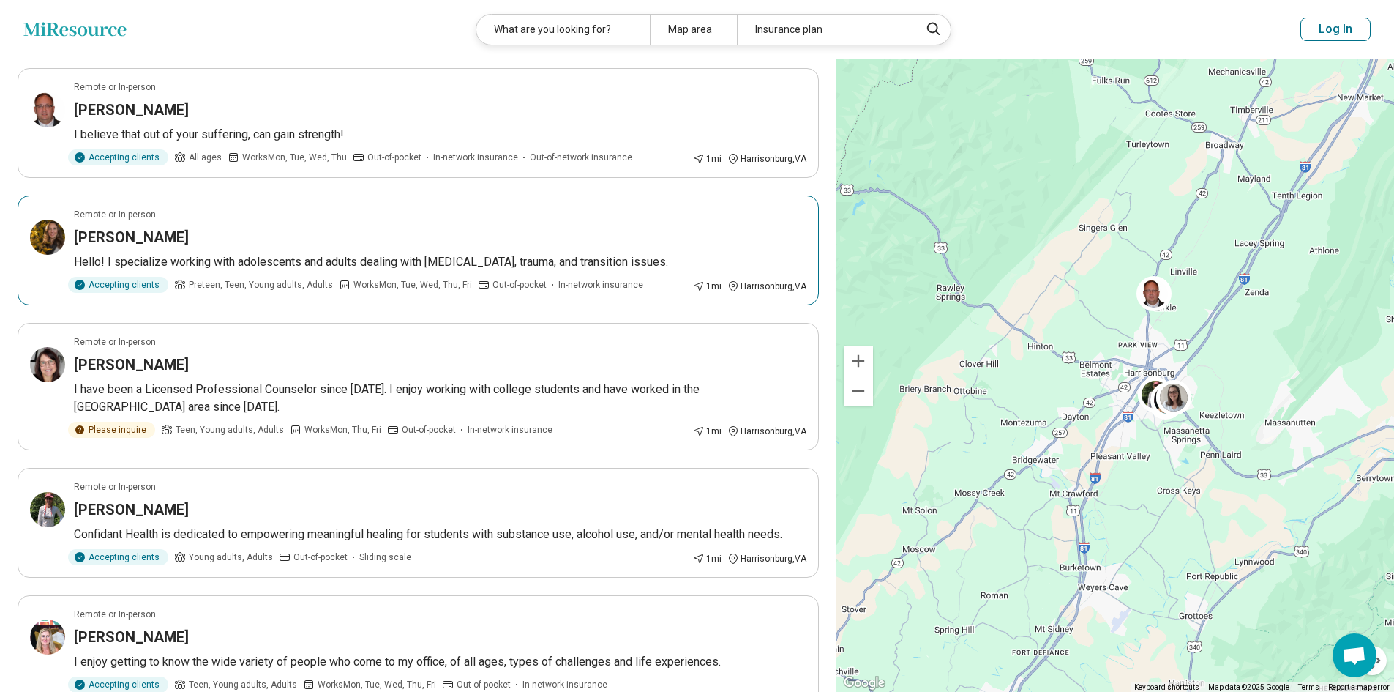
click at [309, 270] on p "Hello! I specialize working with adolescents and adults dealing with [MEDICAL_D…" at bounding box center [440, 262] width 733 height 18
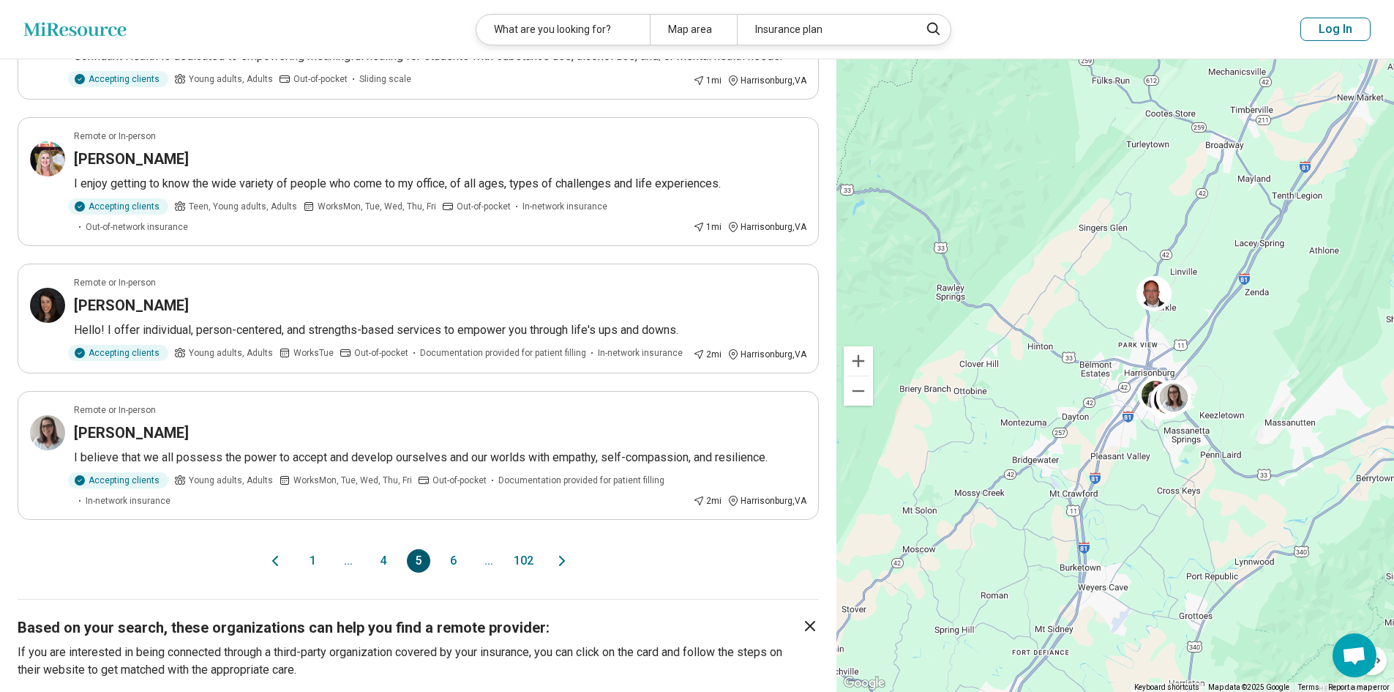
scroll to position [1025, 0]
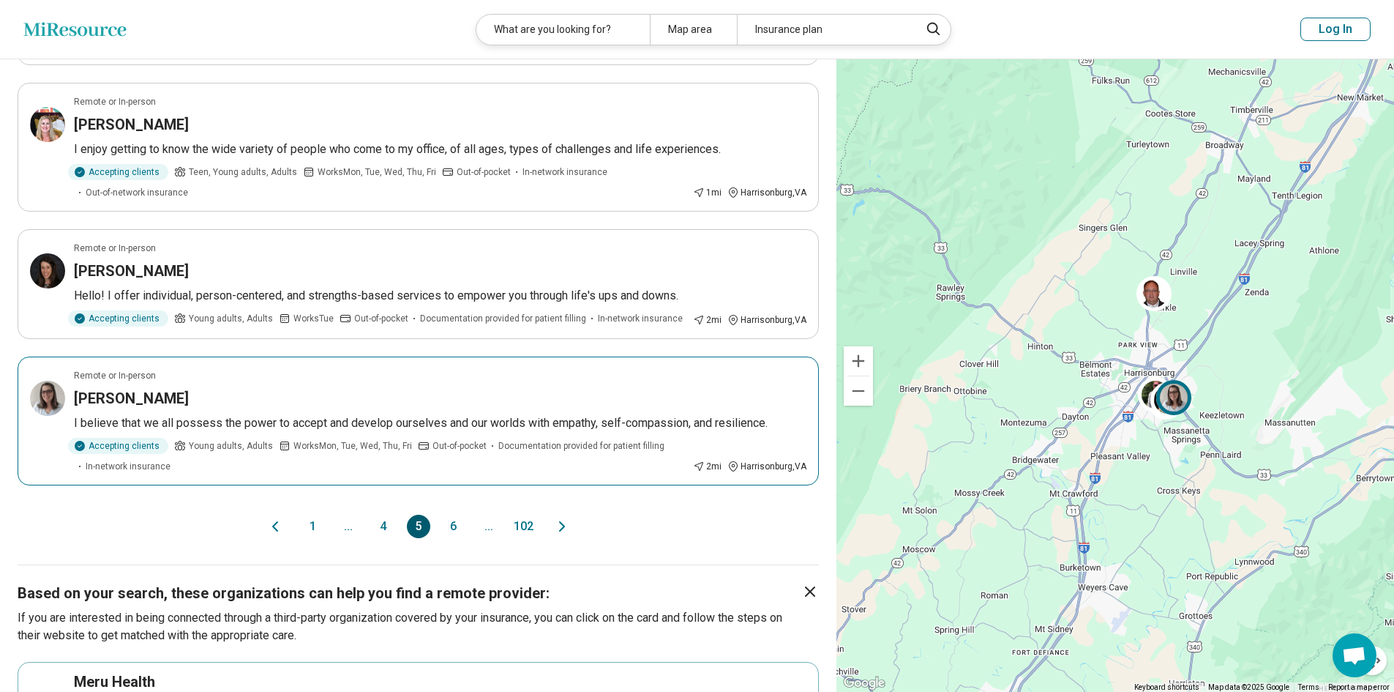
click at [444, 428] on p "I believe that we all possess the power to accept and develop ourselves and our…" at bounding box center [440, 423] width 733 height 18
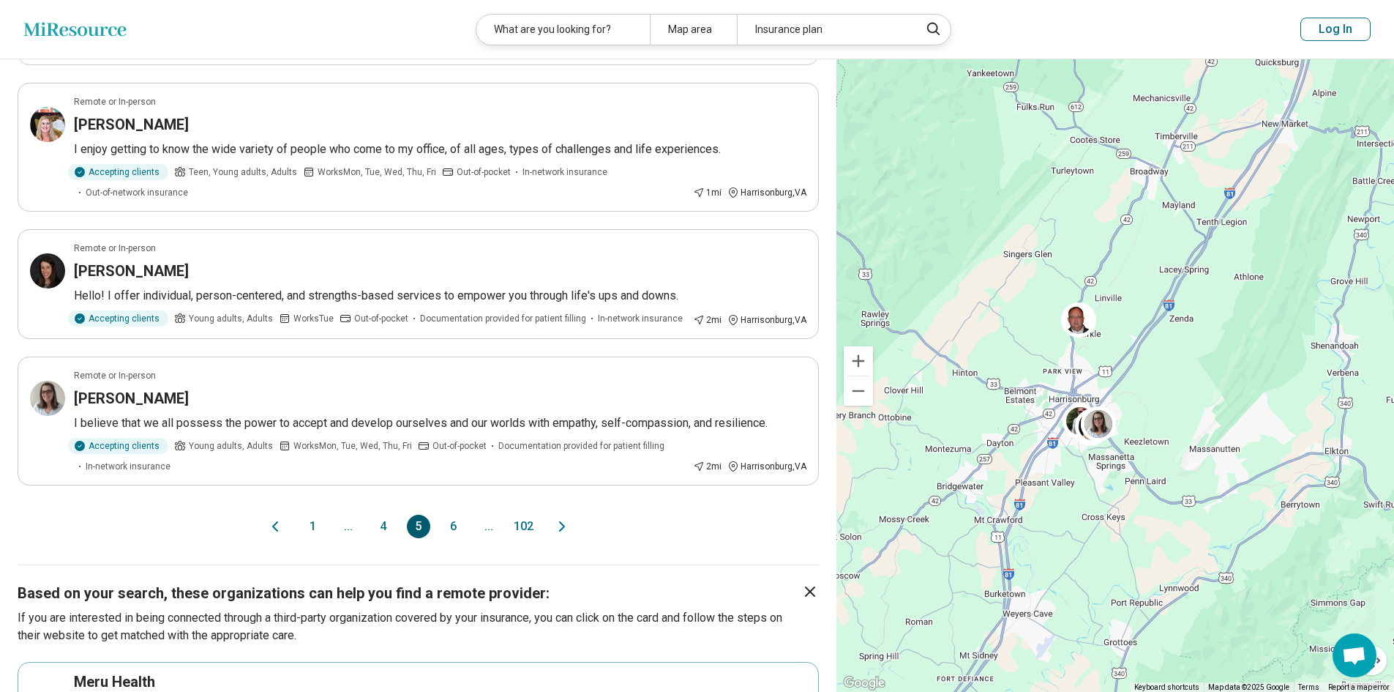
drag, startPoint x: 1173, startPoint y: 449, endPoint x: 1096, endPoint y: 476, distance: 81.7
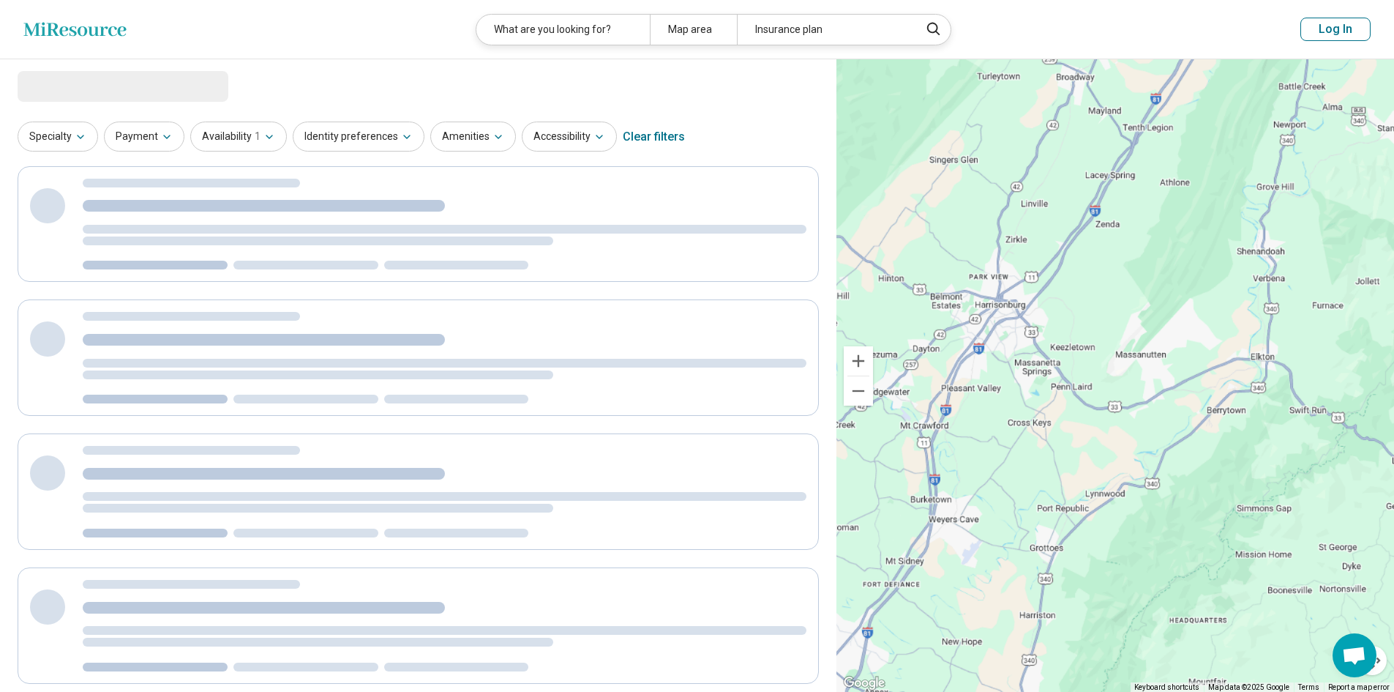
select select "***"
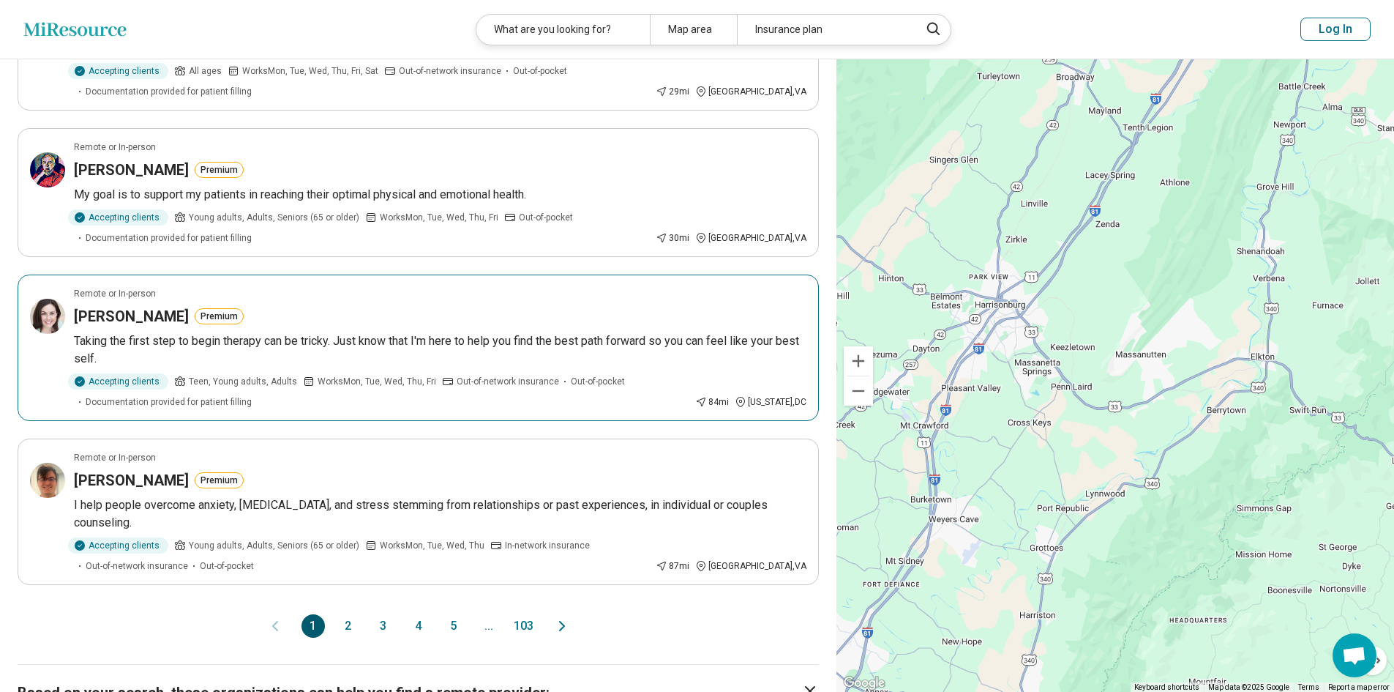
scroll to position [1244, 0]
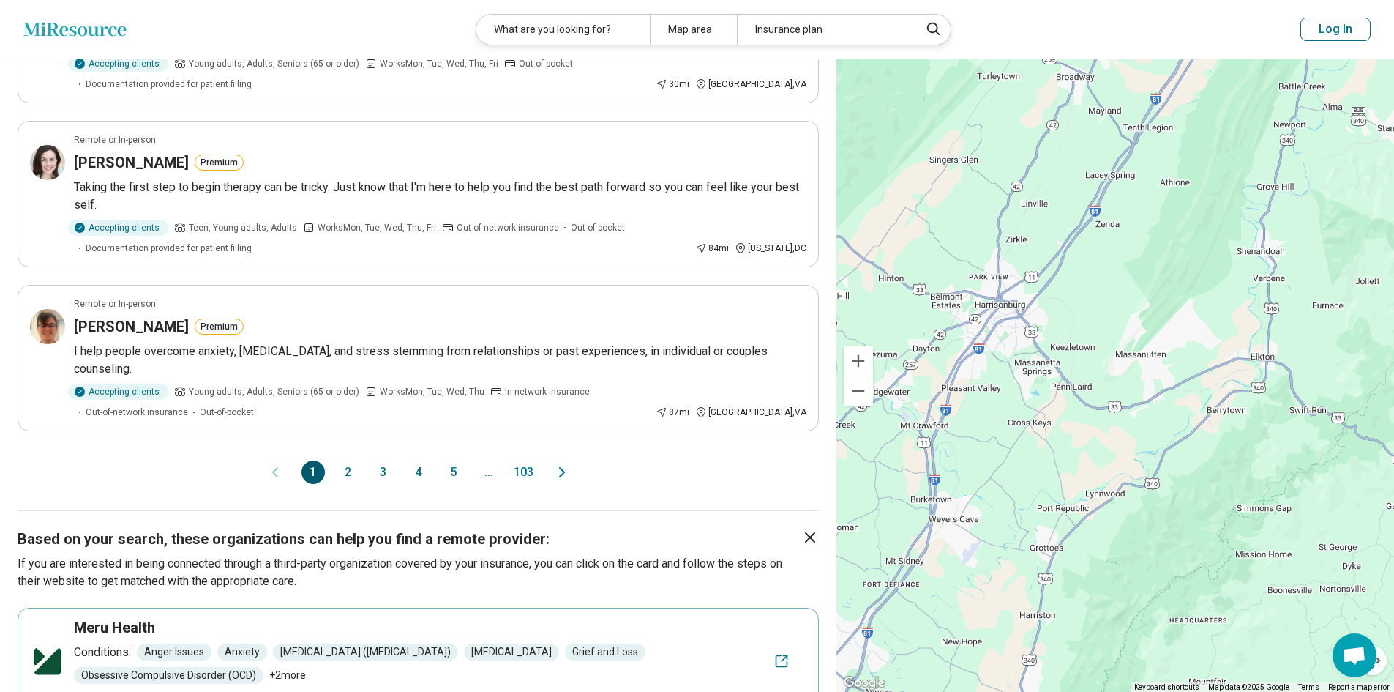
click at [455, 460] on button "5" at bounding box center [453, 471] width 23 height 23
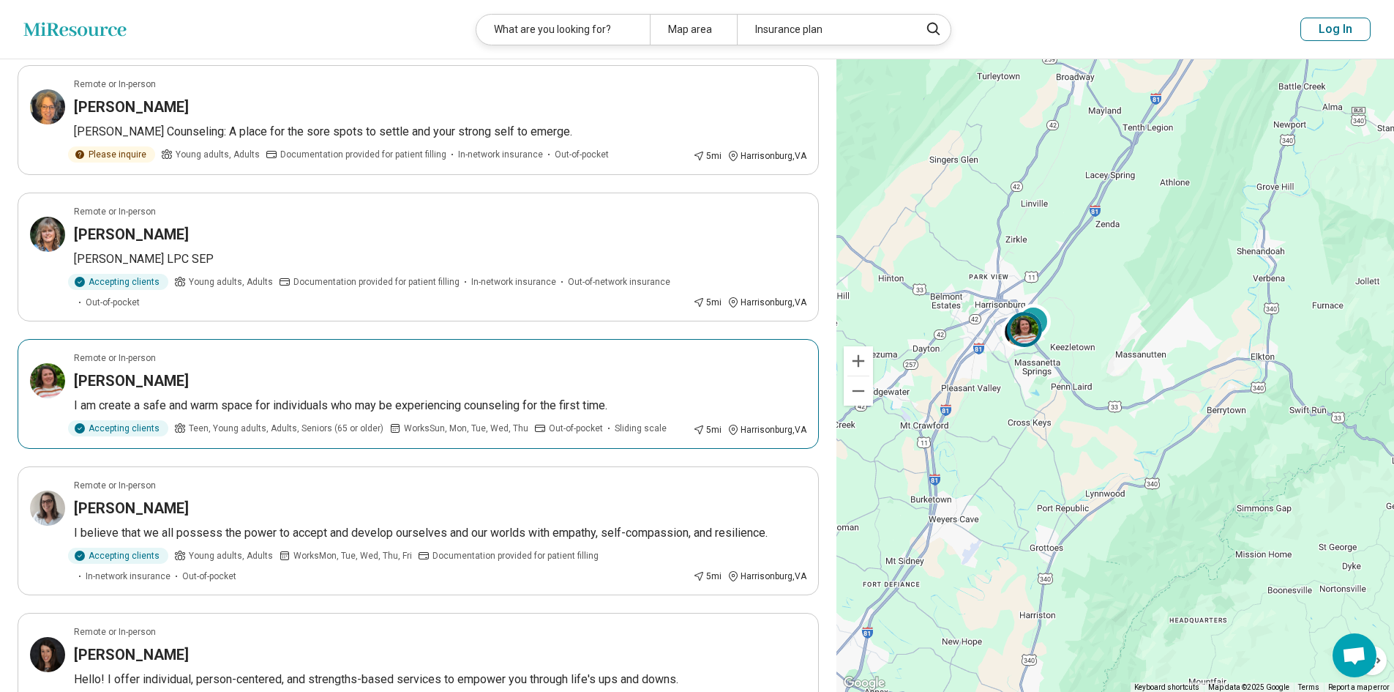
scroll to position [1025, 0]
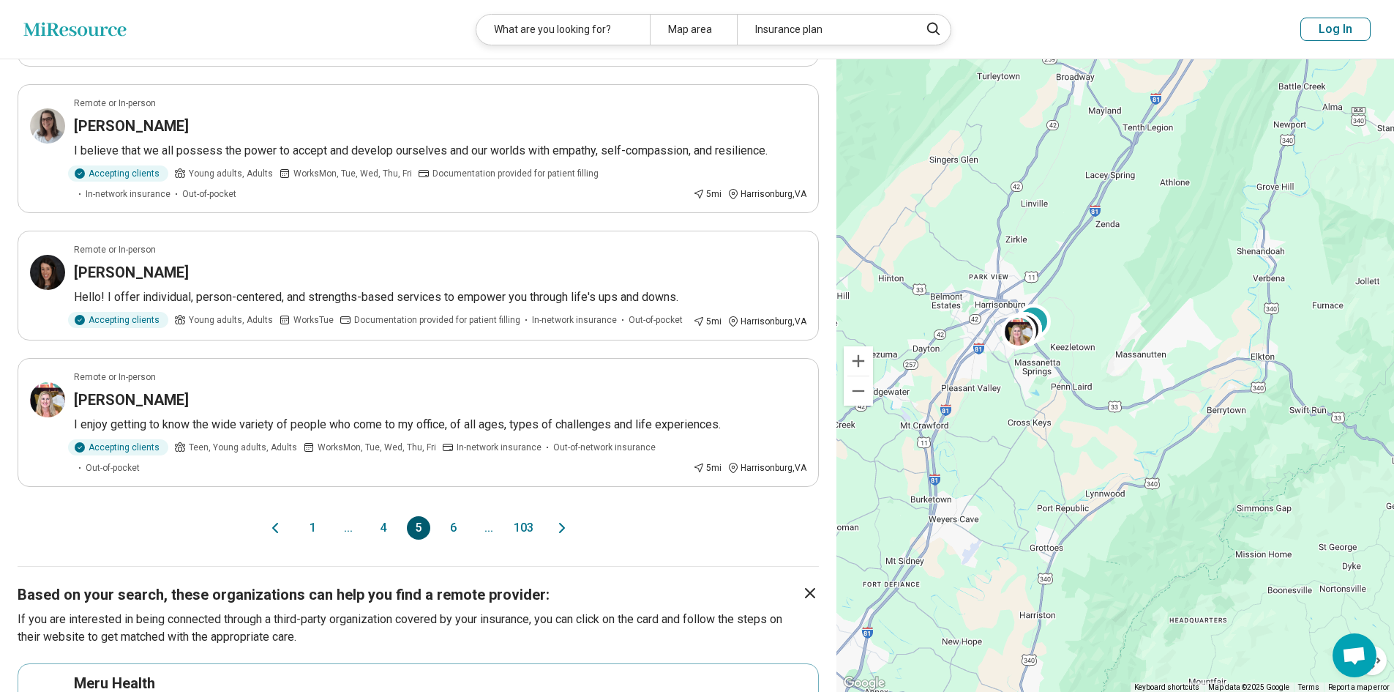
click at [454, 528] on button "6" at bounding box center [453, 527] width 23 height 23
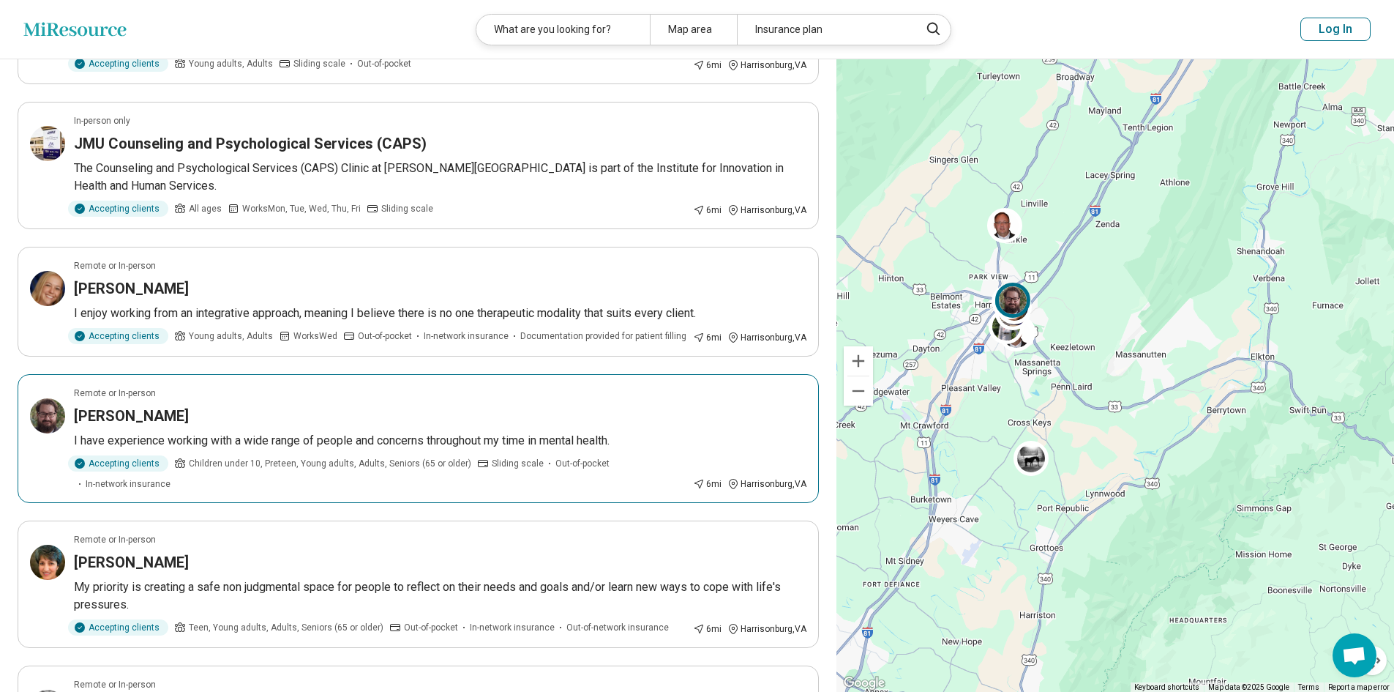
scroll to position [805, 0]
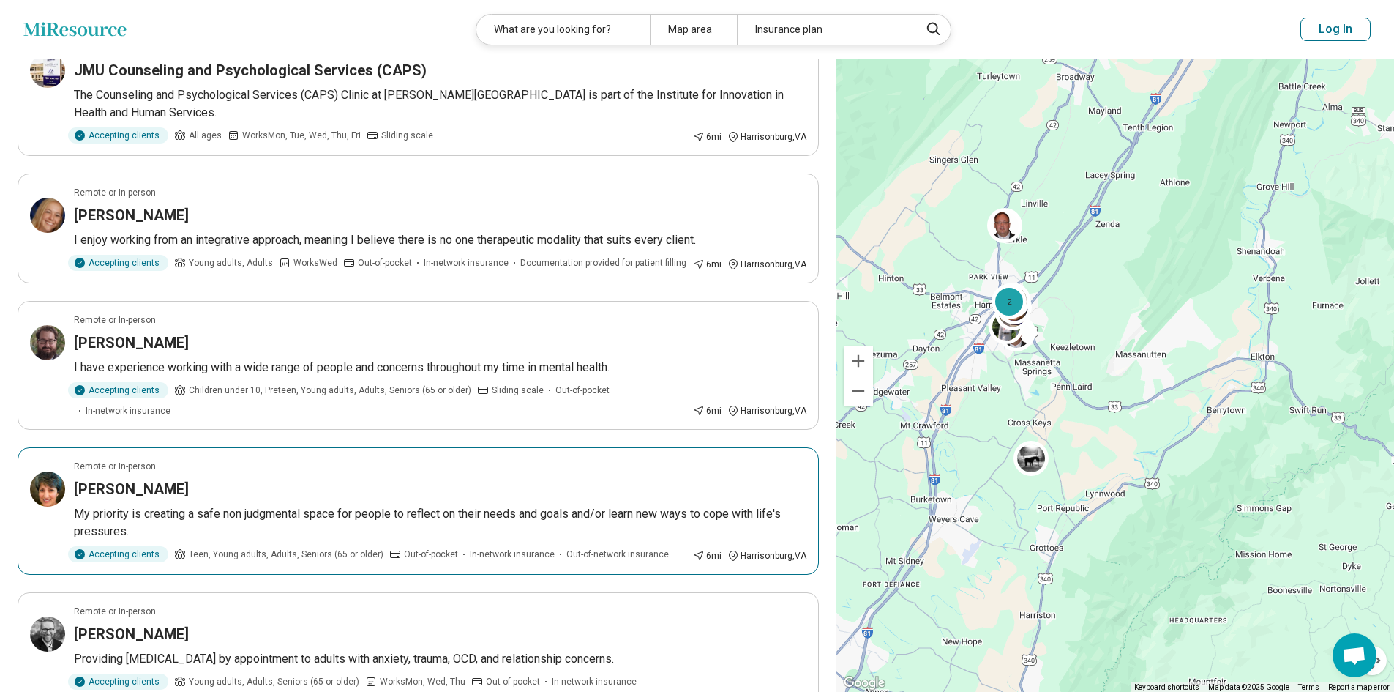
click at [223, 505] on p "My priority is creating a safe non judgmental space for people to reflect on th…" at bounding box center [440, 522] width 733 height 35
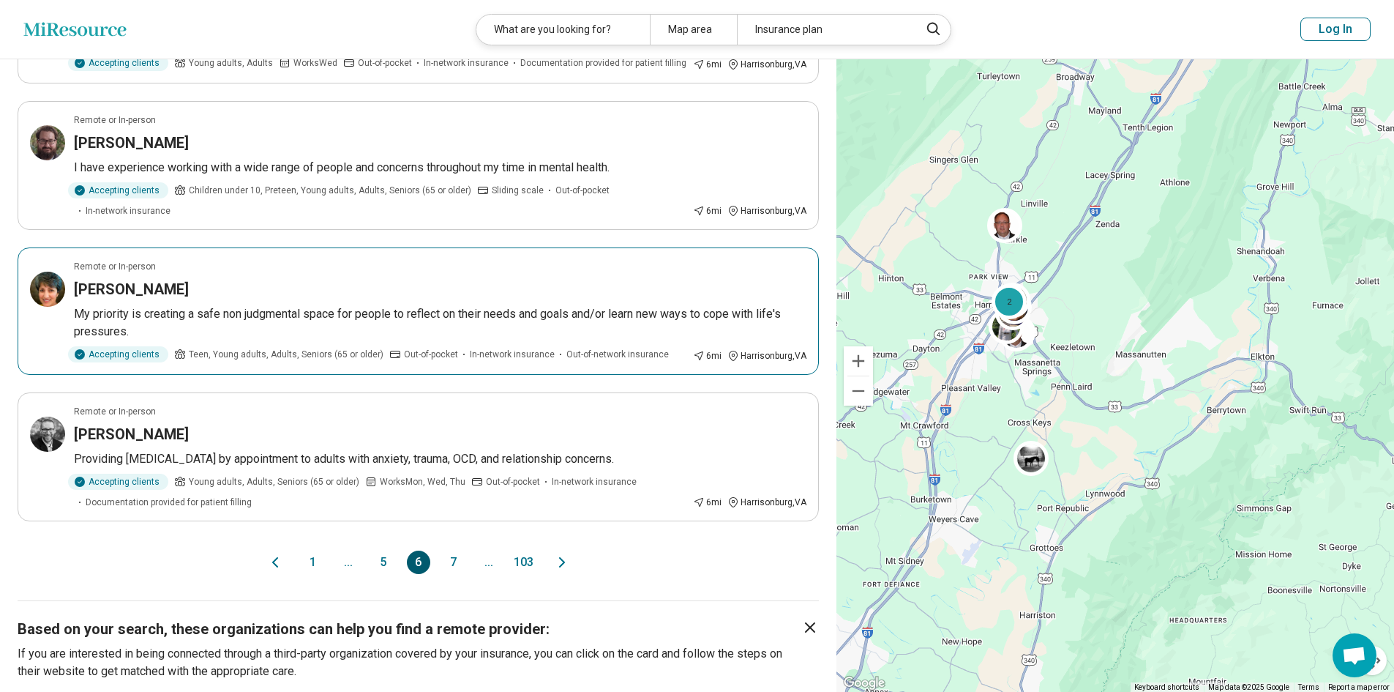
scroll to position [1025, 0]
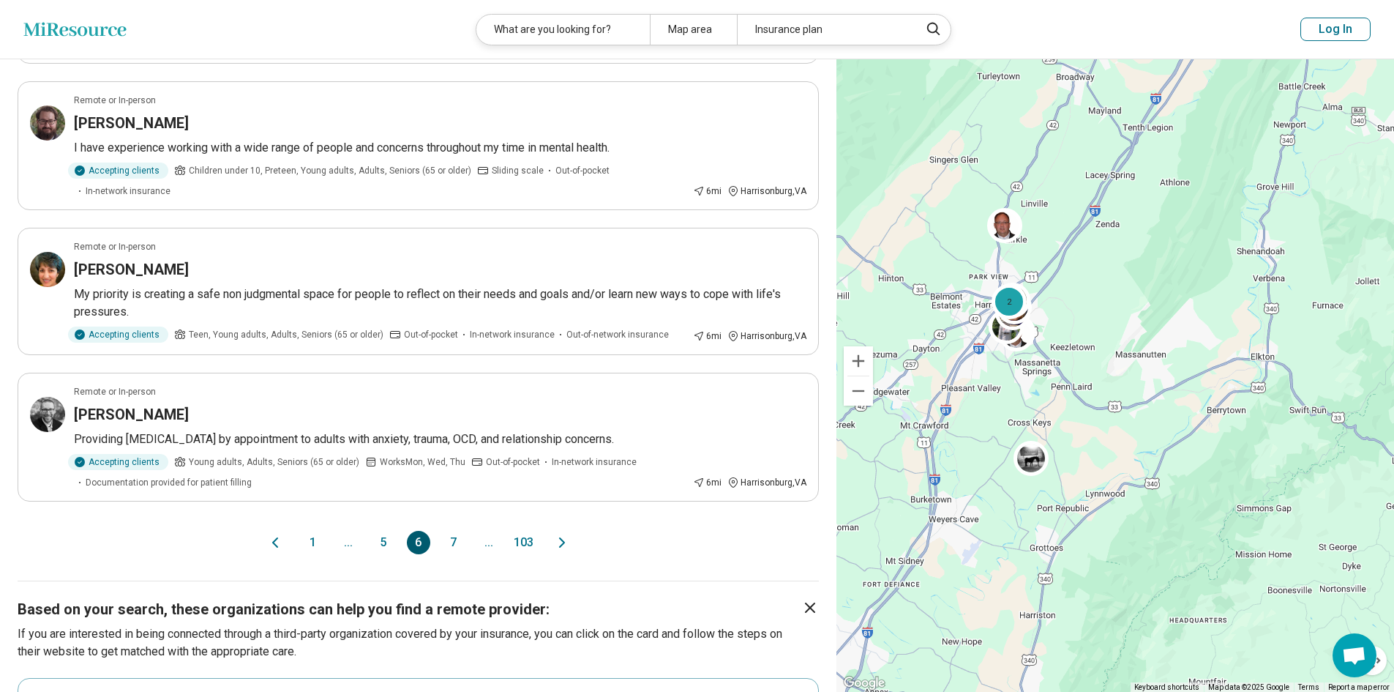
click at [446, 531] on button "7" at bounding box center [453, 542] width 23 height 23
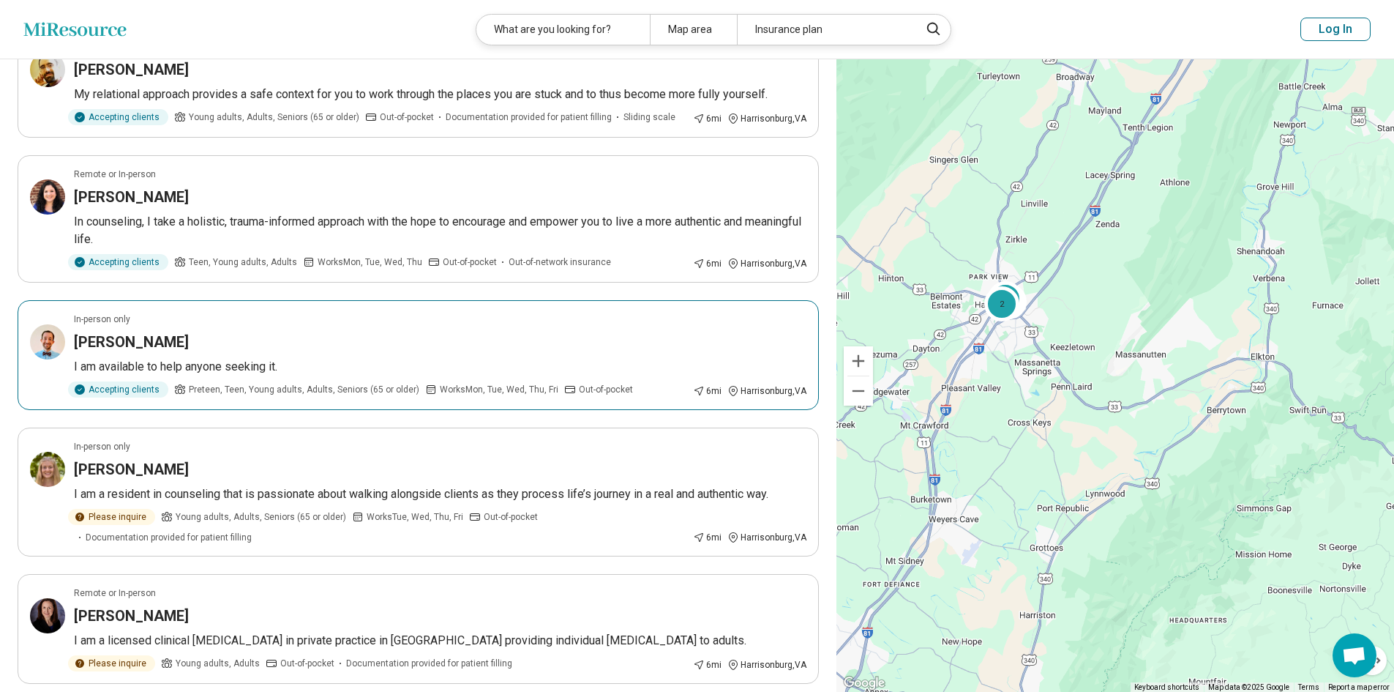
scroll to position [732, 0]
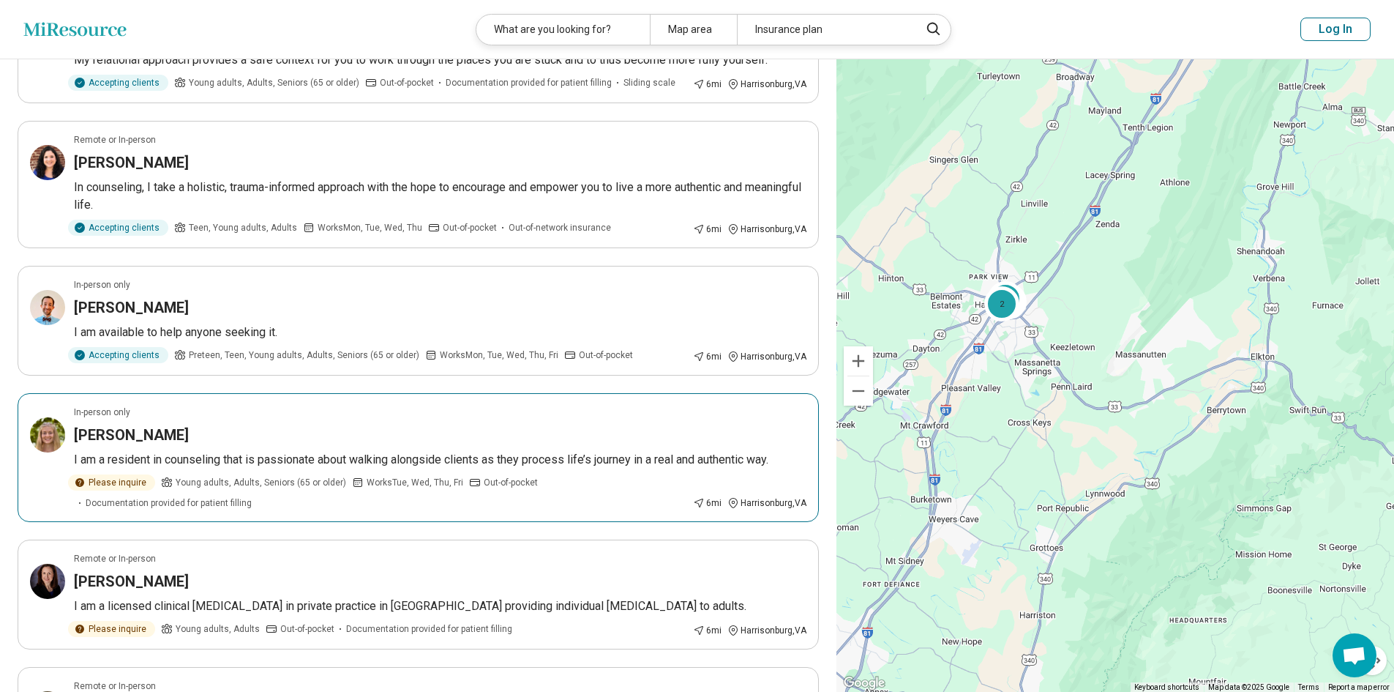
click at [200, 455] on p "I am a resident in counseling that is passionate about walking alongside client…" at bounding box center [440, 460] width 733 height 18
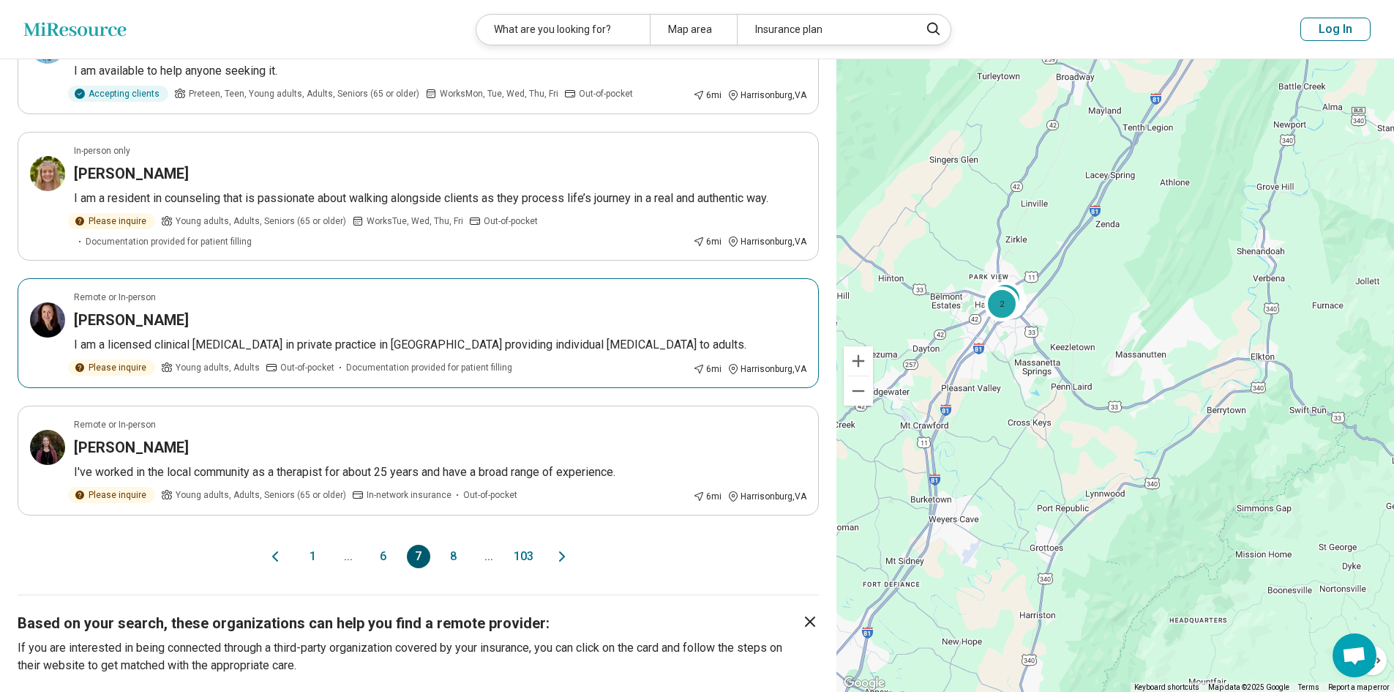
scroll to position [1025, 0]
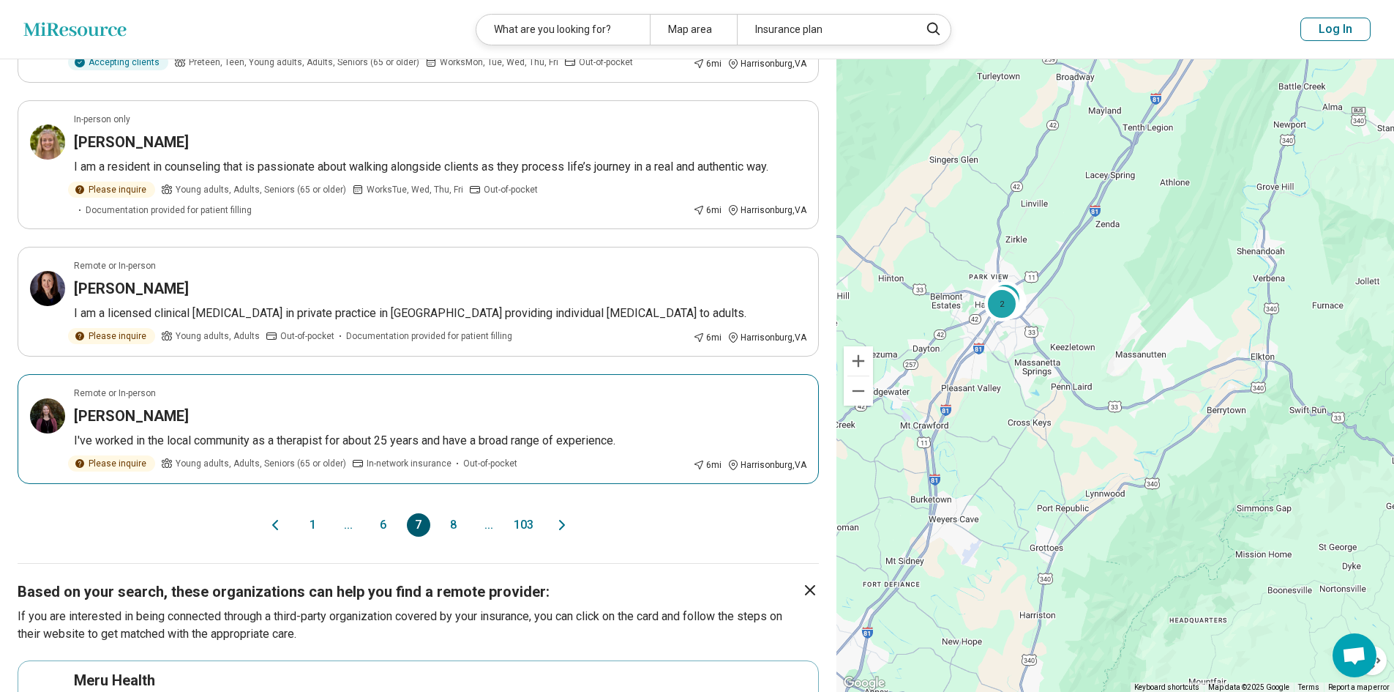
drag, startPoint x: 452, startPoint y: 526, endPoint x: 546, endPoint y: 418, distance: 142.7
click at [528, 425] on div "Susan Swift" at bounding box center [440, 415] width 733 height 20
click at [457, 527] on button "8" at bounding box center [453, 524] width 23 height 23
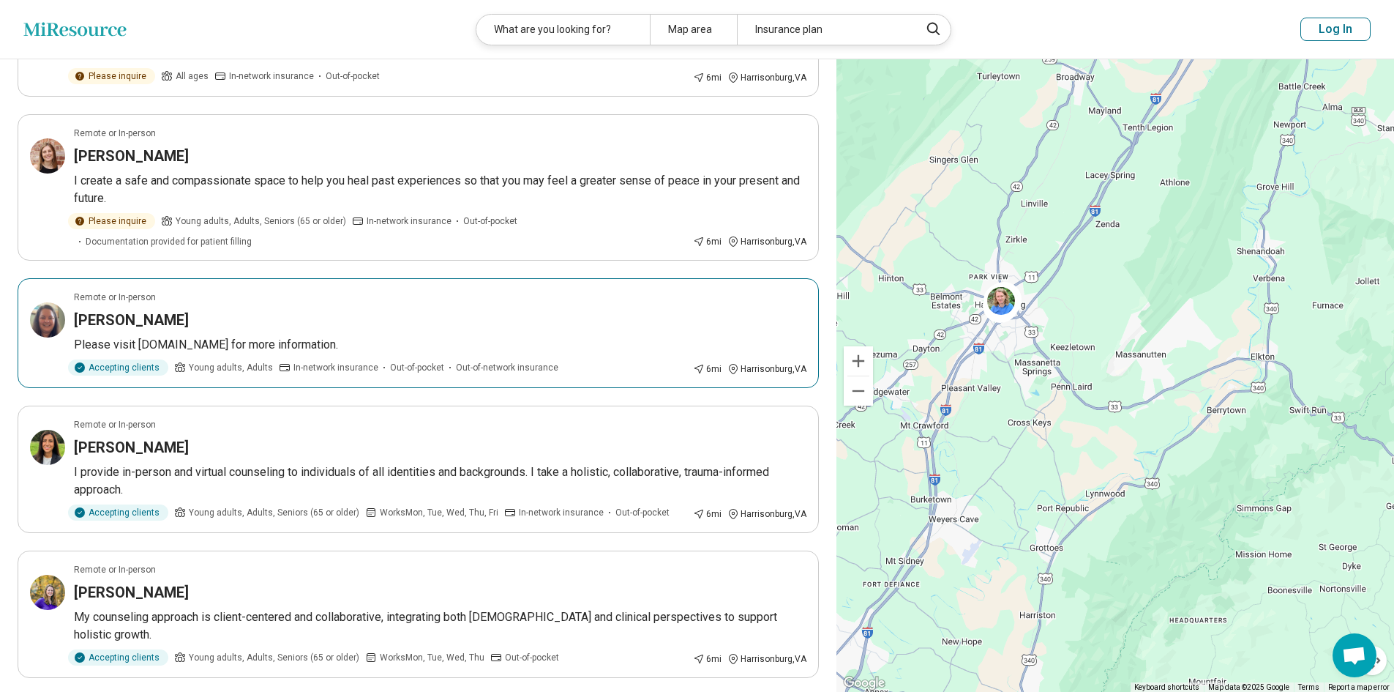
scroll to position [732, 0]
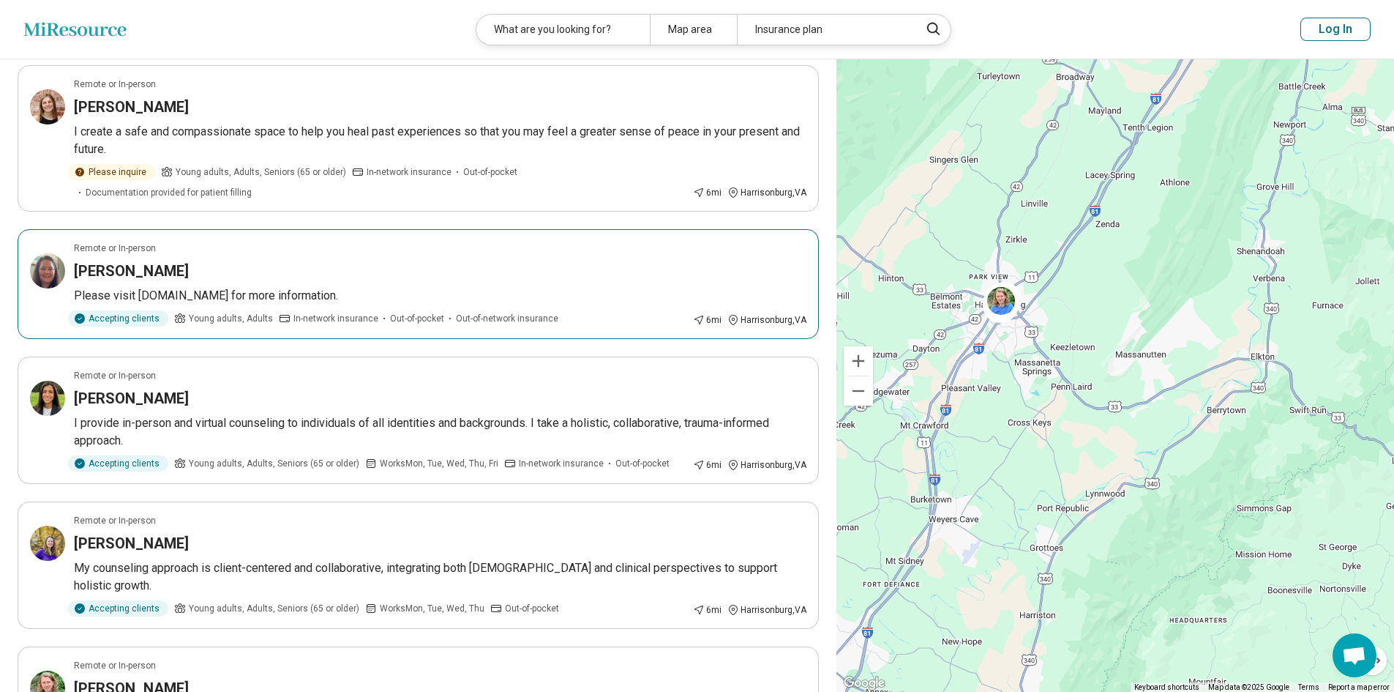
click at [201, 287] on p "Please visit newmanavenue.com for more information." at bounding box center [440, 296] width 733 height 18
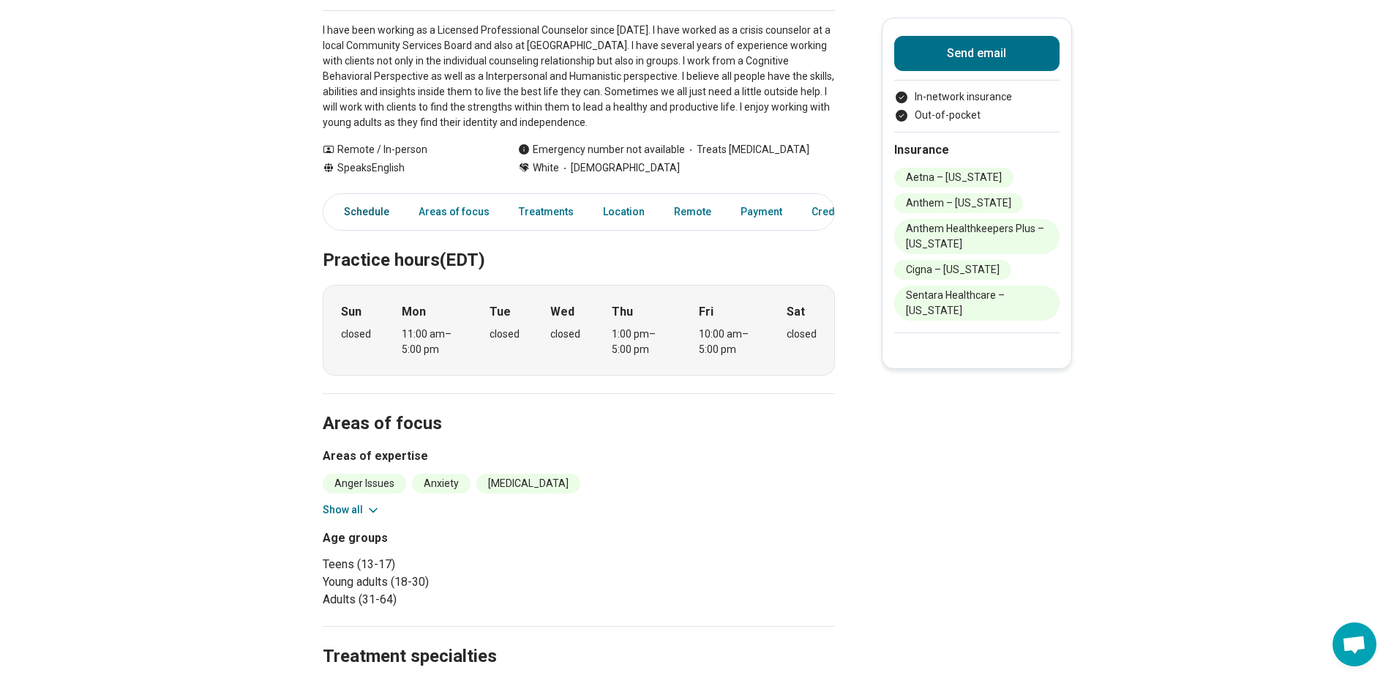
scroll to position [293, 0]
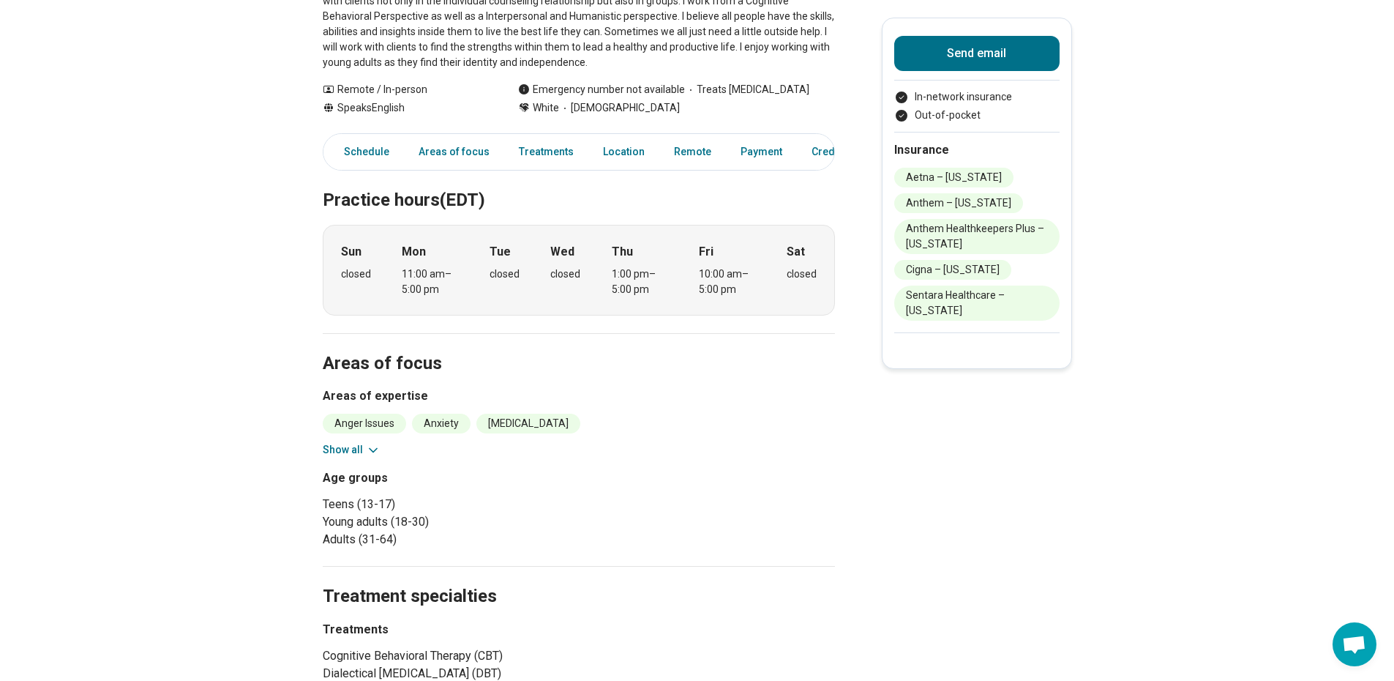
click at [349, 442] on button "Show all" at bounding box center [352, 449] width 58 height 15
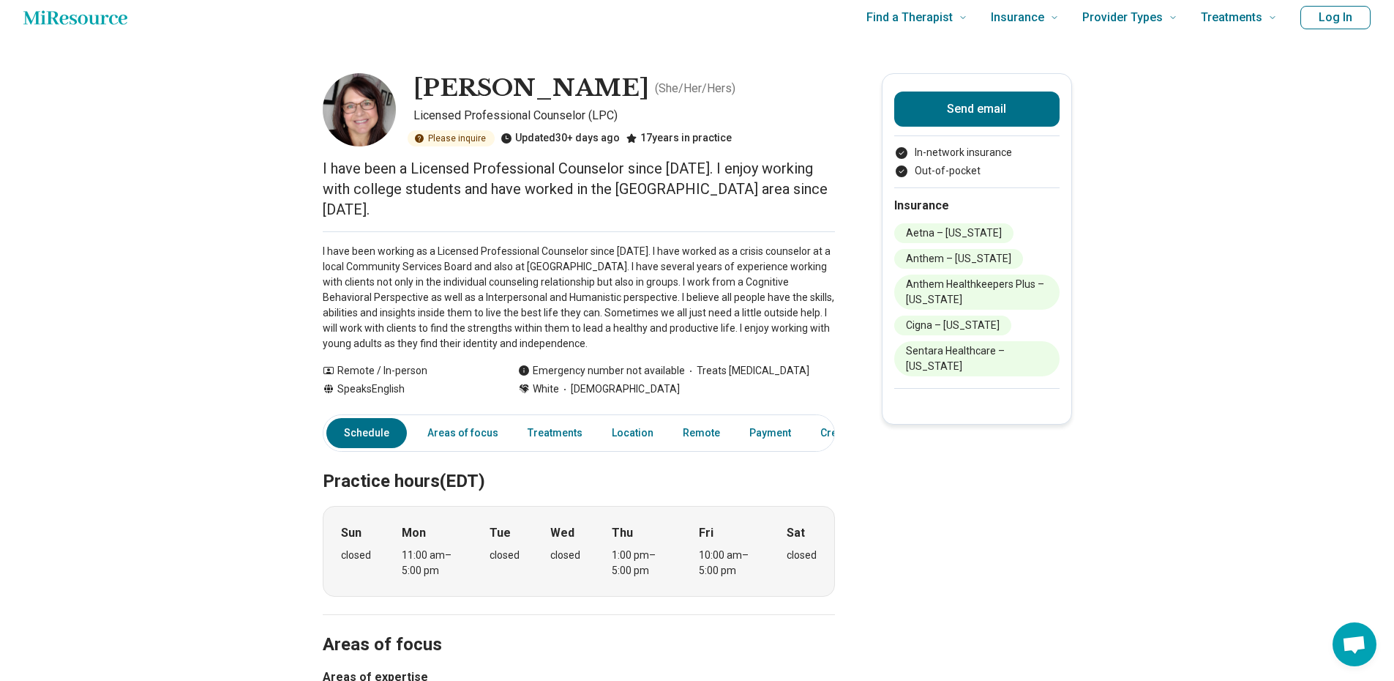
scroll to position [0, 0]
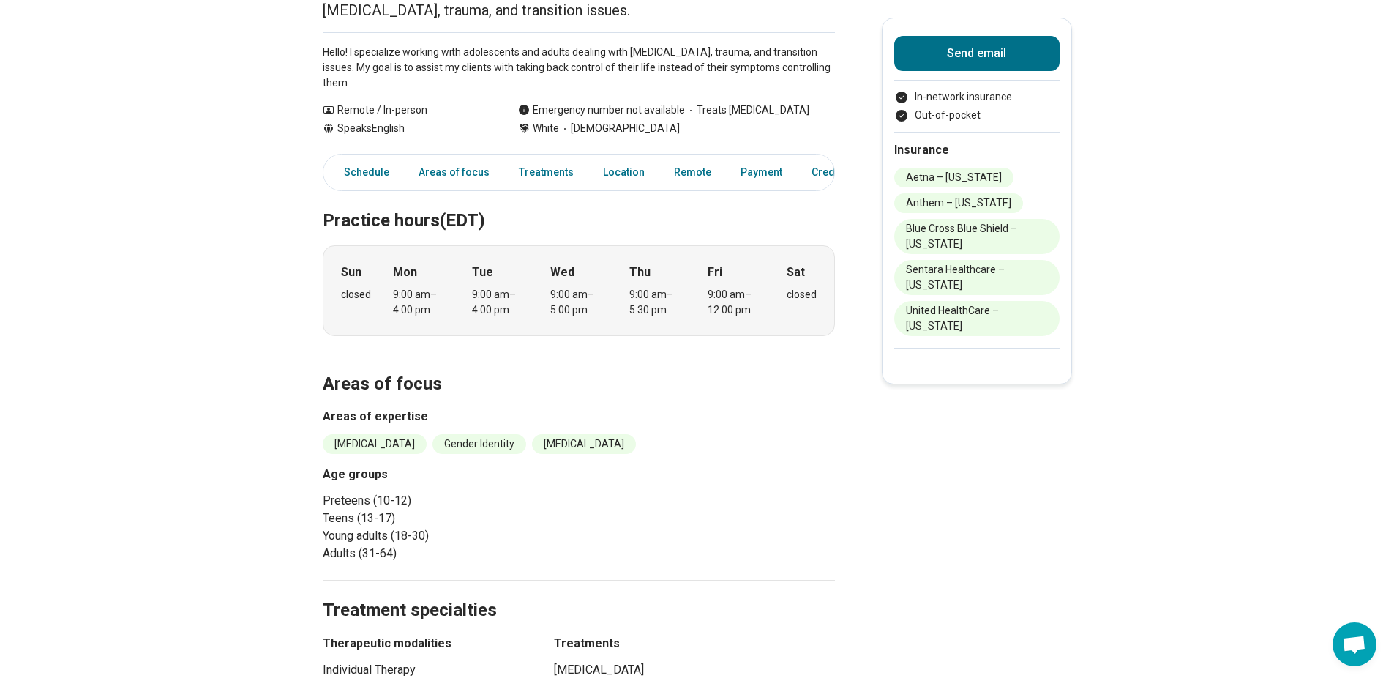
scroll to position [220, 0]
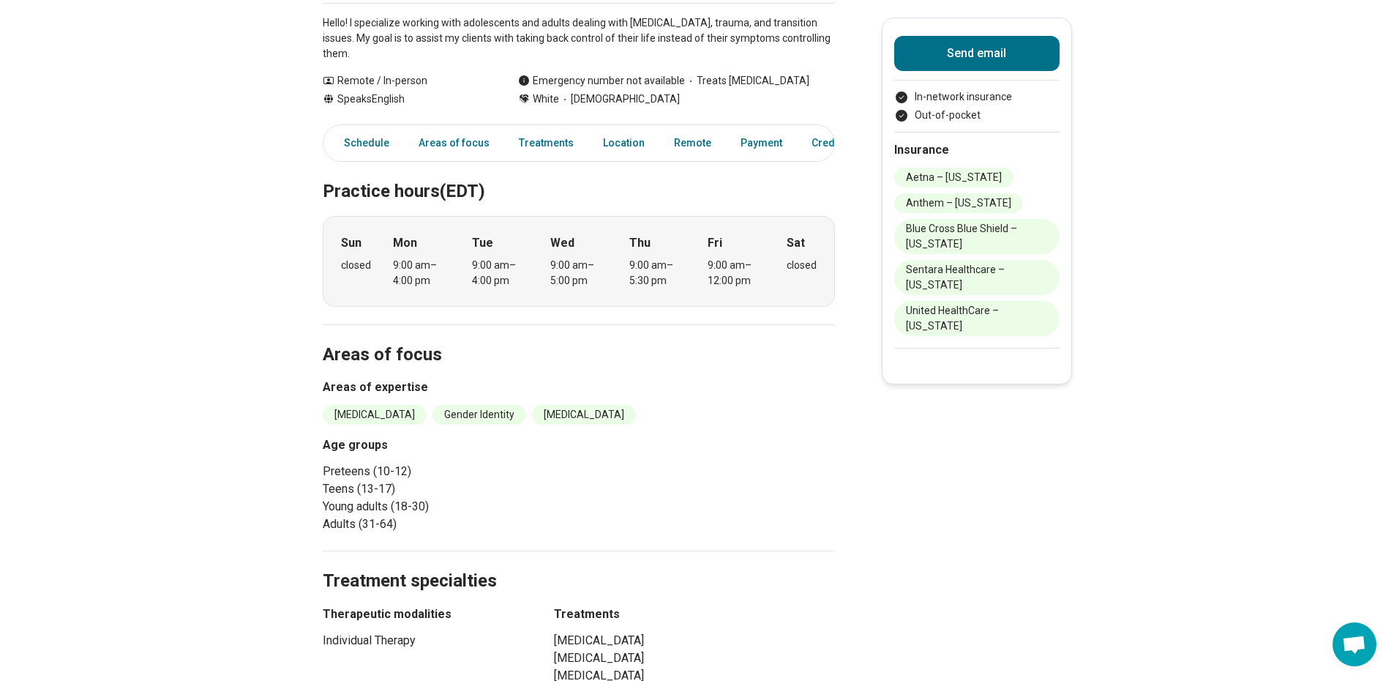
click at [367, 441] on h3 "Age groups" at bounding box center [448, 445] width 250 height 18
click at [367, 449] on h3 "Age groups" at bounding box center [448, 445] width 250 height 18
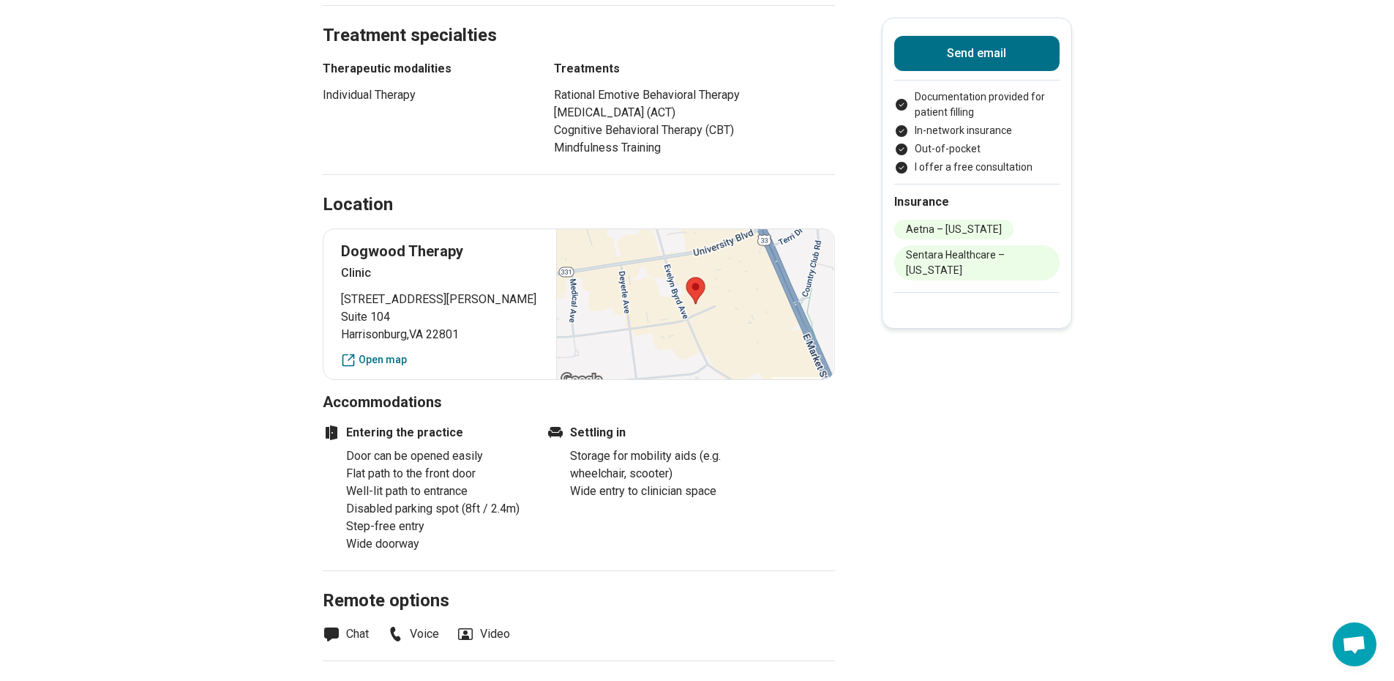
scroll to position [512, 0]
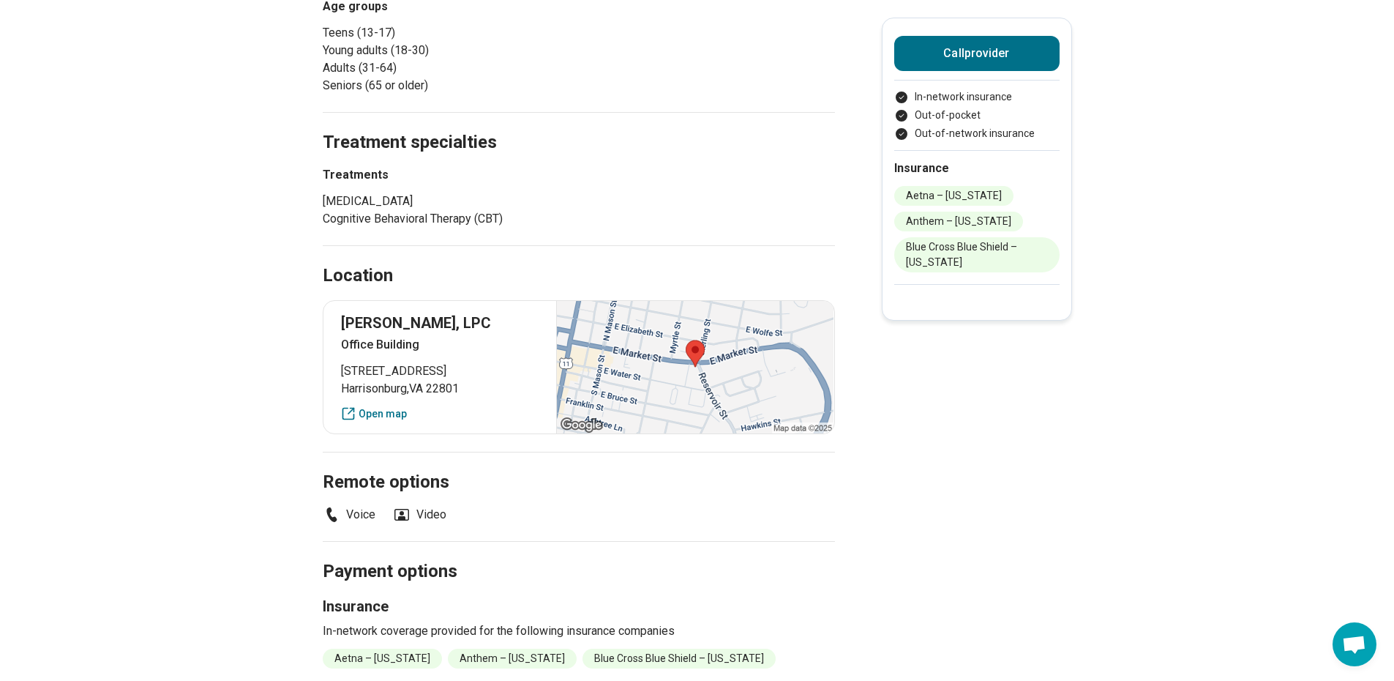
scroll to position [293, 0]
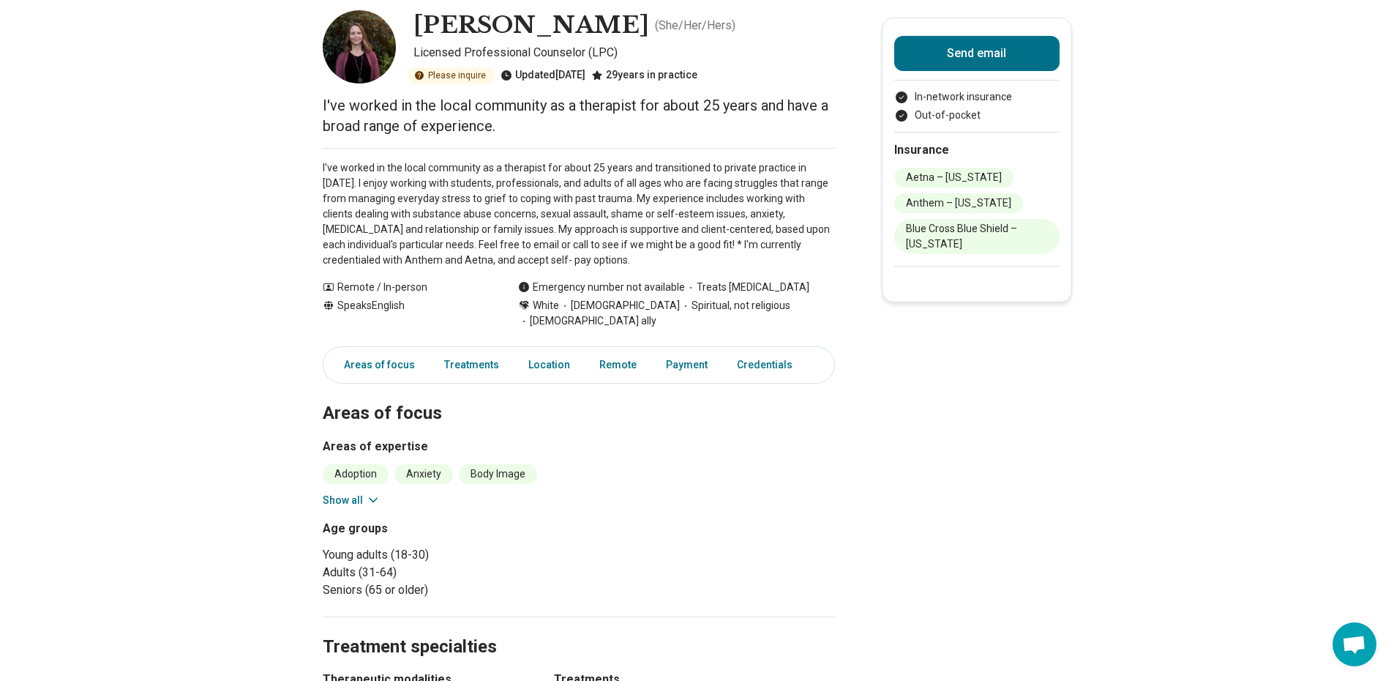
scroll to position [146, 0]
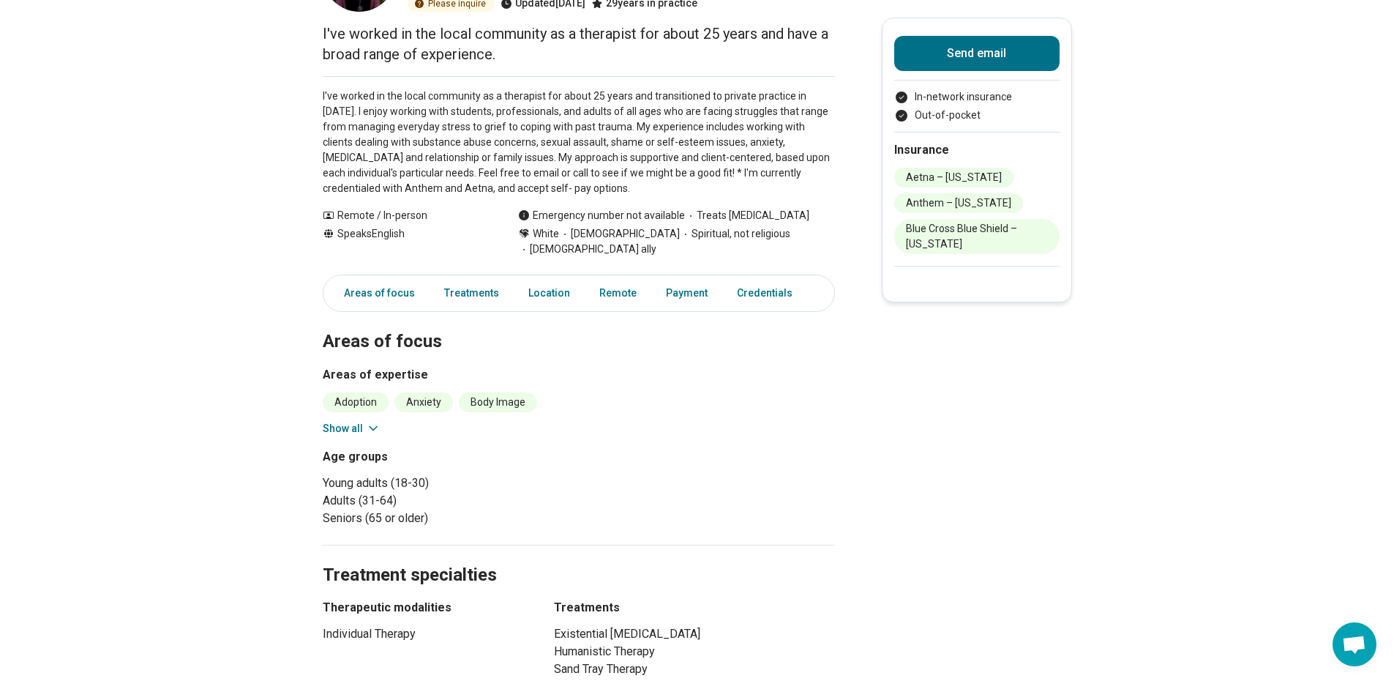
click at [329, 428] on button "Show all" at bounding box center [352, 428] width 58 height 15
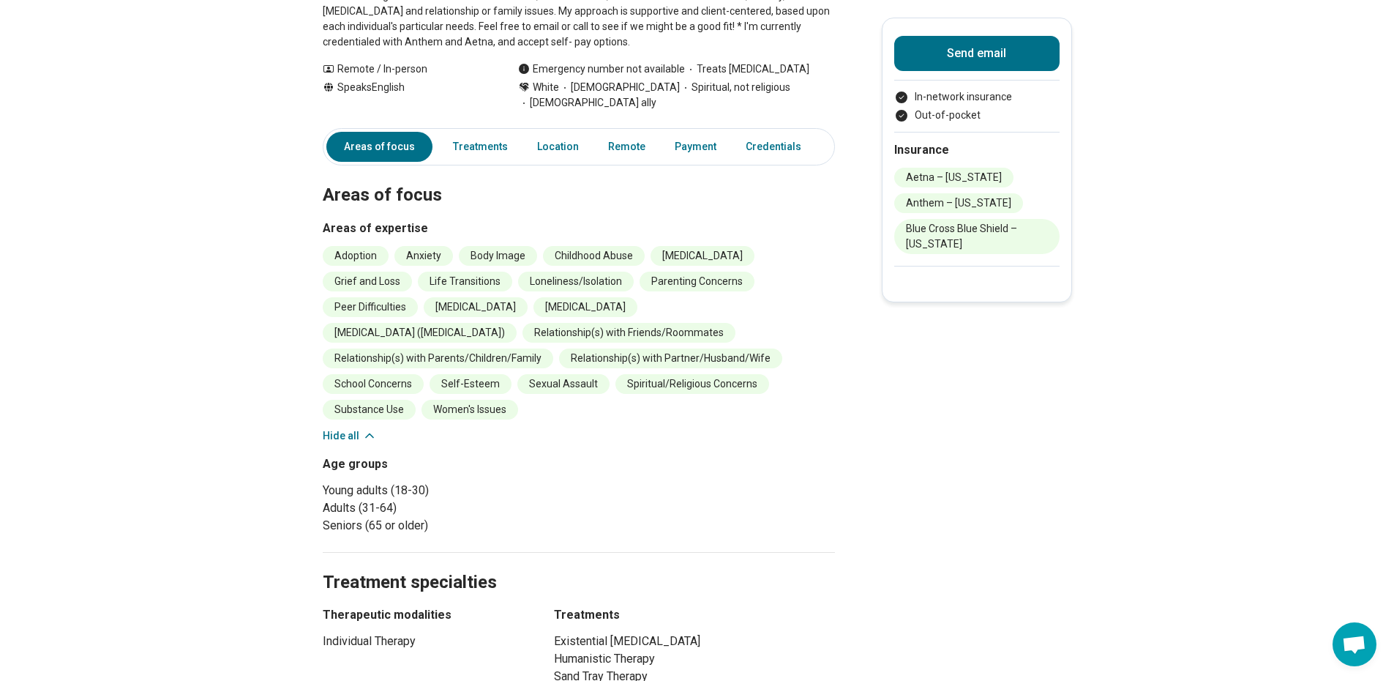
scroll to position [0, 0]
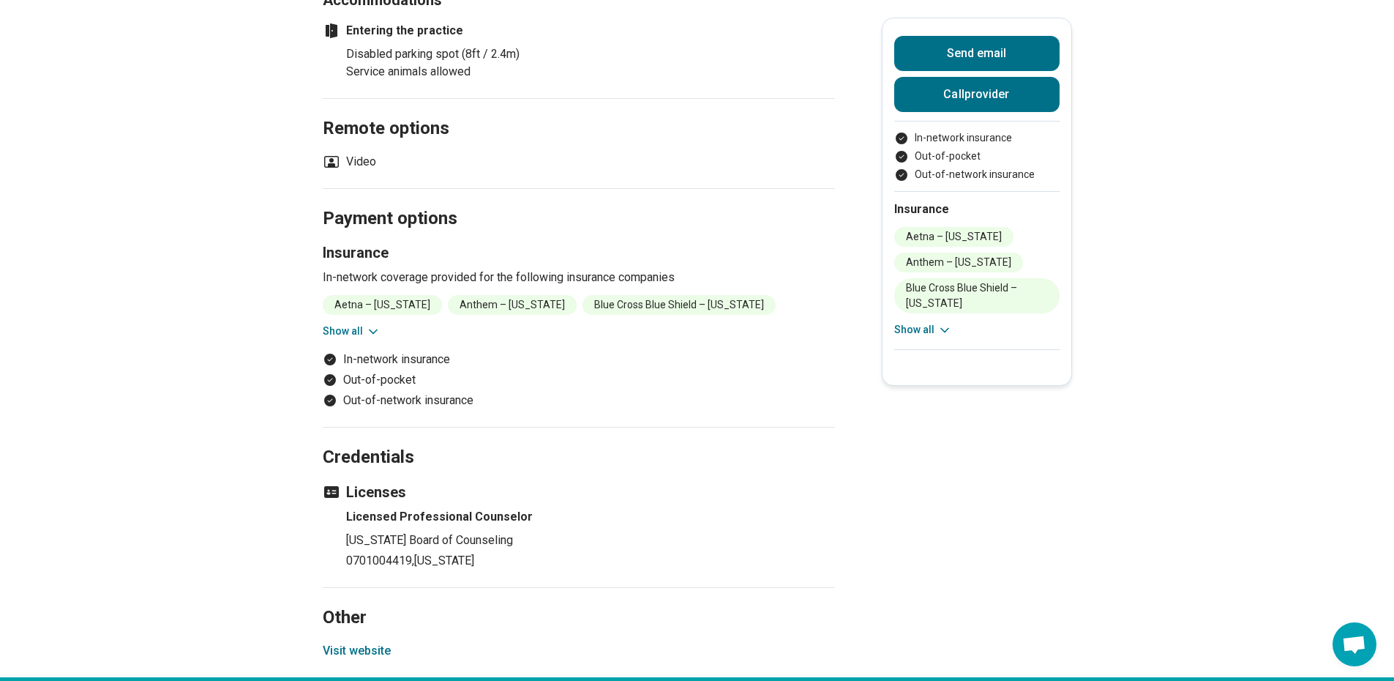
scroll to position [878, 0]
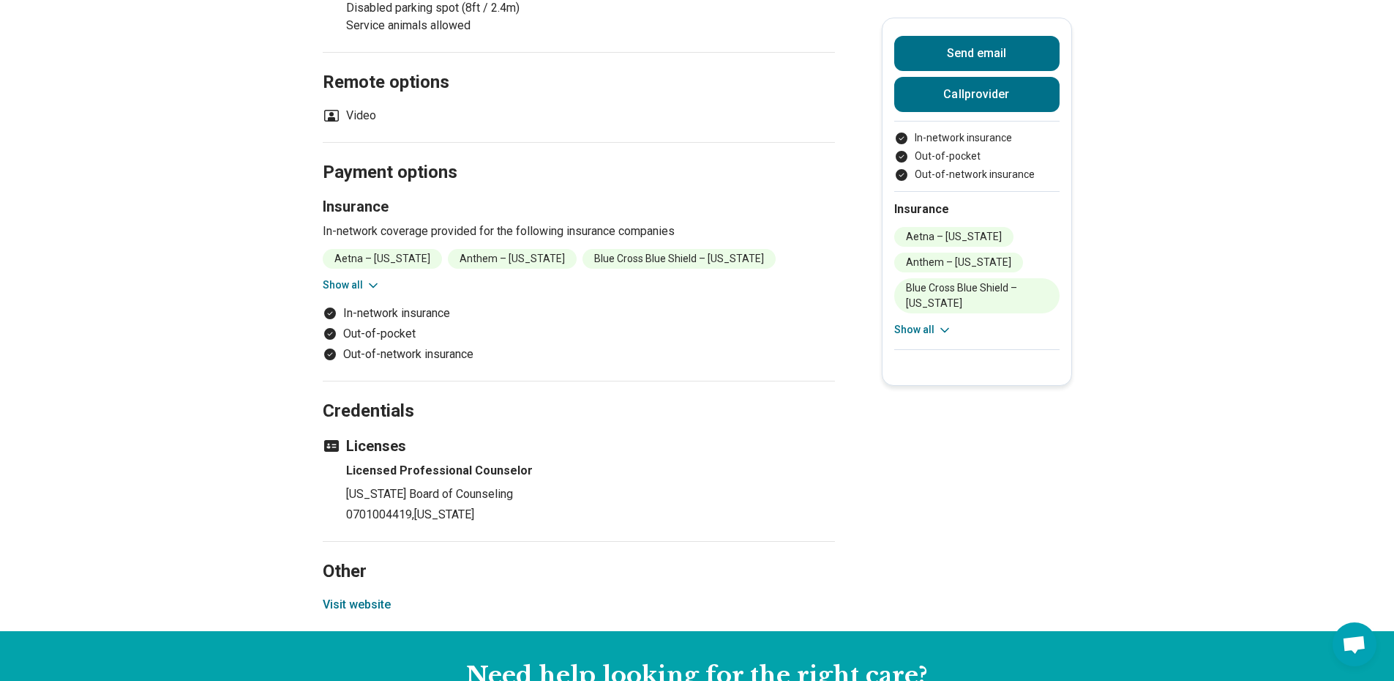
click at [342, 277] on button "Show all" at bounding box center [352, 284] width 58 height 15
